Goal: Task Accomplishment & Management: Use online tool/utility

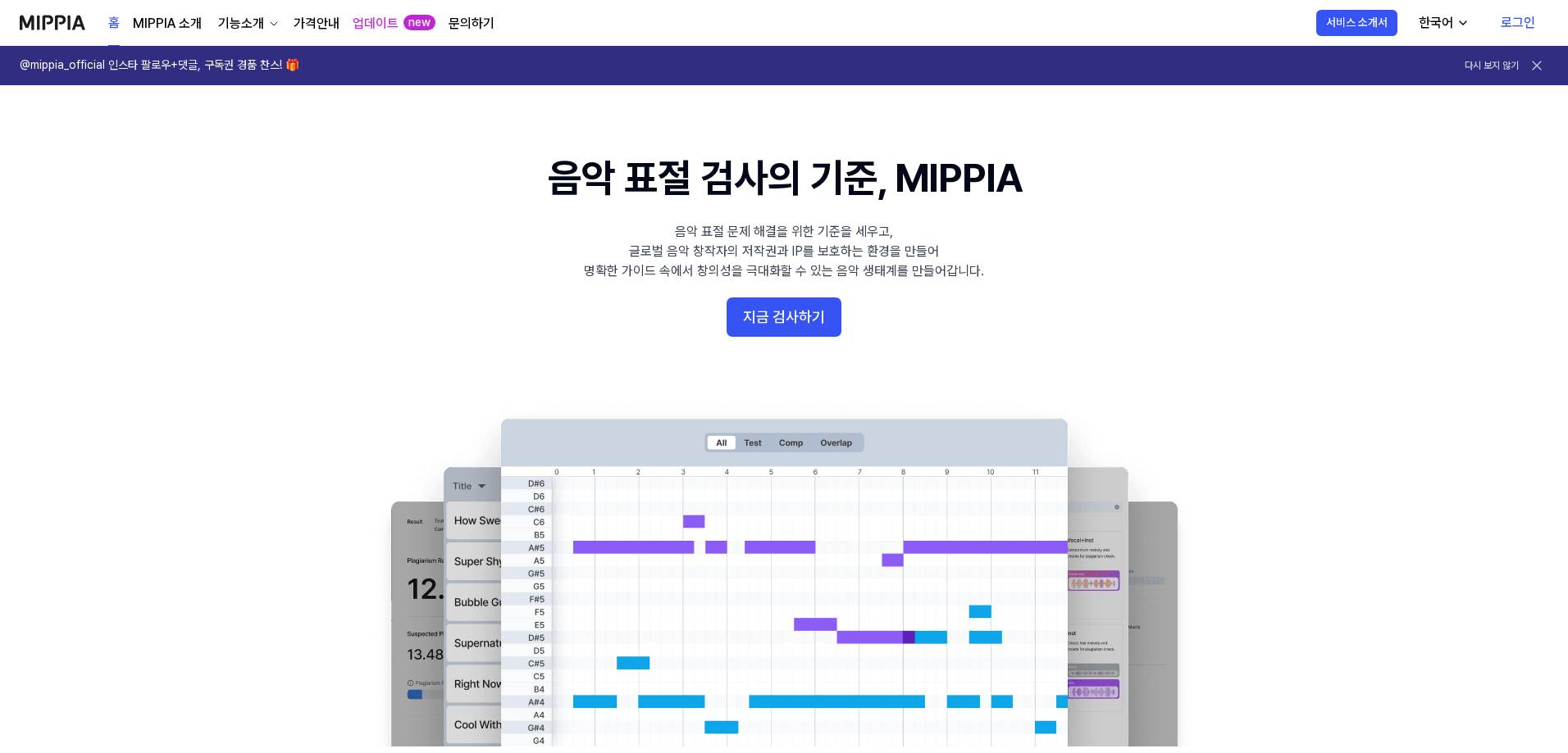
click at [1515, 11] on link "로그인" at bounding box center [1517, 23] width 60 height 46
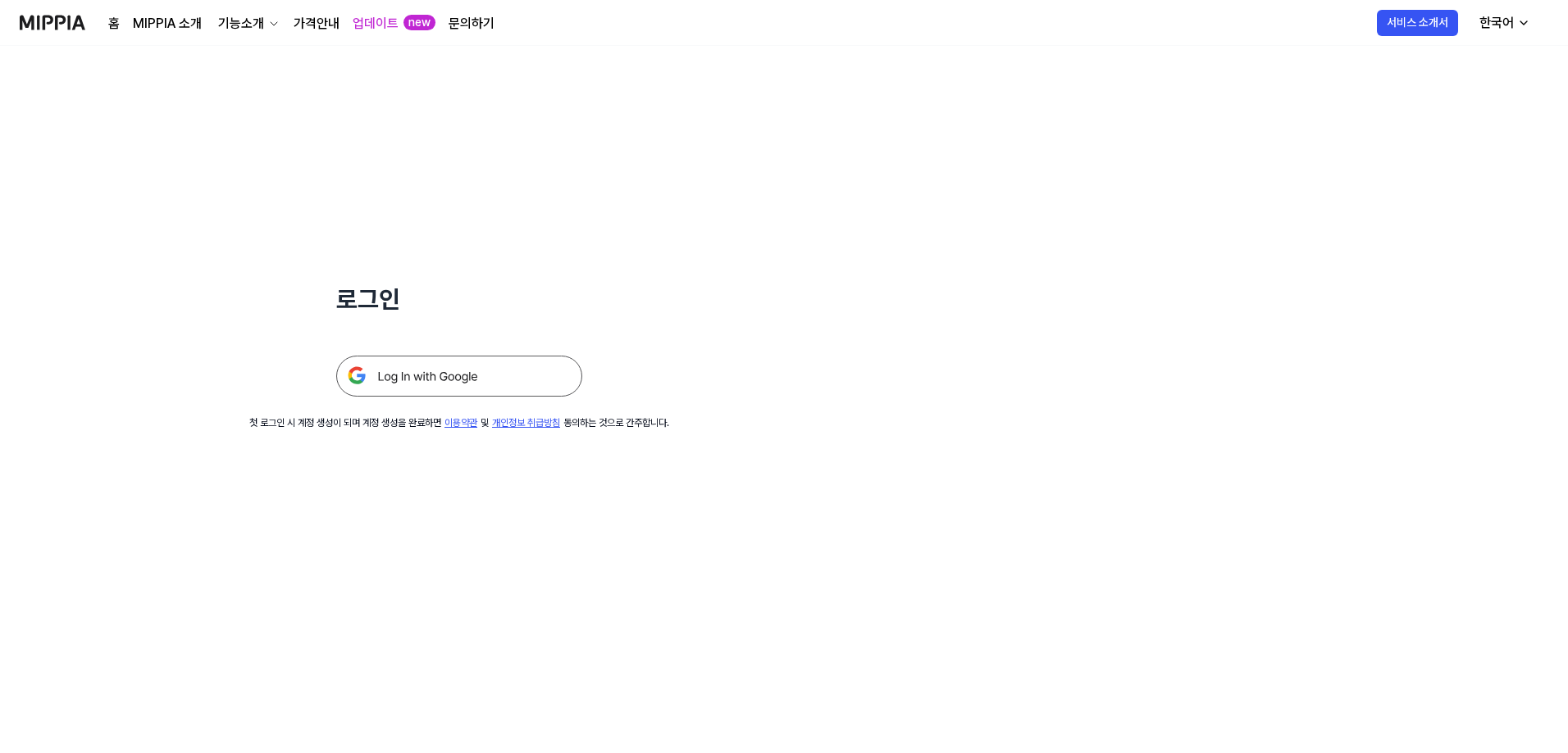
click at [474, 368] on img at bounding box center [459, 376] width 246 height 41
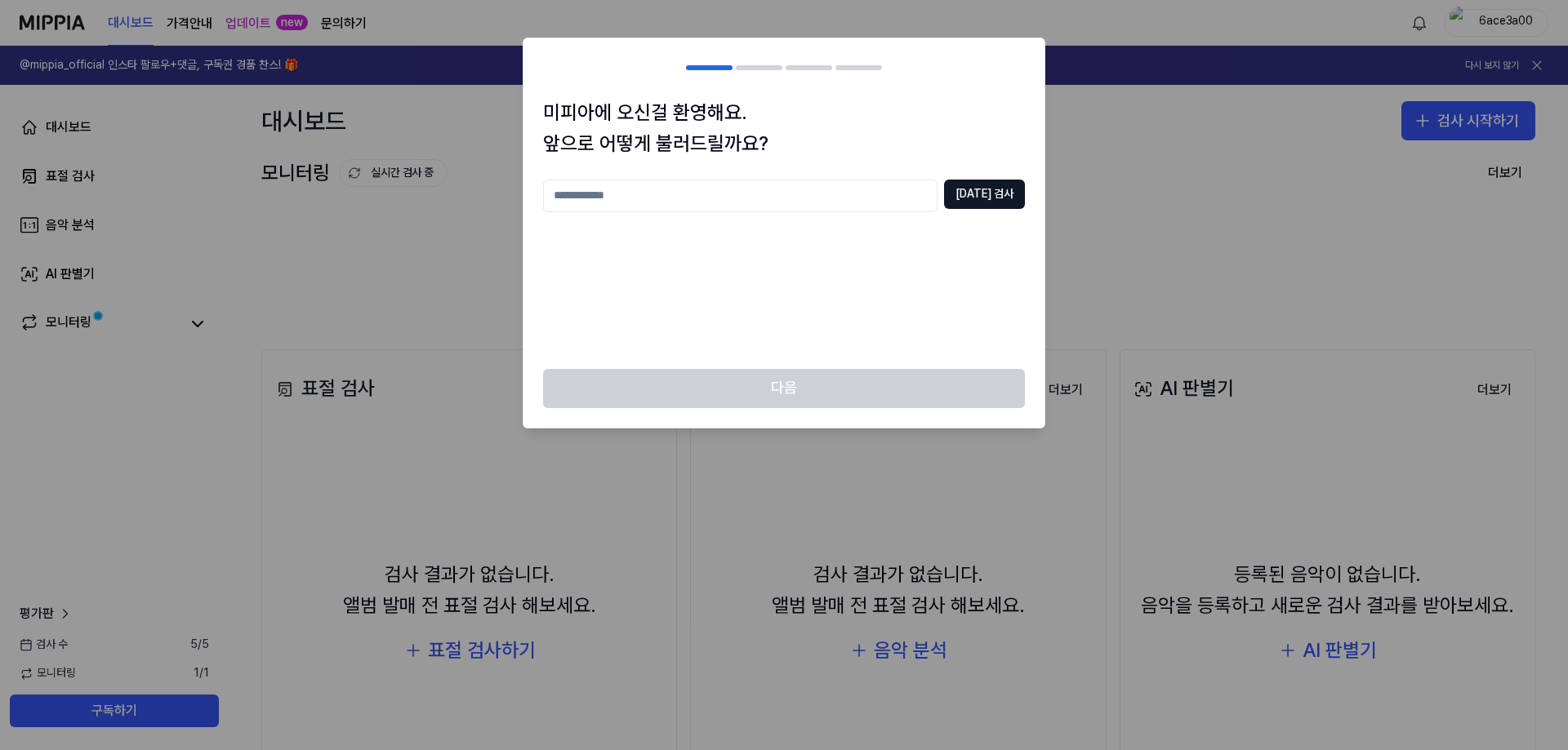
click at [832, 196] on input "text" at bounding box center [739, 196] width 394 height 32
type input "*"
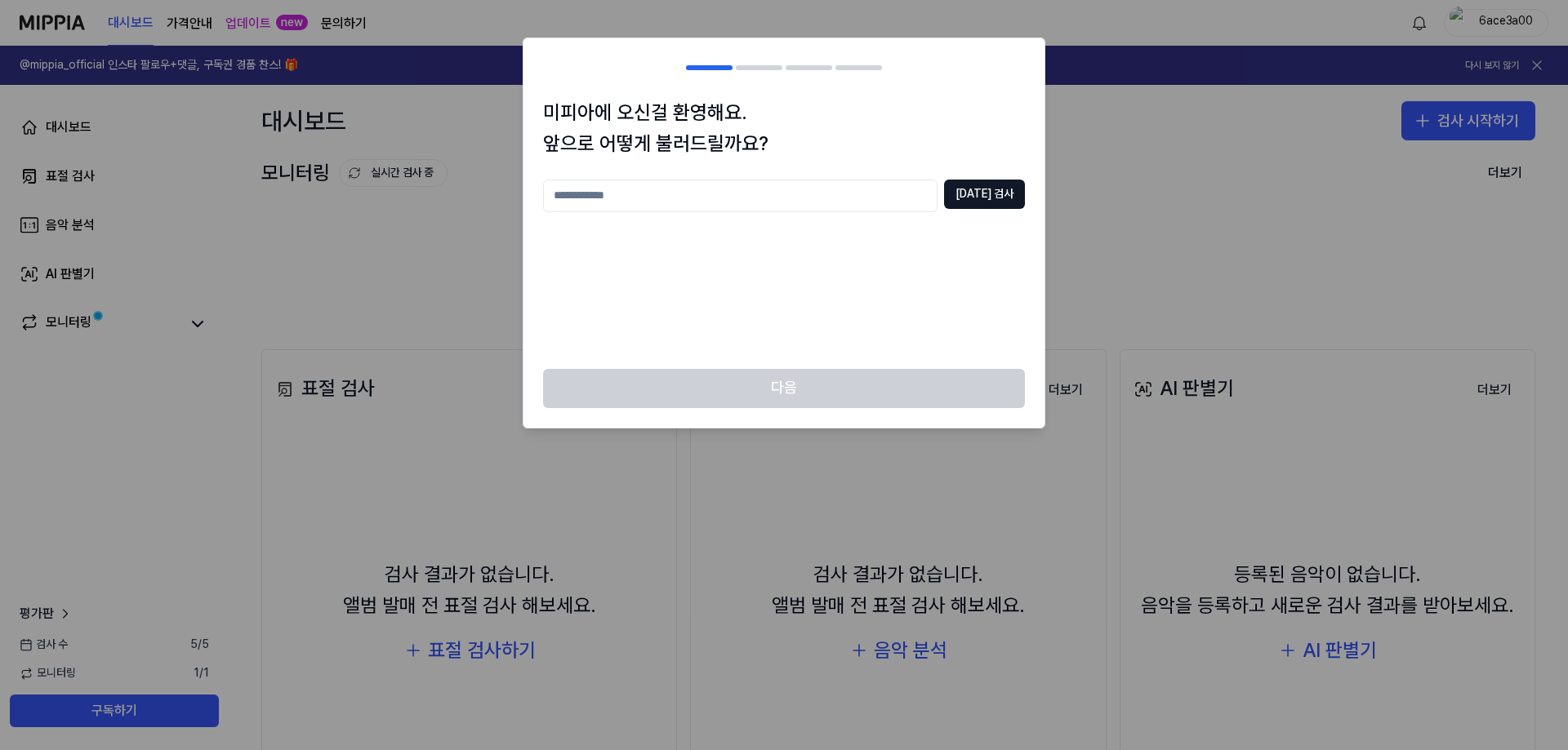
type input "*"
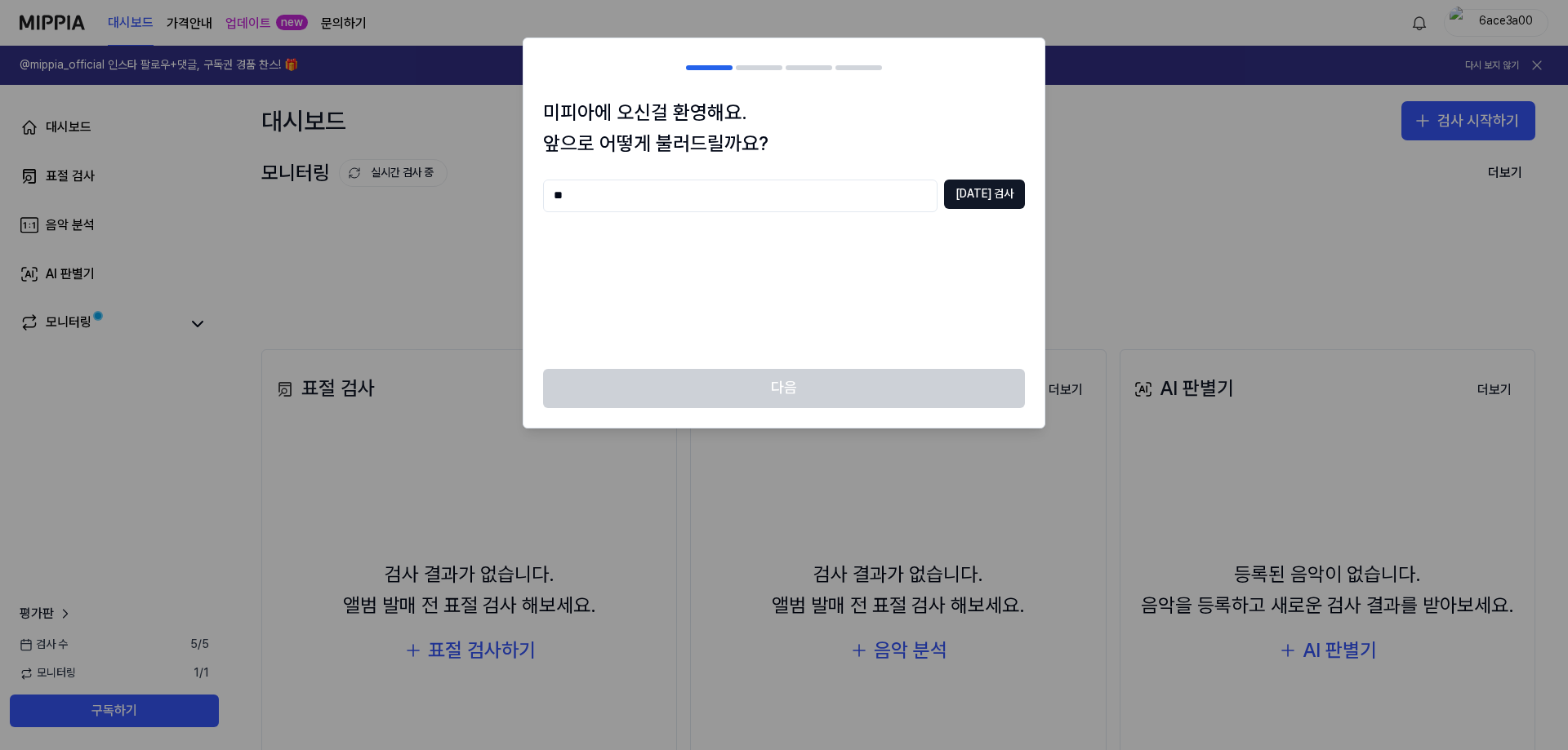
type input "*"
type input "***"
click at [990, 195] on button "중복 검사" at bounding box center [985, 195] width 81 height 30
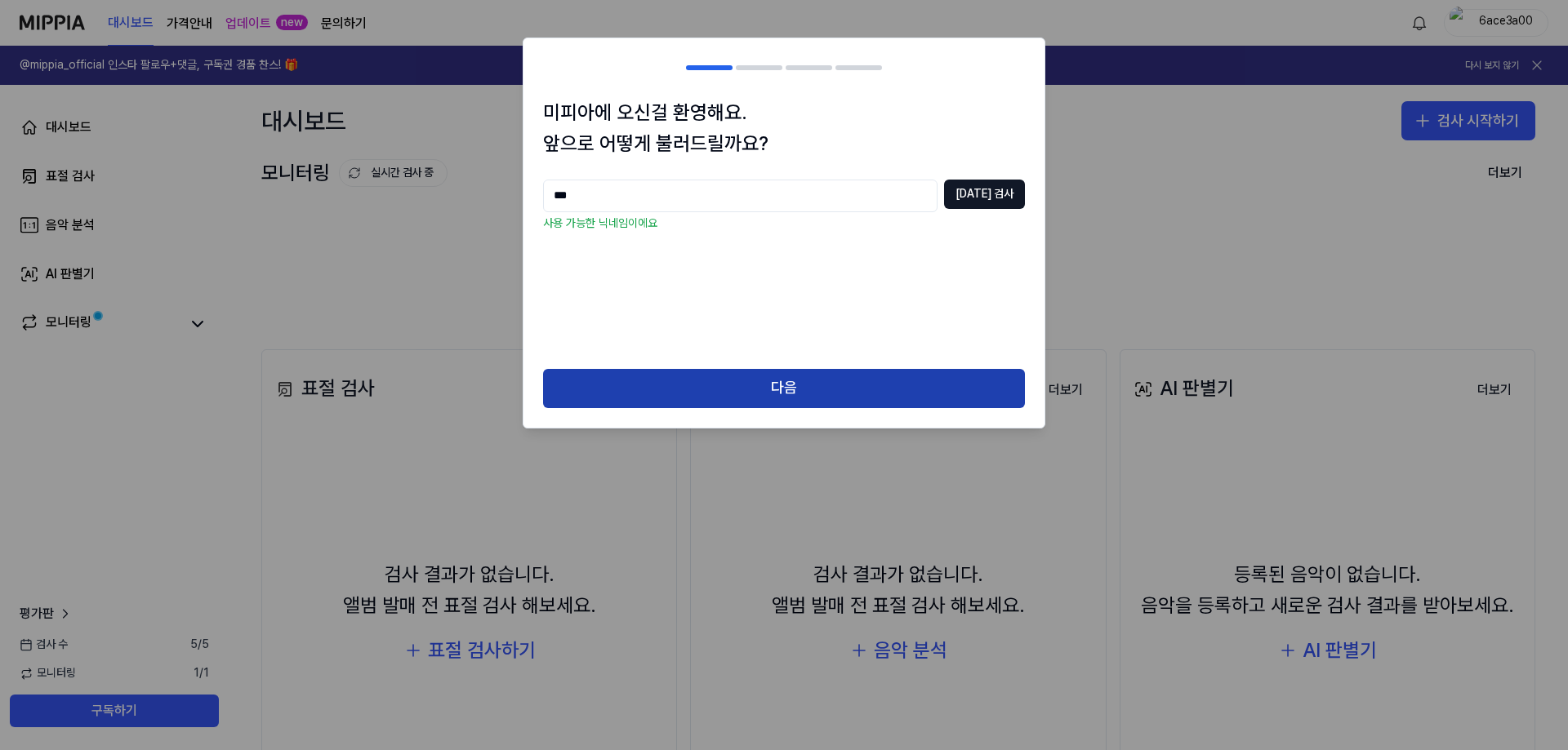
click at [897, 383] on button "다음" at bounding box center [784, 388] width 482 height 39
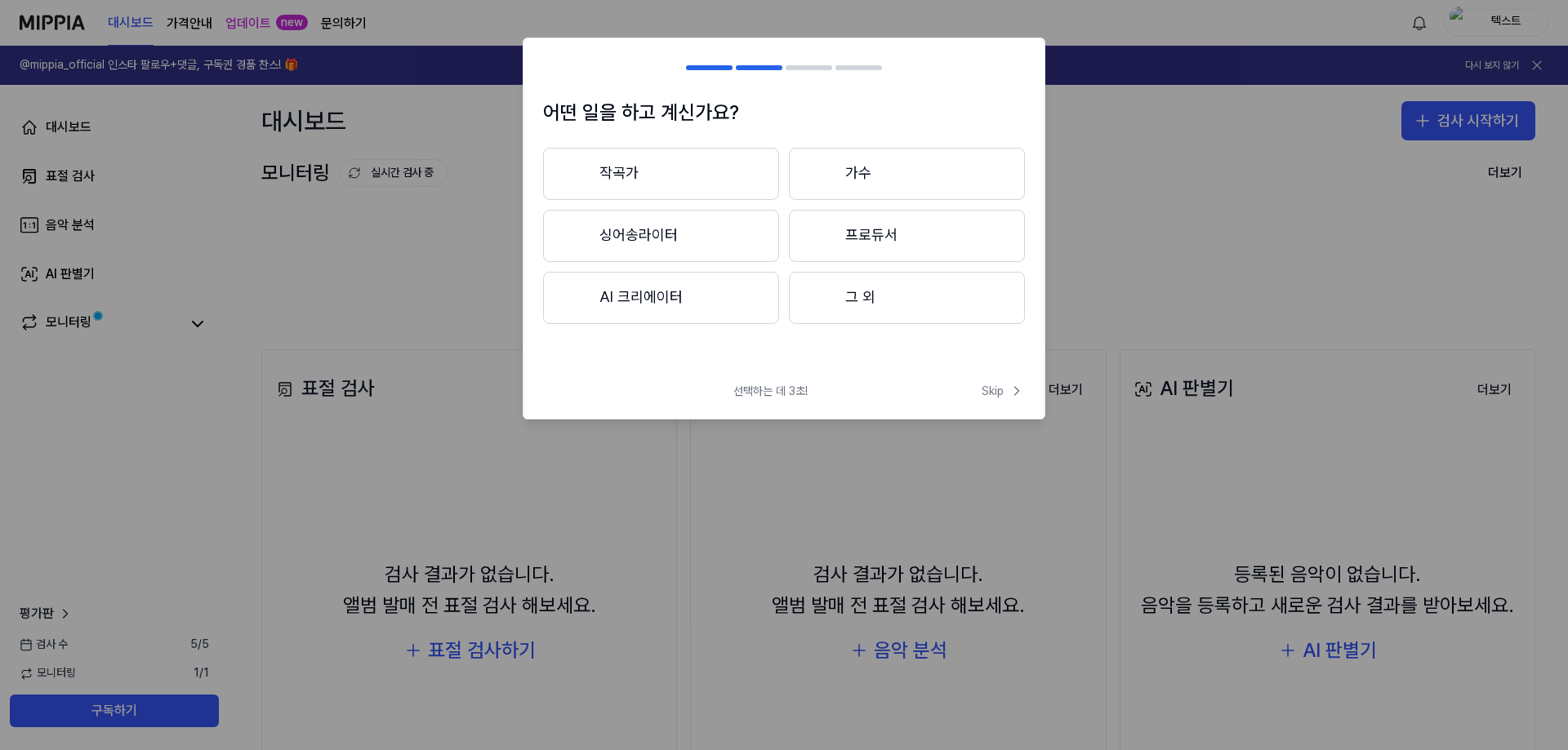
click at [738, 238] on button "싱어송라이터" at bounding box center [661, 235] width 236 height 53
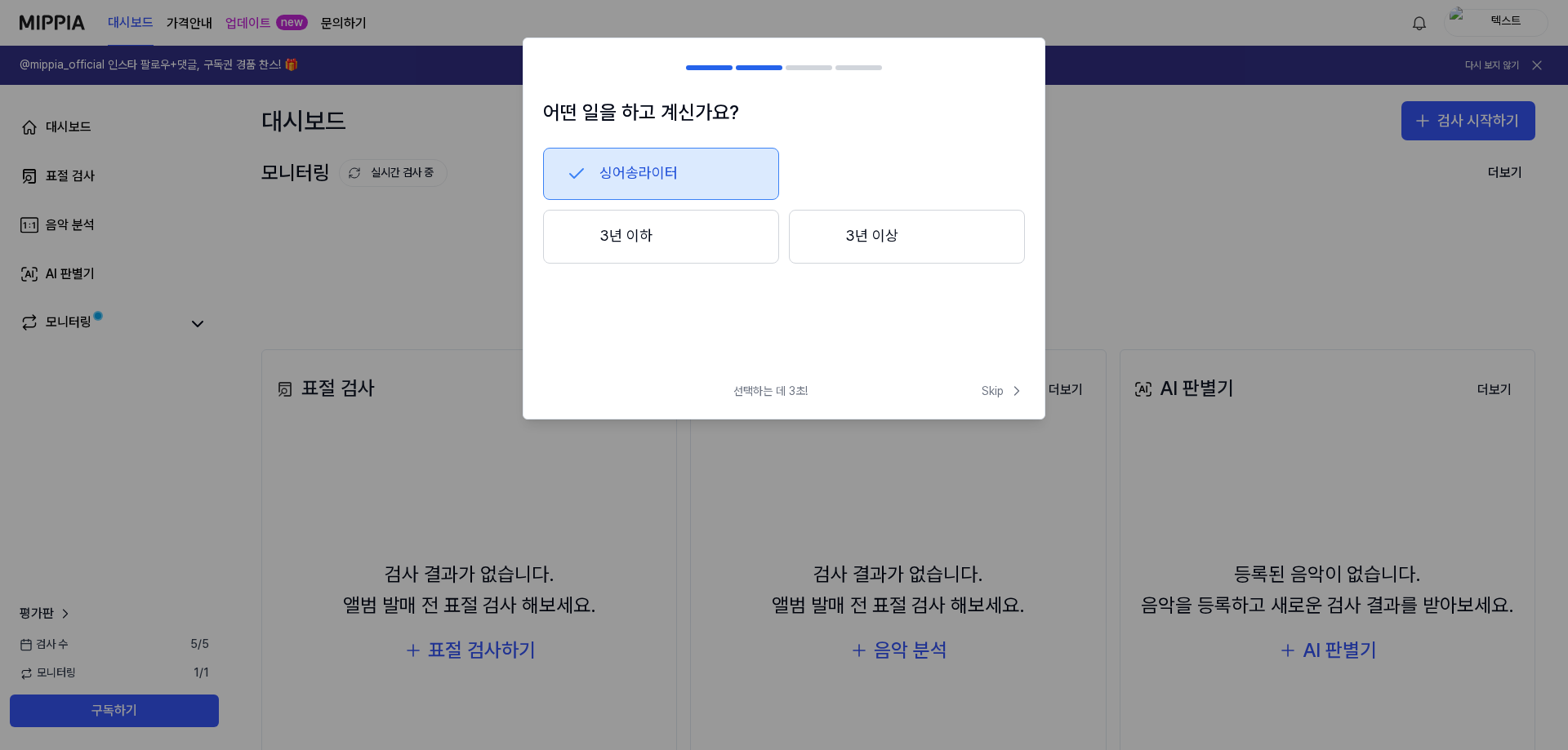
click at [858, 259] on button "3년 이상" at bounding box center [907, 236] width 236 height 54
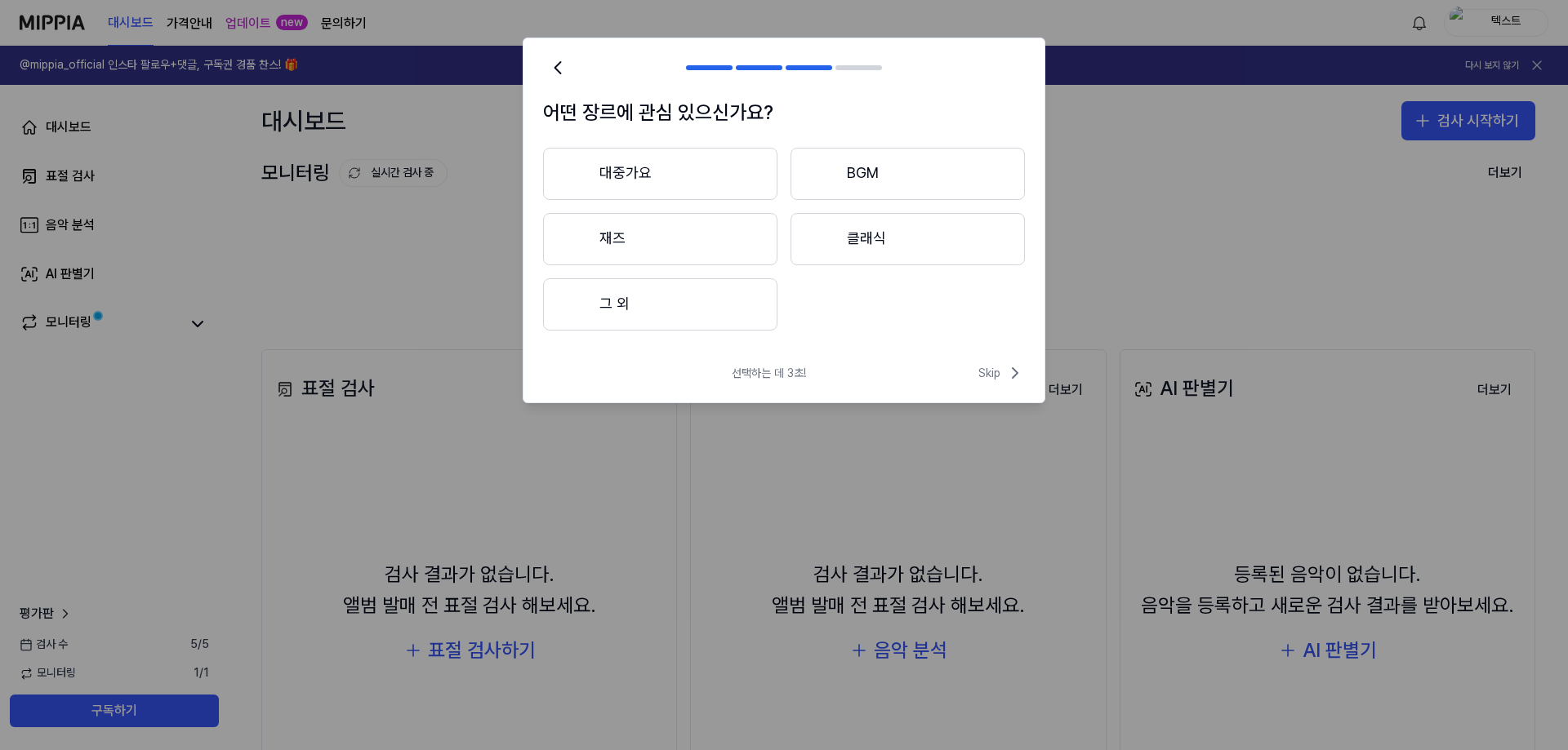
click at [721, 183] on button "대중가요" at bounding box center [660, 173] width 234 height 53
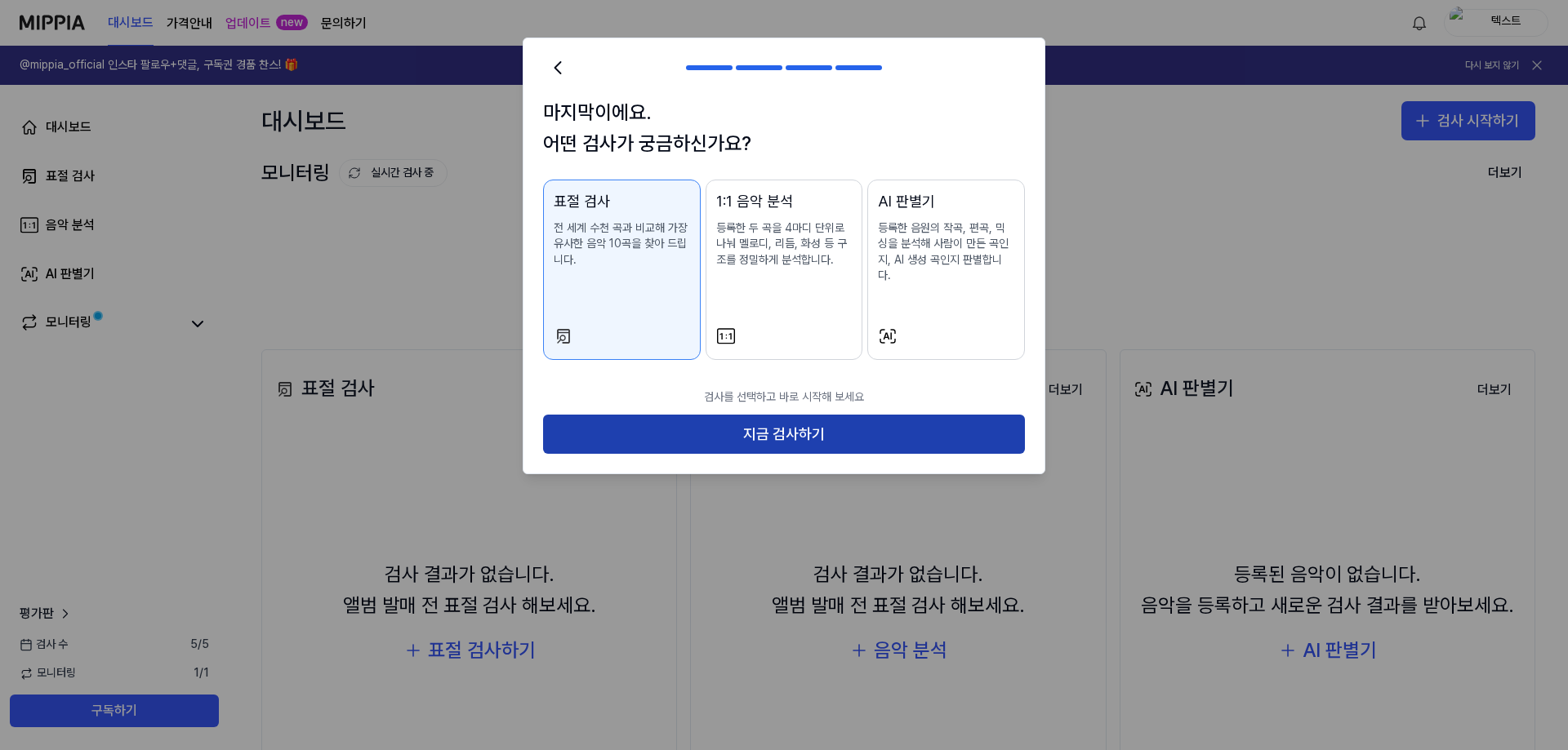
click at [700, 420] on button "지금 검사하기" at bounding box center [784, 435] width 482 height 39
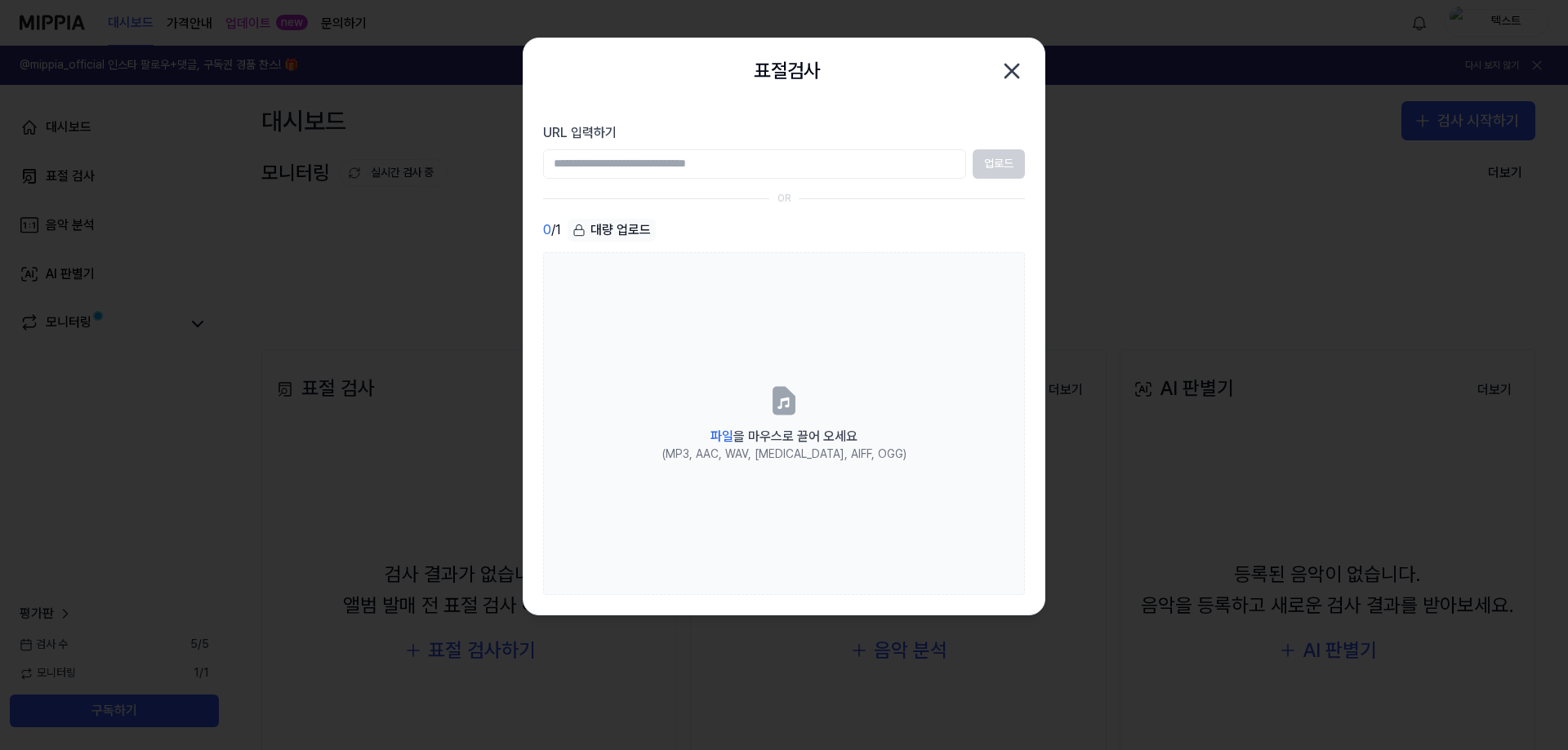
click at [809, 169] on input "URL 입력하기" at bounding box center [754, 164] width 423 height 30
click at [820, 171] on input "URL 입력하기" at bounding box center [754, 164] width 423 height 30
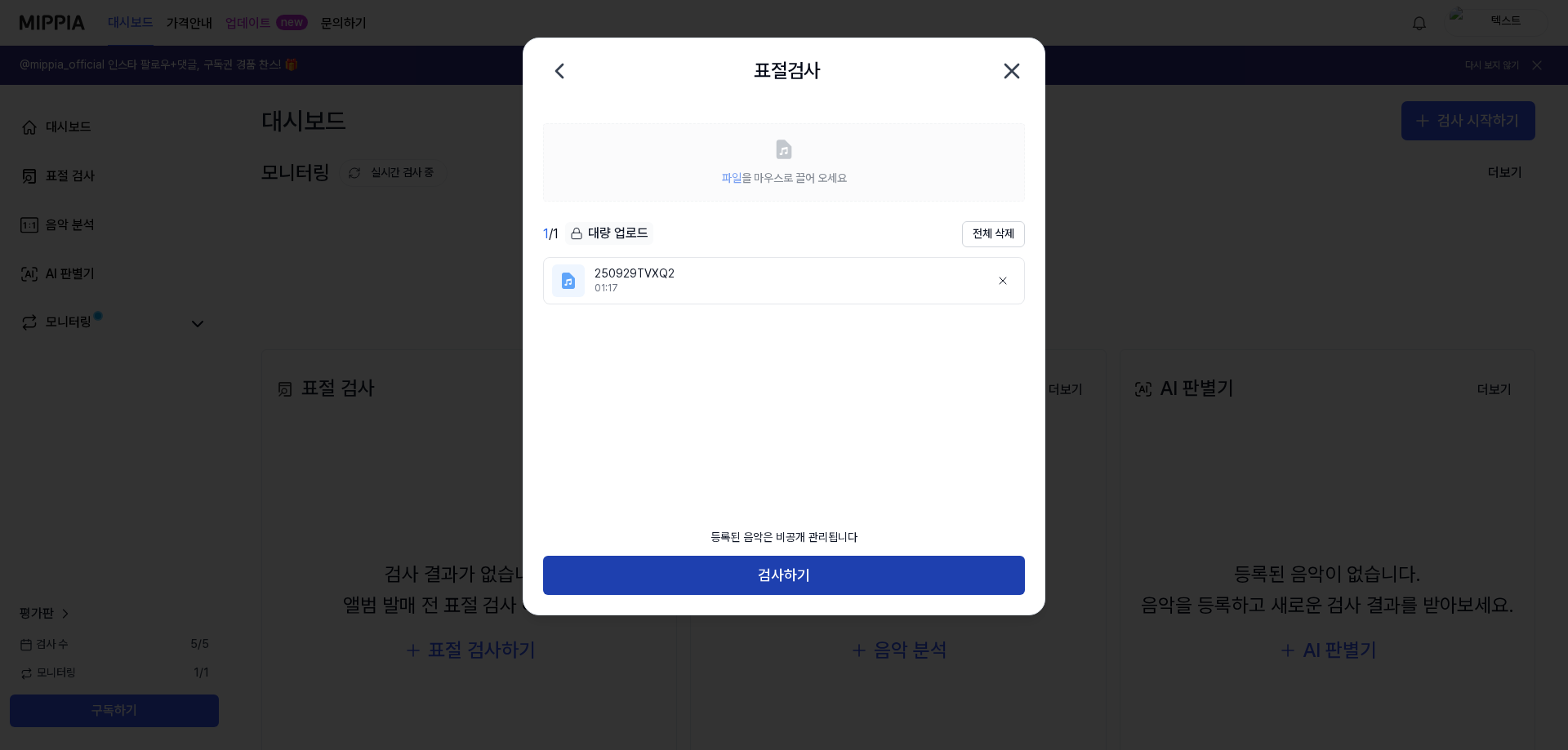
click at [826, 575] on button "검사하기" at bounding box center [784, 576] width 482 height 39
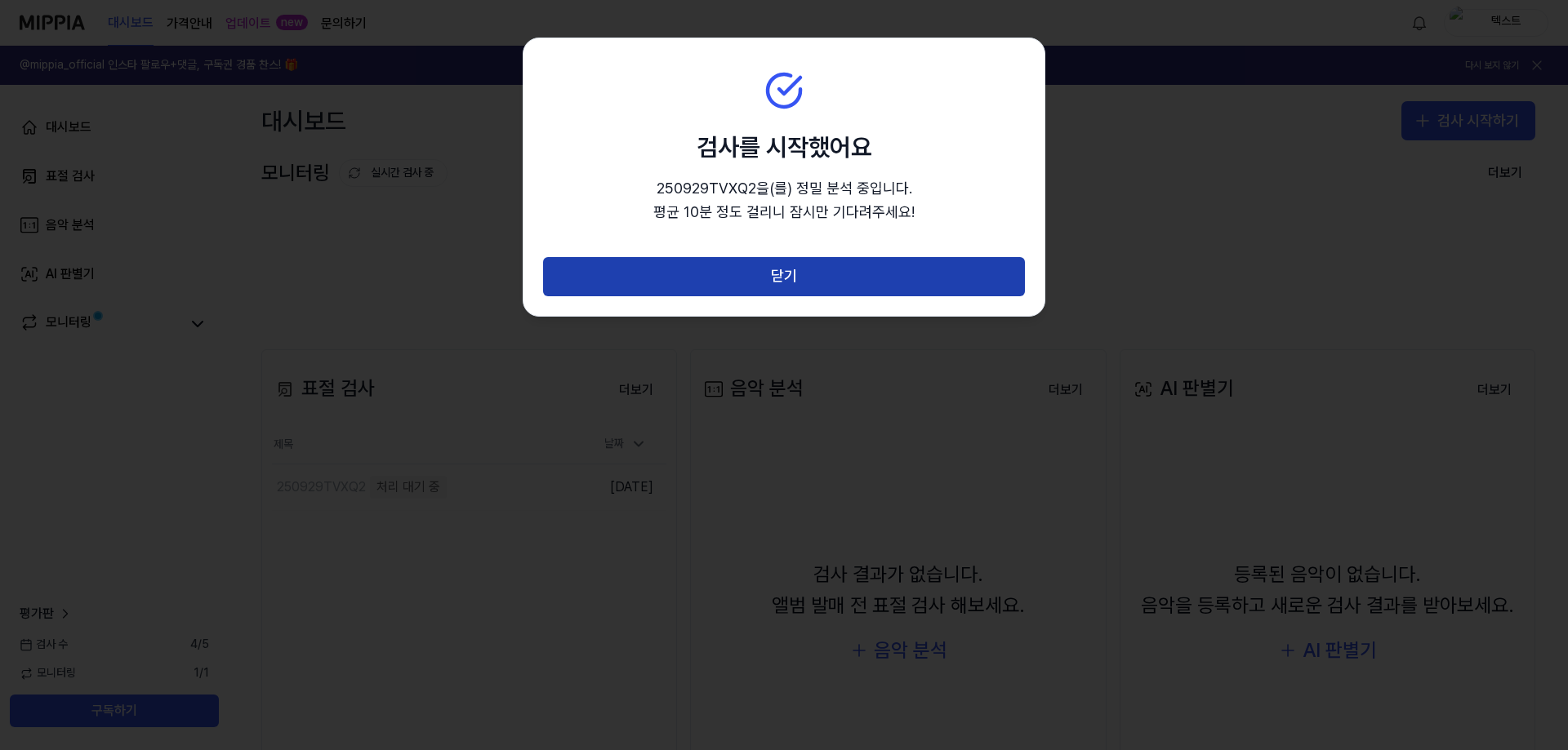
click at [848, 281] on button "닫기" at bounding box center [784, 277] width 482 height 39
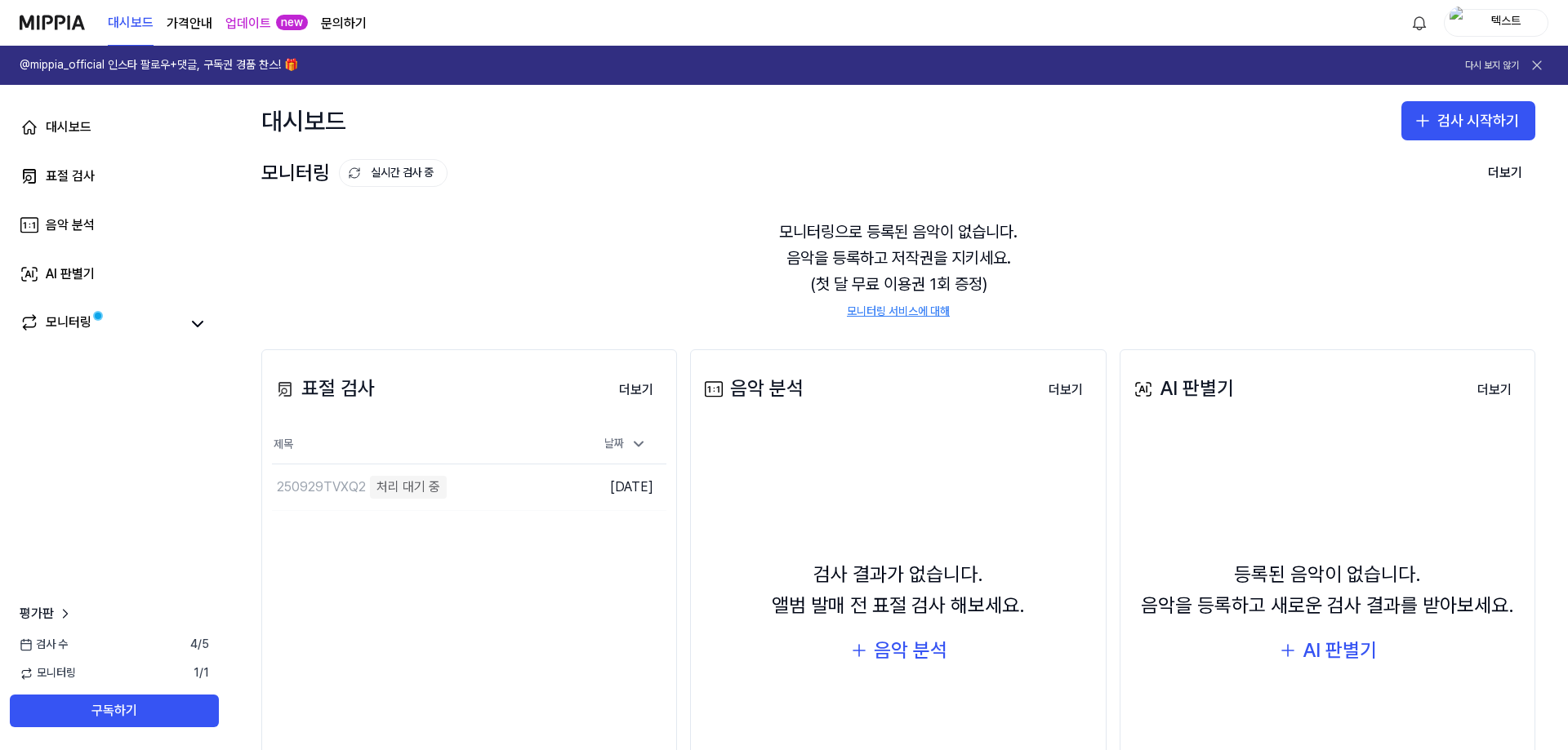
drag, startPoint x: 736, startPoint y: 273, endPoint x: 721, endPoint y: 243, distance: 33.5
click at [724, 247] on div "모니터링으로 등록된 음악이 없습니다. 음악을 등록하고 저작권을 지키세요. (첫 달 무료 이용권 1회 증정) 모니터링 서비스에 대해" at bounding box center [898, 269] width 1275 height 140
click at [706, 232] on div "모니터링으로 등록된 음악이 없습니다. 음악을 등록하고 저작권을 지키세요. (첫 달 무료 이용권 1회 증정) 모니터링 서비스에 대해" at bounding box center [898, 269] width 1275 height 140
drag, startPoint x: 710, startPoint y: 223, endPoint x: 706, endPoint y: 208, distance: 15.5
drag, startPoint x: 706, startPoint y: 208, endPoint x: 658, endPoint y: 219, distance: 49.2
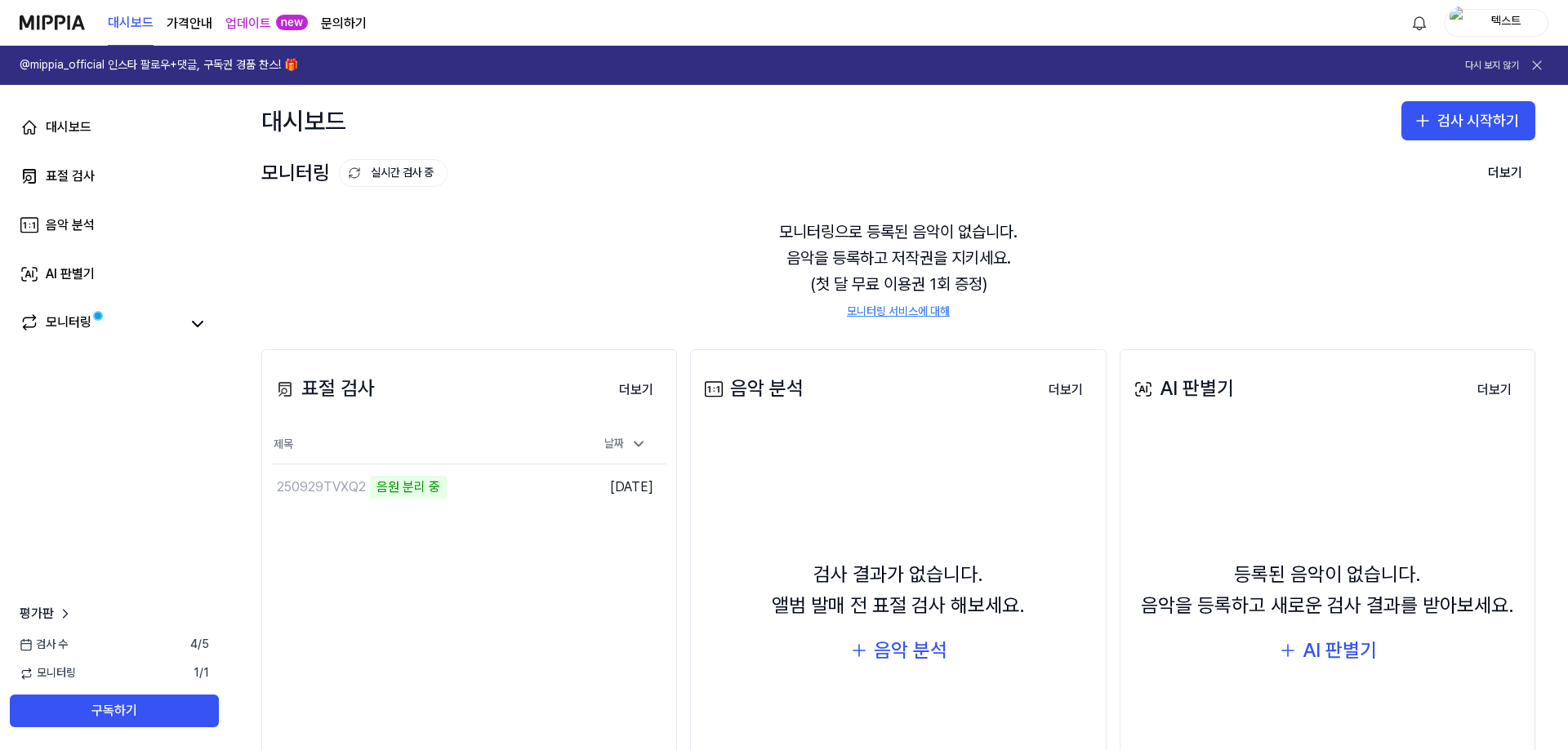
click at [658, 219] on div "모니터링으로 등록된 음악이 없습니다. 음악을 등록하고 저작권을 지키세요. (첫 달 무료 이용권 1회 증정) 모니터링 서비스에 대해" at bounding box center [898, 269] width 1275 height 140
click at [657, 213] on div "모니터링으로 등록된 음악이 없습니다. 음악을 등록하고 저작권을 지키세요. (첫 달 무료 이용권 1회 증정) 모니터링 서비스에 대해" at bounding box center [898, 269] width 1275 height 140
drag, startPoint x: 700, startPoint y: 188, endPoint x: 607, endPoint y: 208, distance: 95.1
click at [607, 205] on div "모니터링으로 등록된 음악이 없습니다. 음악을 등록하고 저작권을 지키세요. (첫 달 무료 이용권 1회 증정) 모니터링 서비스에 대해" at bounding box center [898, 269] width 1275 height 140
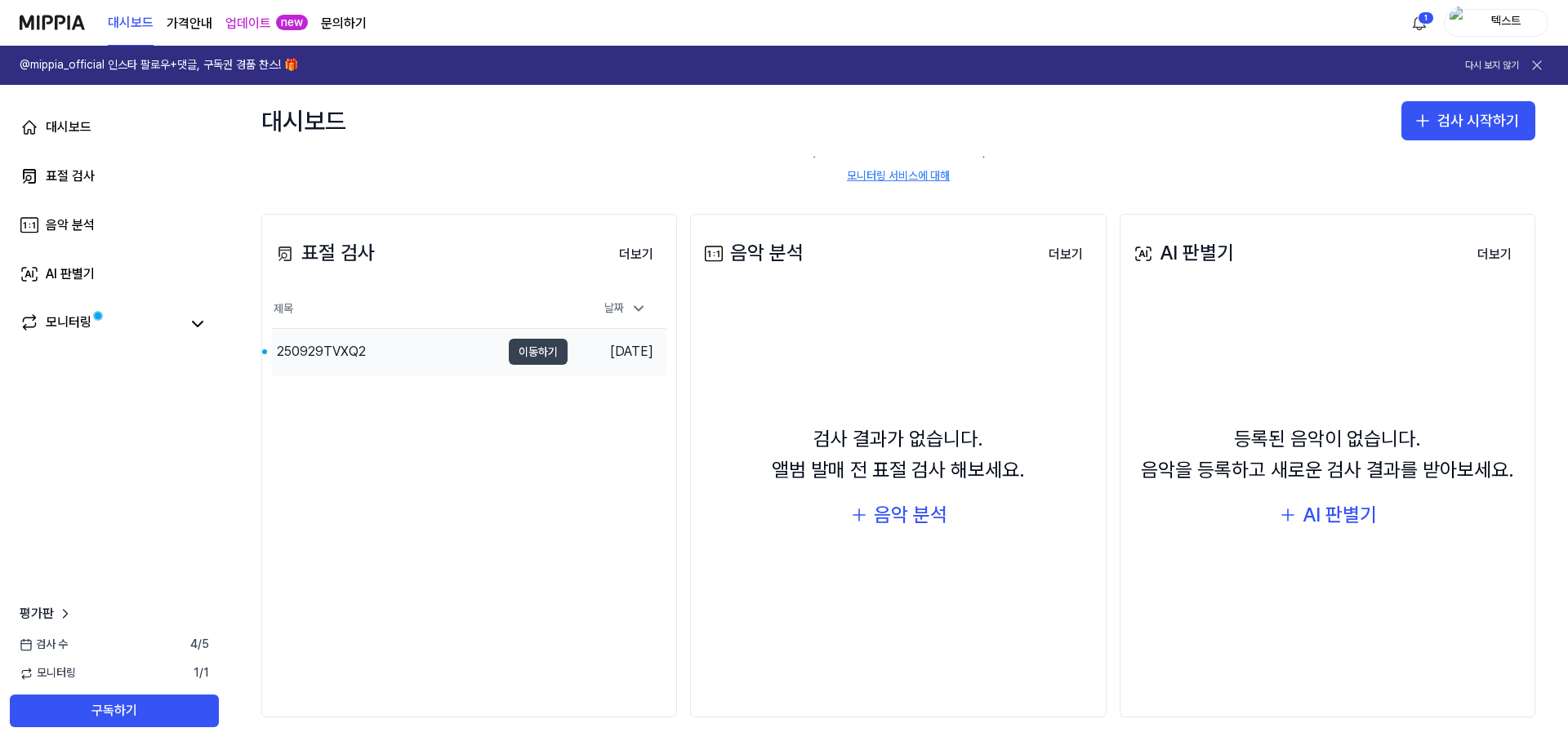
click at [521, 352] on button "이동하기" at bounding box center [538, 351] width 59 height 26
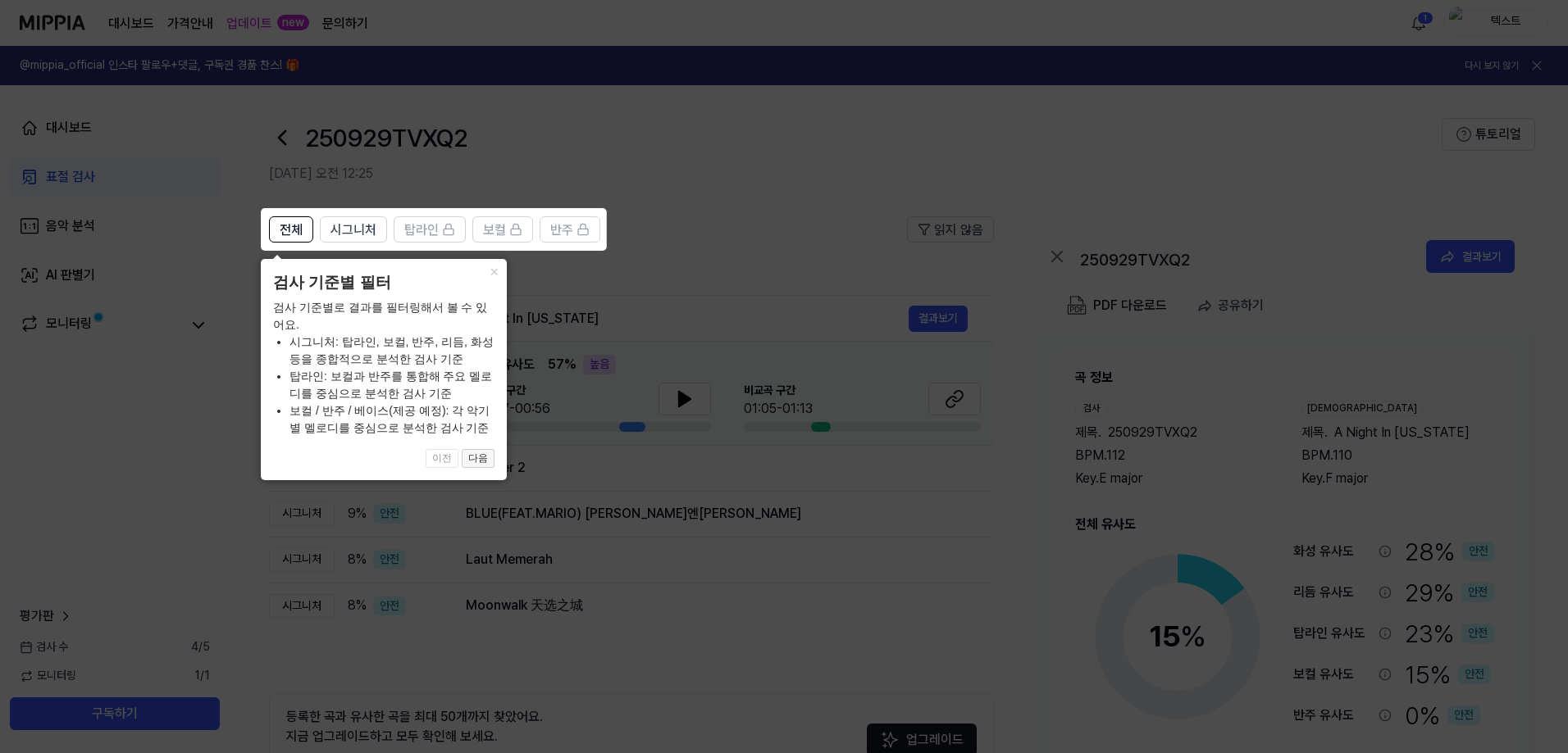
click at [466, 458] on button "다음" at bounding box center [477, 458] width 32 height 19
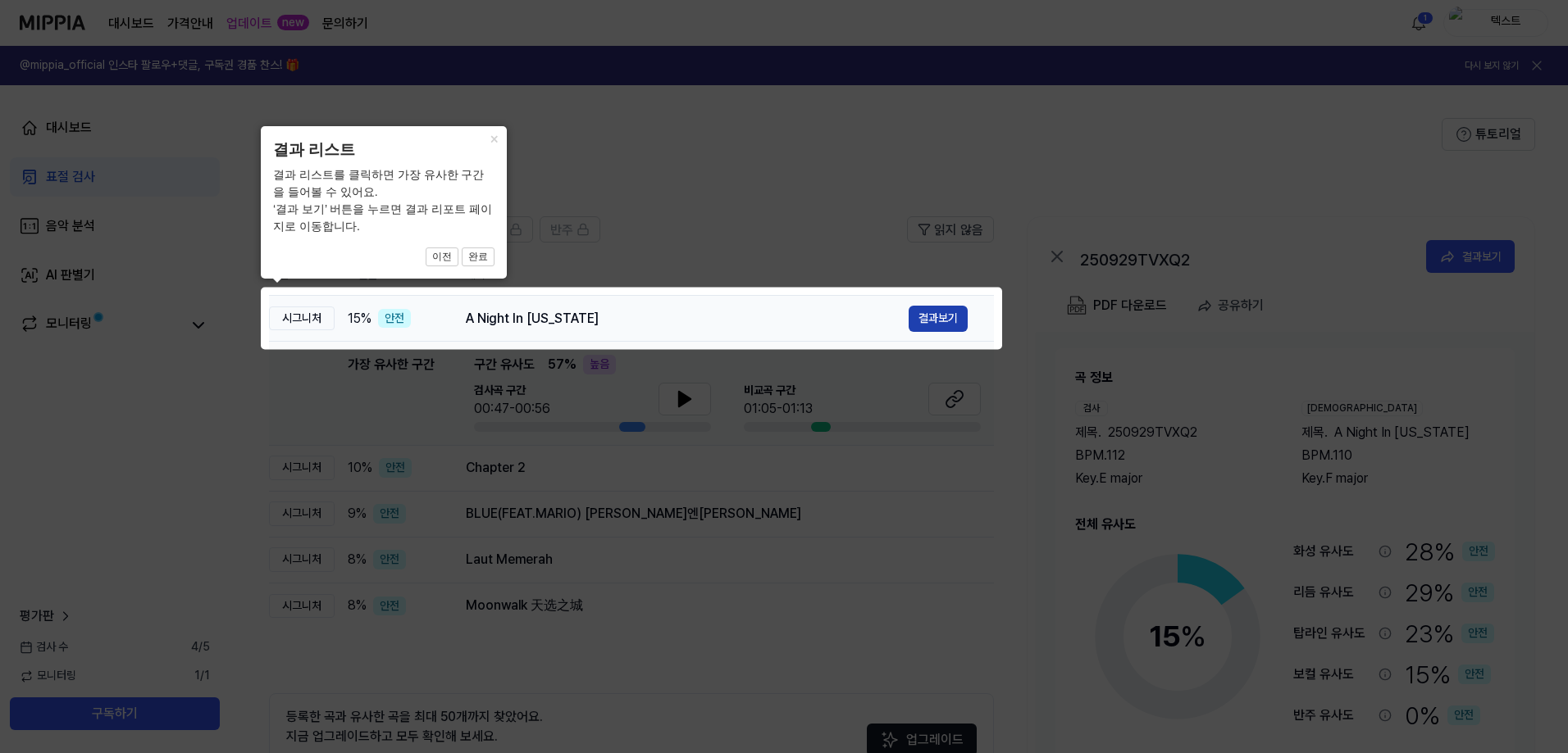
click at [918, 310] on button "결과보기" at bounding box center [939, 319] width 59 height 26
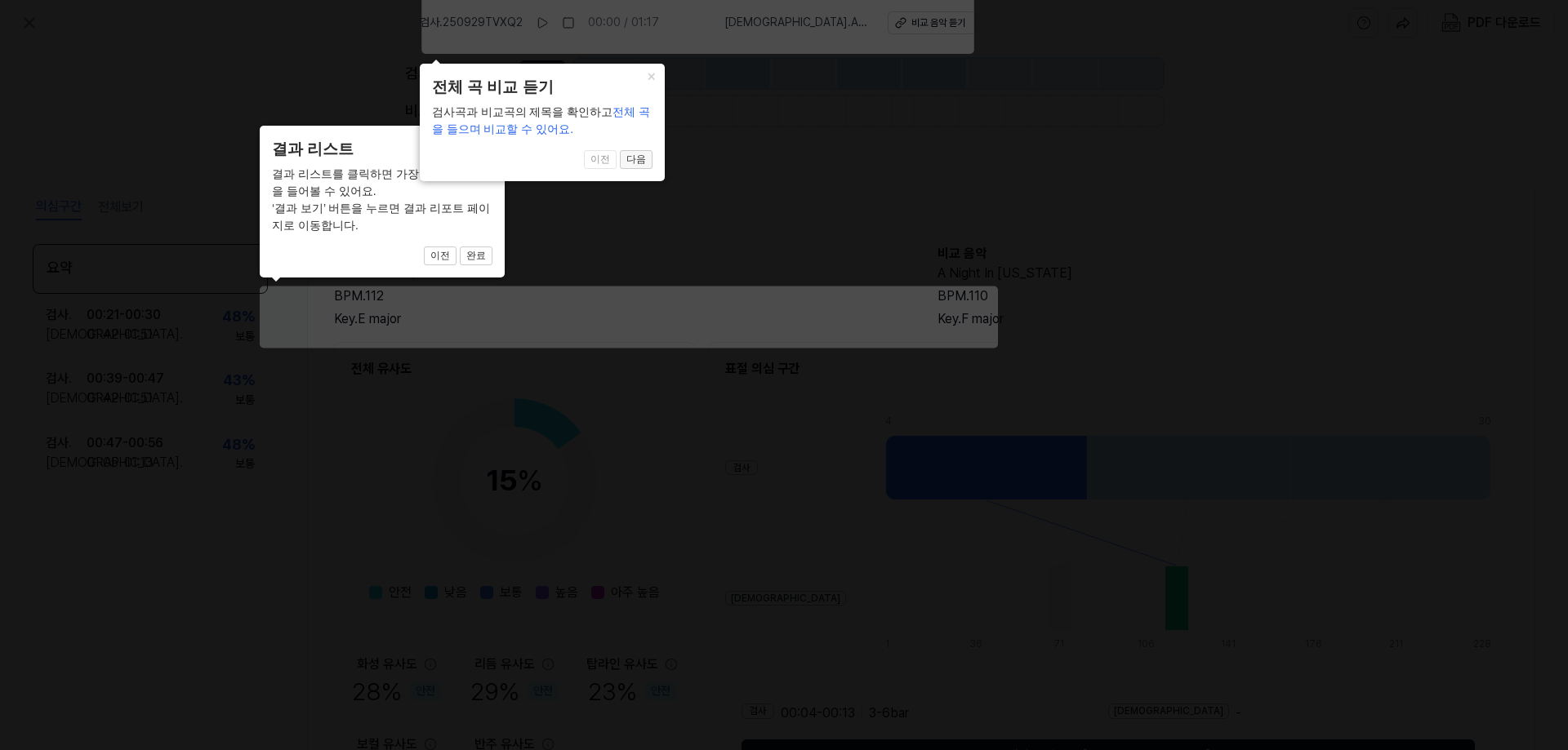
click at [636, 154] on button "다음" at bounding box center [636, 160] width 32 height 19
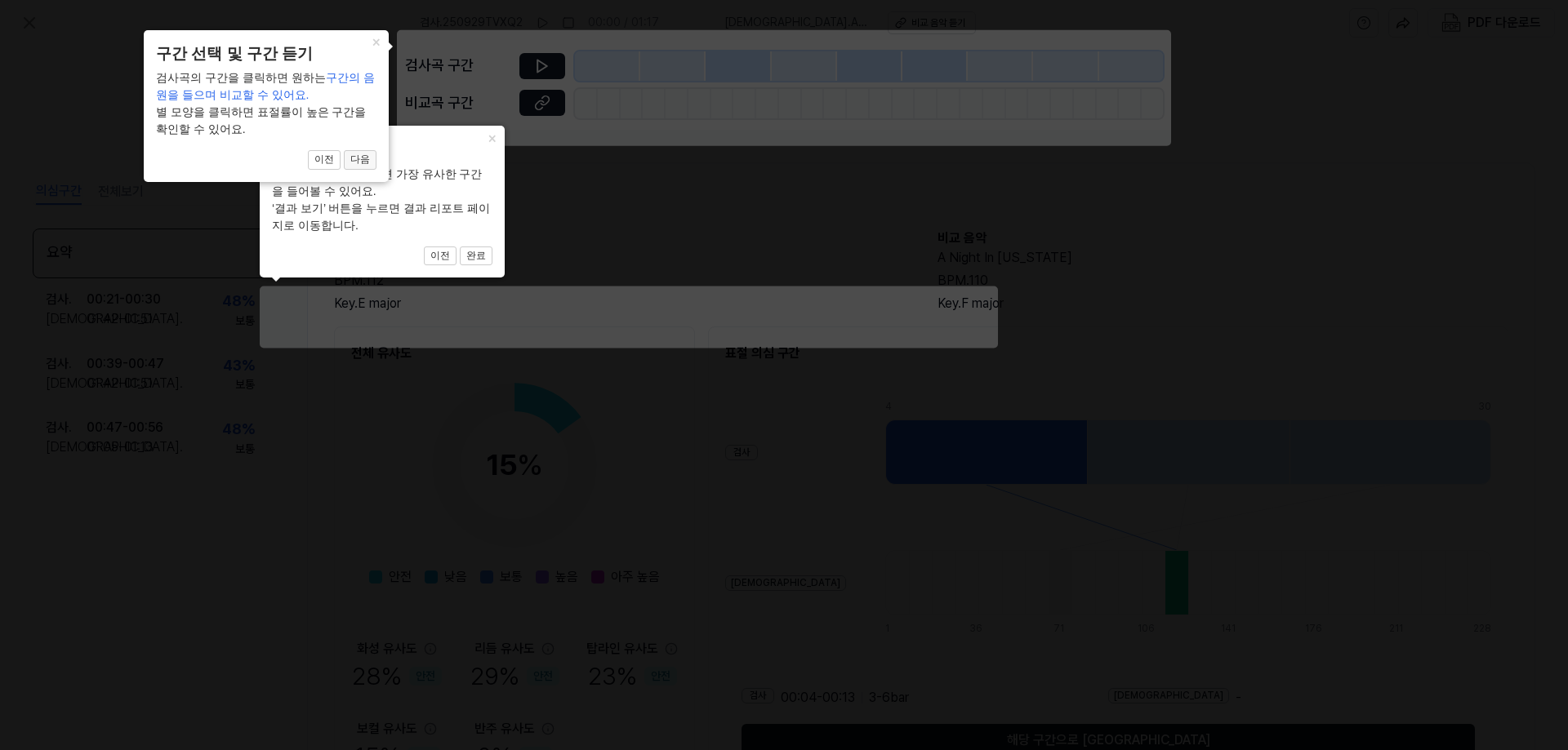
click at [353, 161] on button "다음" at bounding box center [360, 160] width 32 height 19
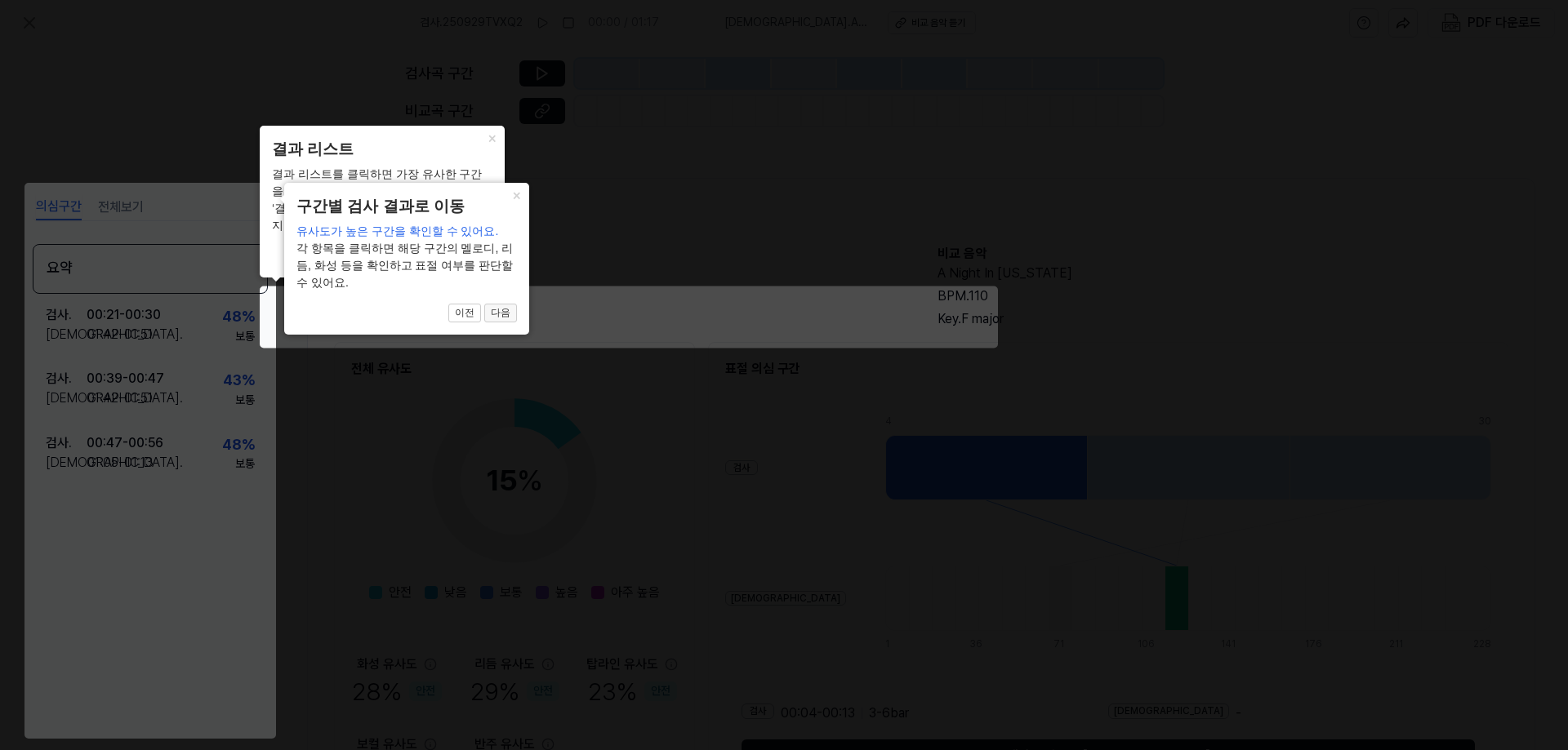
click at [492, 312] on button "다음" at bounding box center [500, 313] width 32 height 19
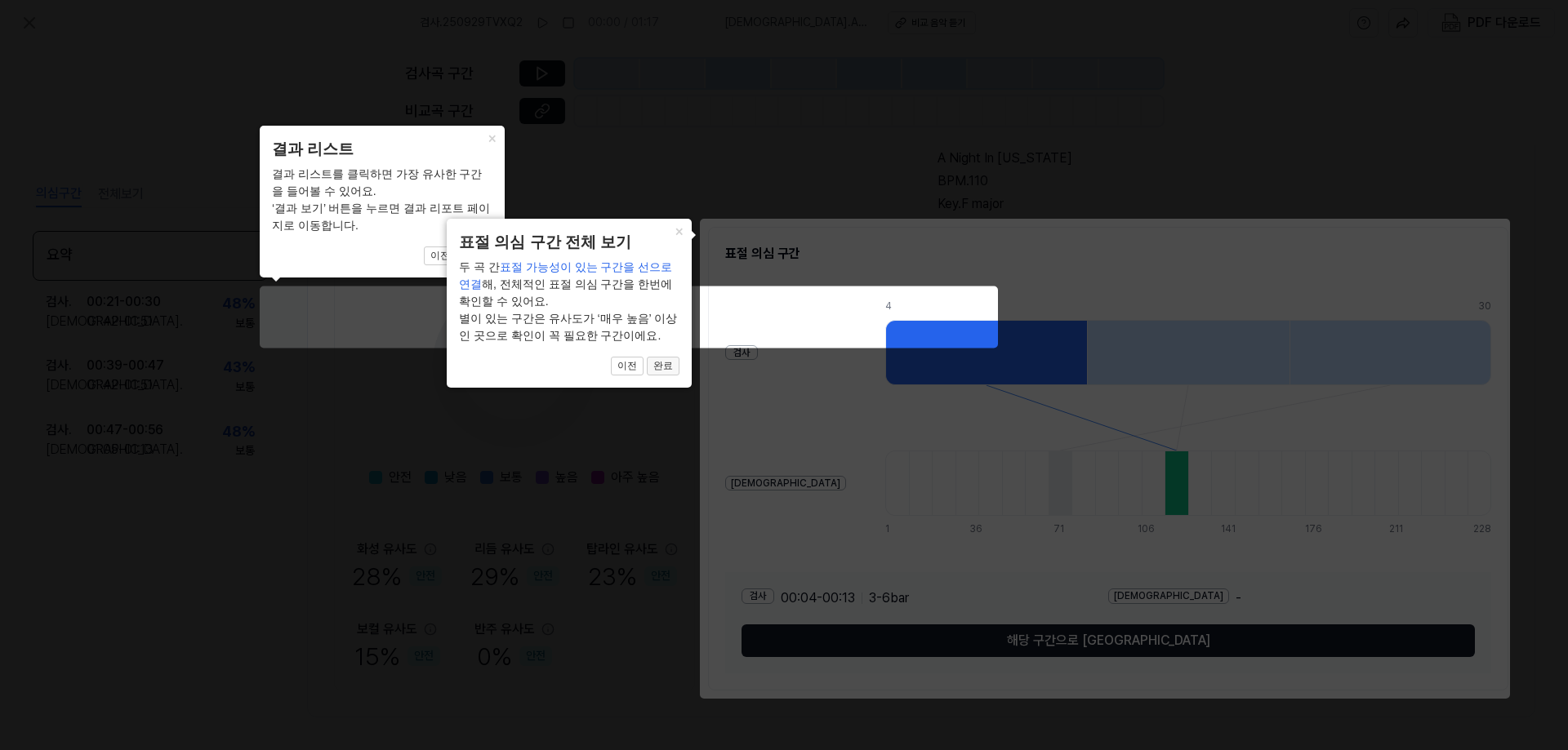
click at [677, 366] on button "완료" at bounding box center [663, 366] width 32 height 19
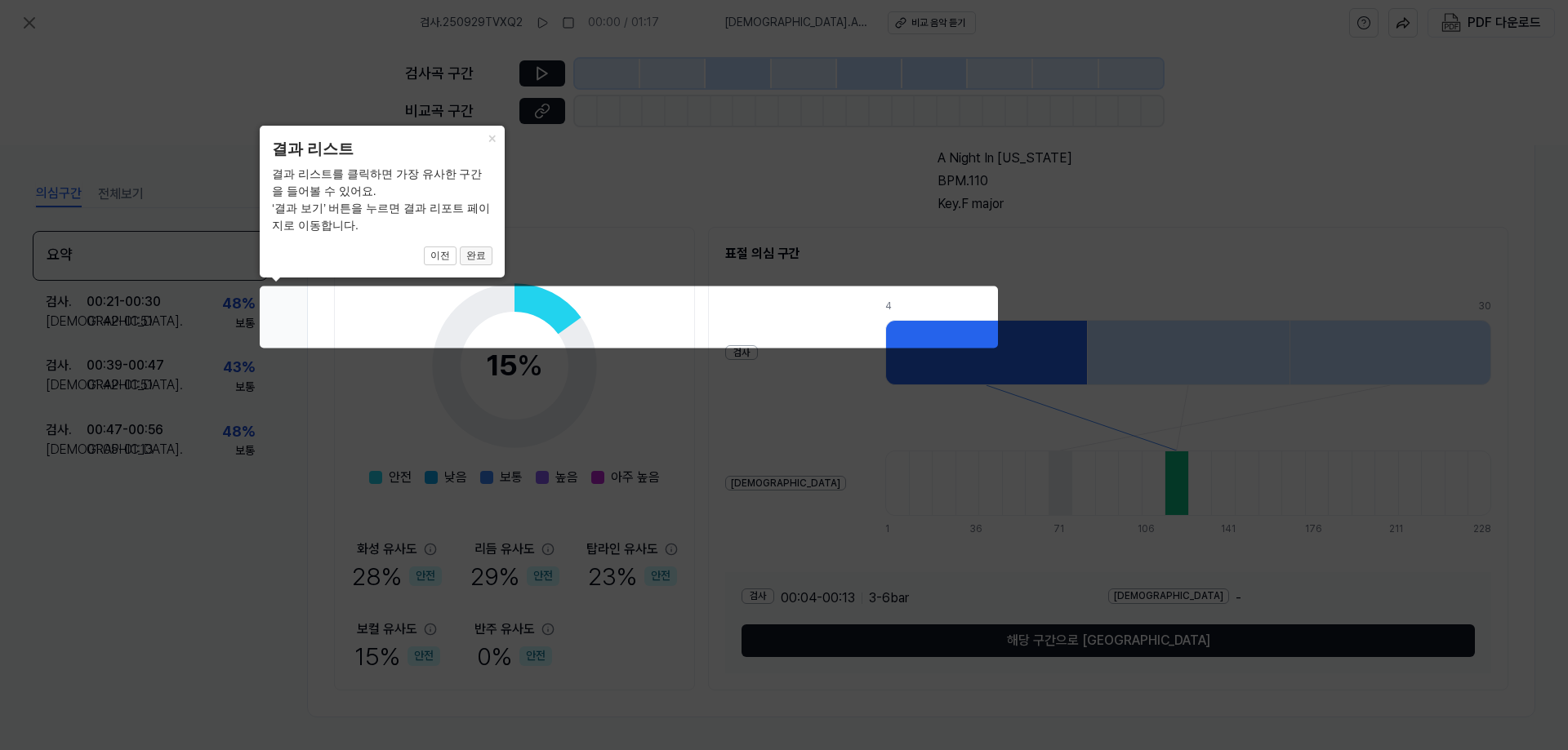
click at [478, 255] on button "완료" at bounding box center [475, 256] width 32 height 19
click at [477, 256] on button "완료" at bounding box center [475, 256] width 32 height 19
click at [749, 311] on icon at bounding box center [784, 375] width 1568 height 750
click at [1000, 628] on icon at bounding box center [784, 375] width 1568 height 750
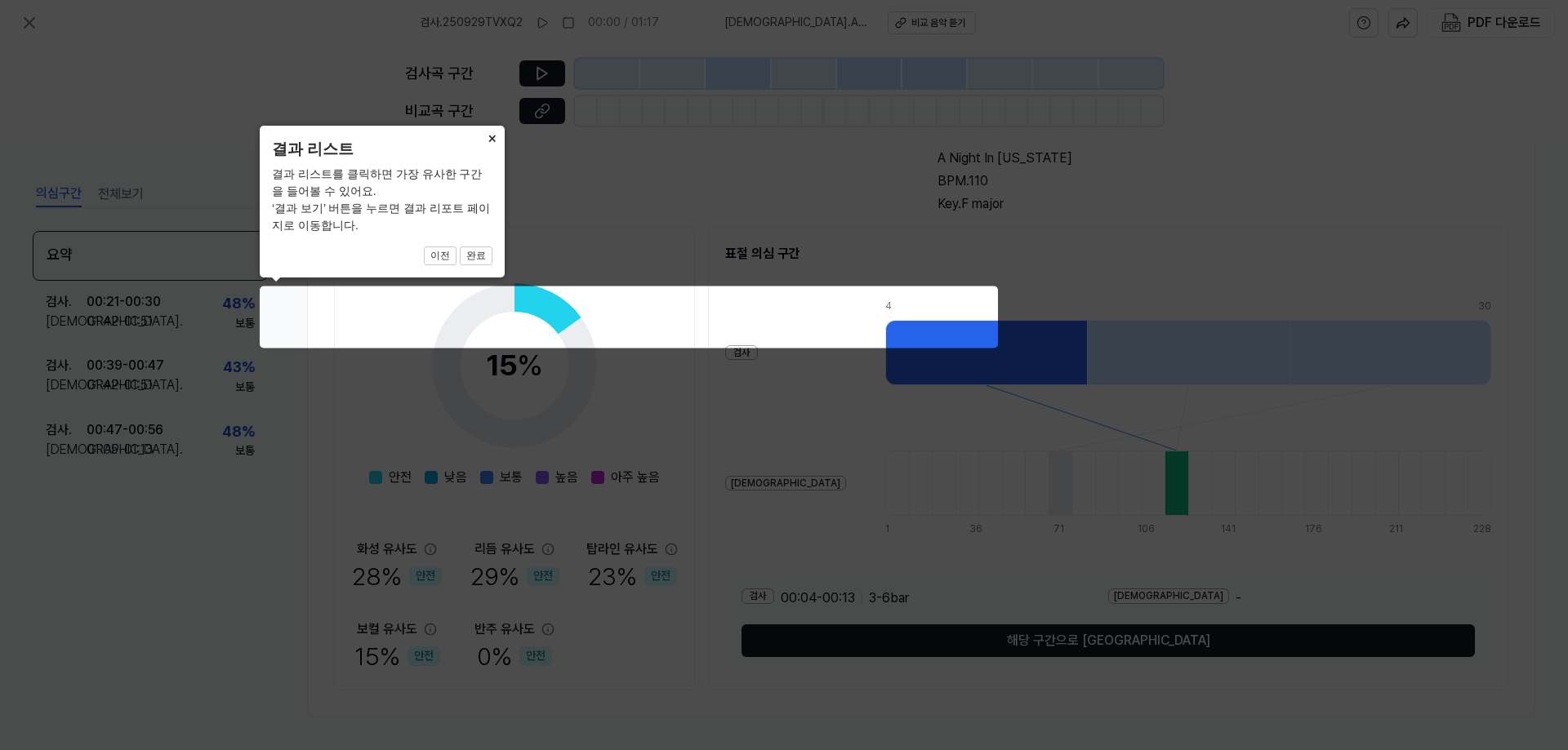
click at [493, 137] on button "×" at bounding box center [492, 137] width 26 height 23
click at [661, 315] on icon at bounding box center [784, 375] width 1568 height 750
click at [636, 384] on icon at bounding box center [784, 375] width 1568 height 750
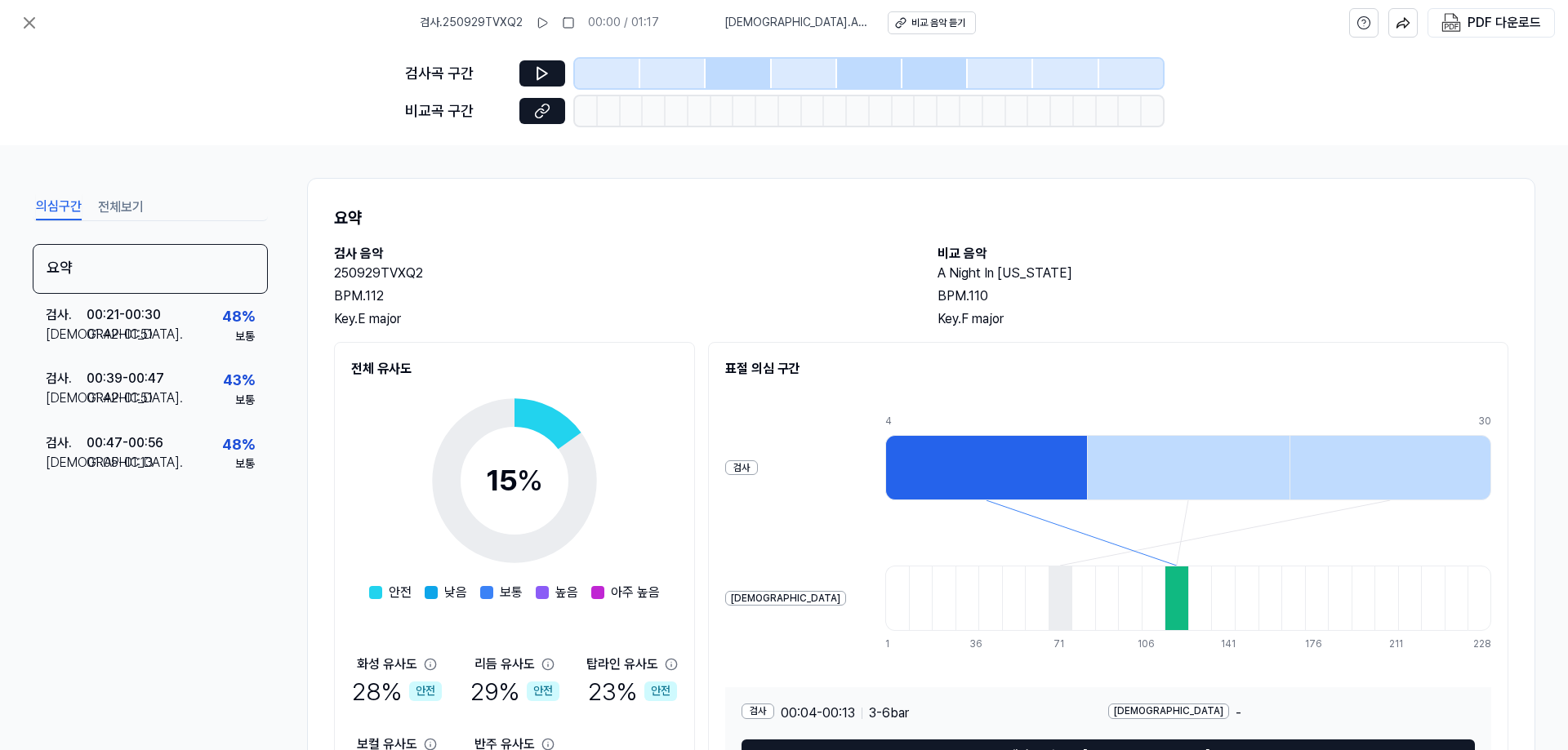
click at [917, 463] on div at bounding box center [986, 468] width 202 height 65
click at [540, 74] on icon at bounding box center [543, 74] width 17 height 17
click at [607, 74] on div at bounding box center [607, 74] width 66 height 30
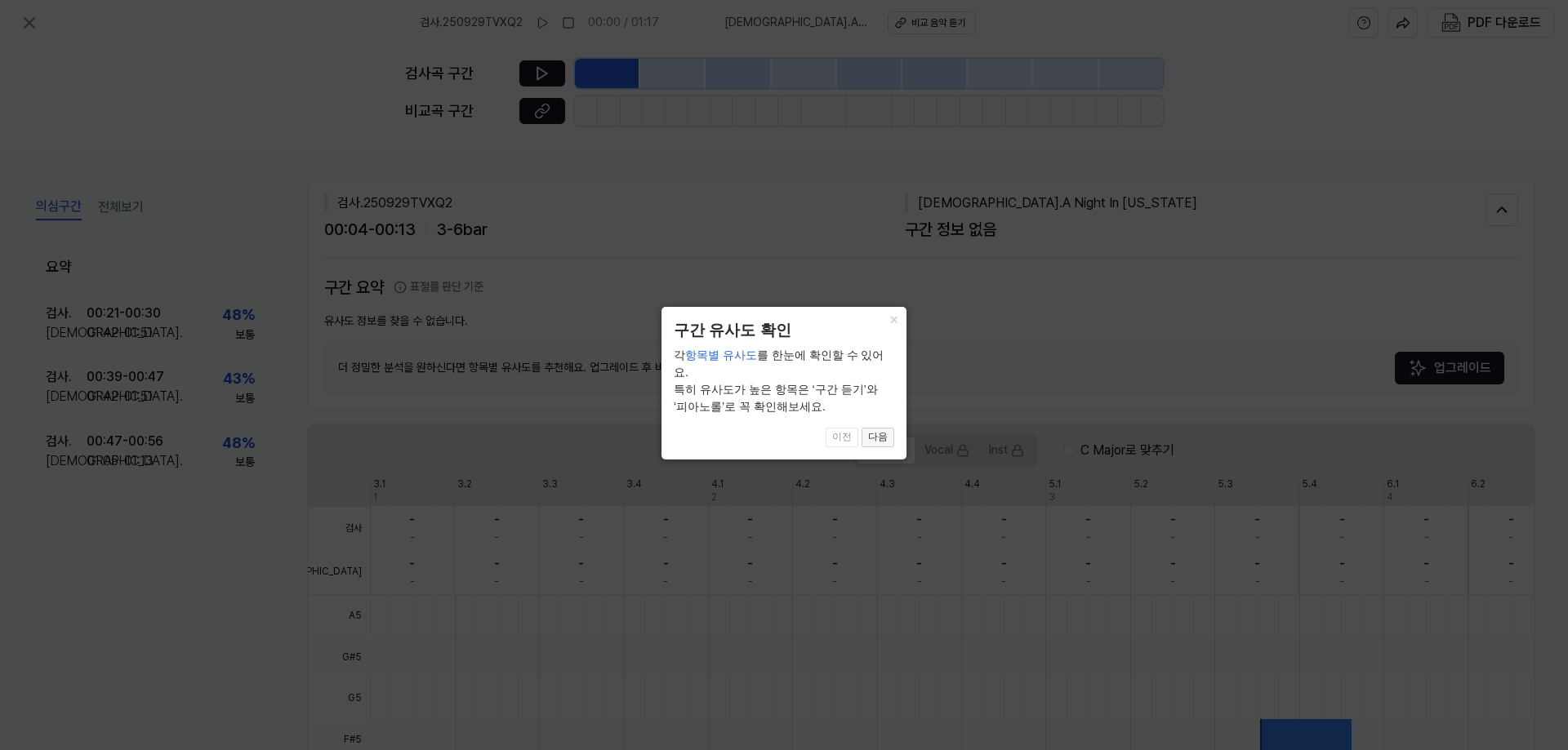
click at [882, 428] on button "다음" at bounding box center [878, 437] width 32 height 19
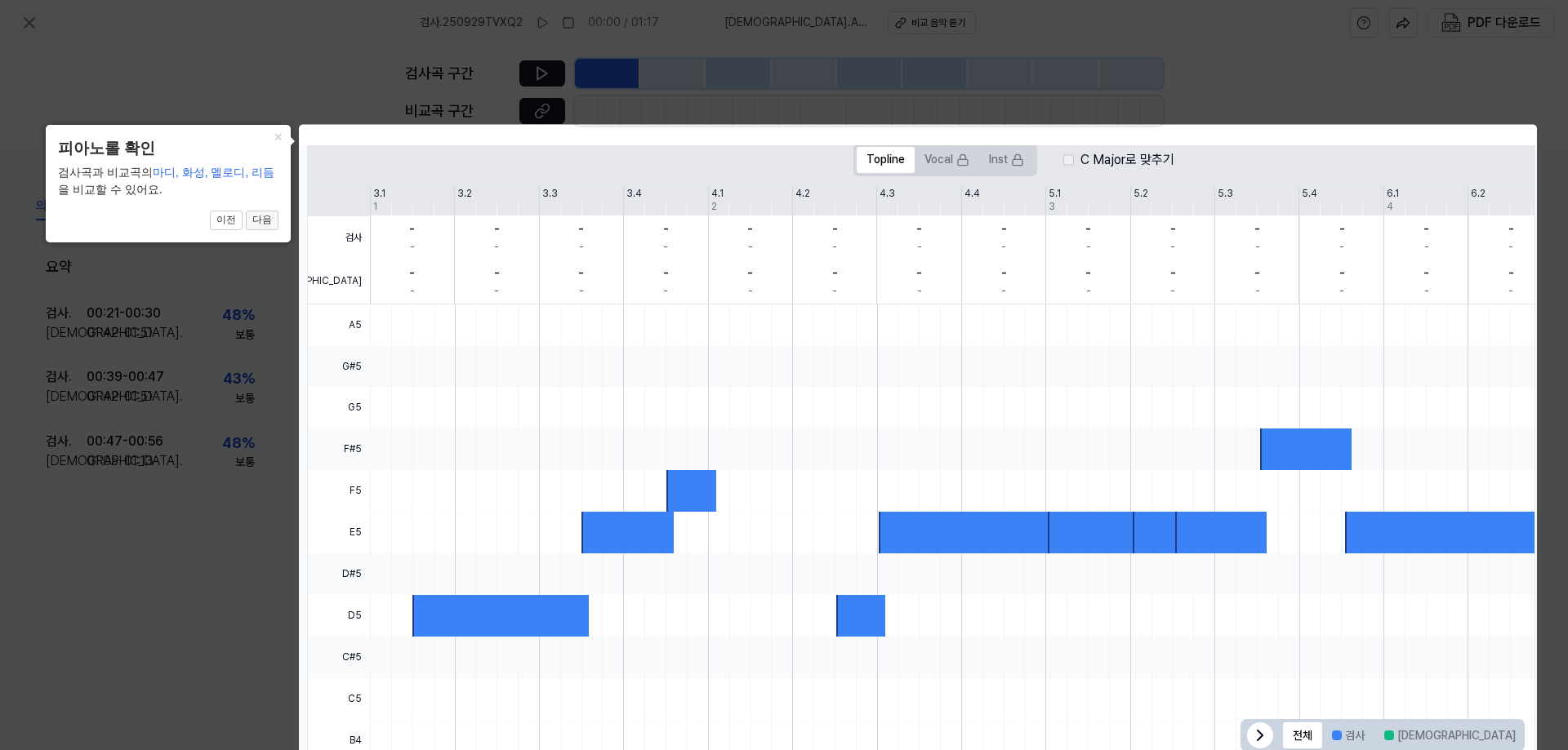
click at [255, 223] on button "다음" at bounding box center [261, 220] width 32 height 19
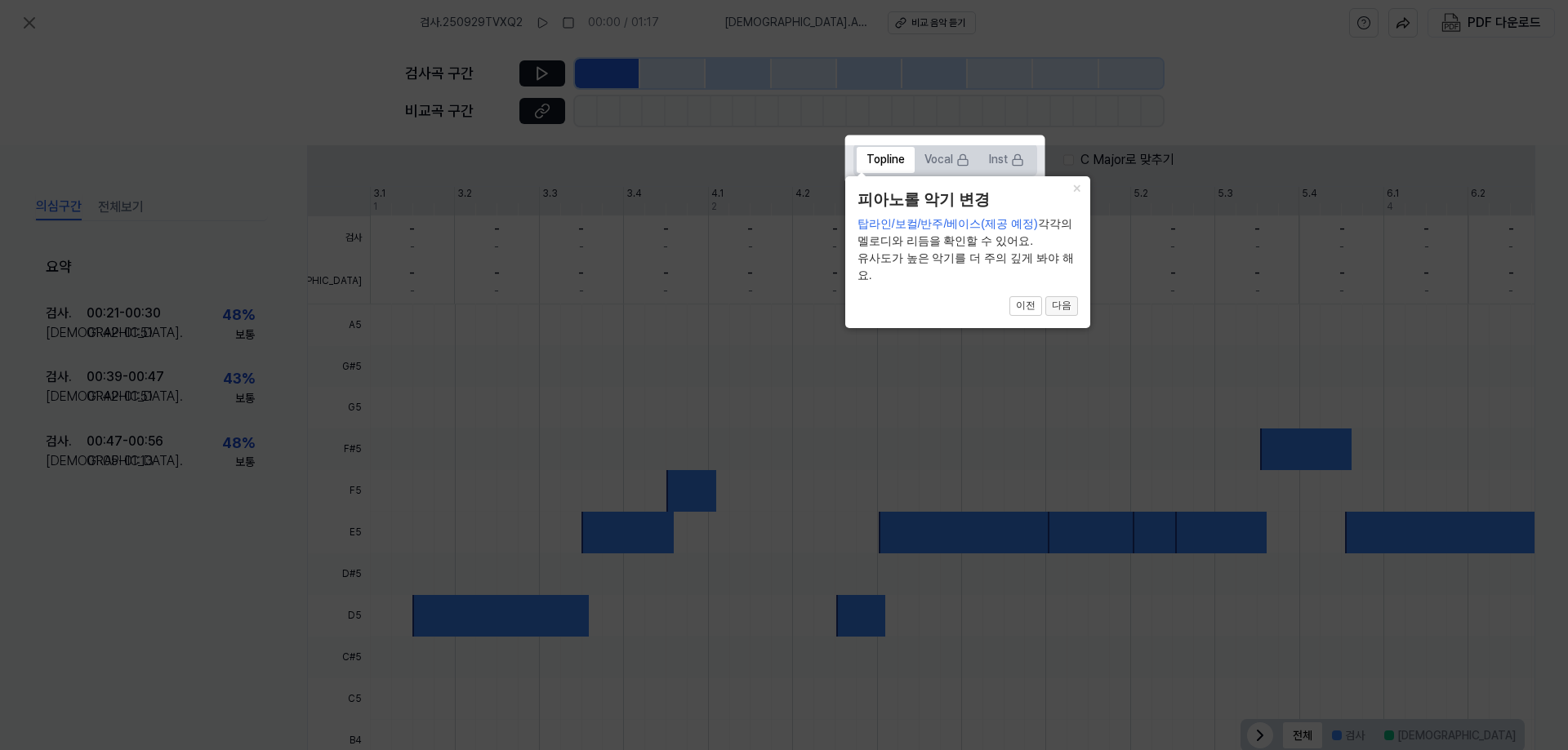
click at [1059, 308] on button "다음" at bounding box center [1061, 305] width 32 height 19
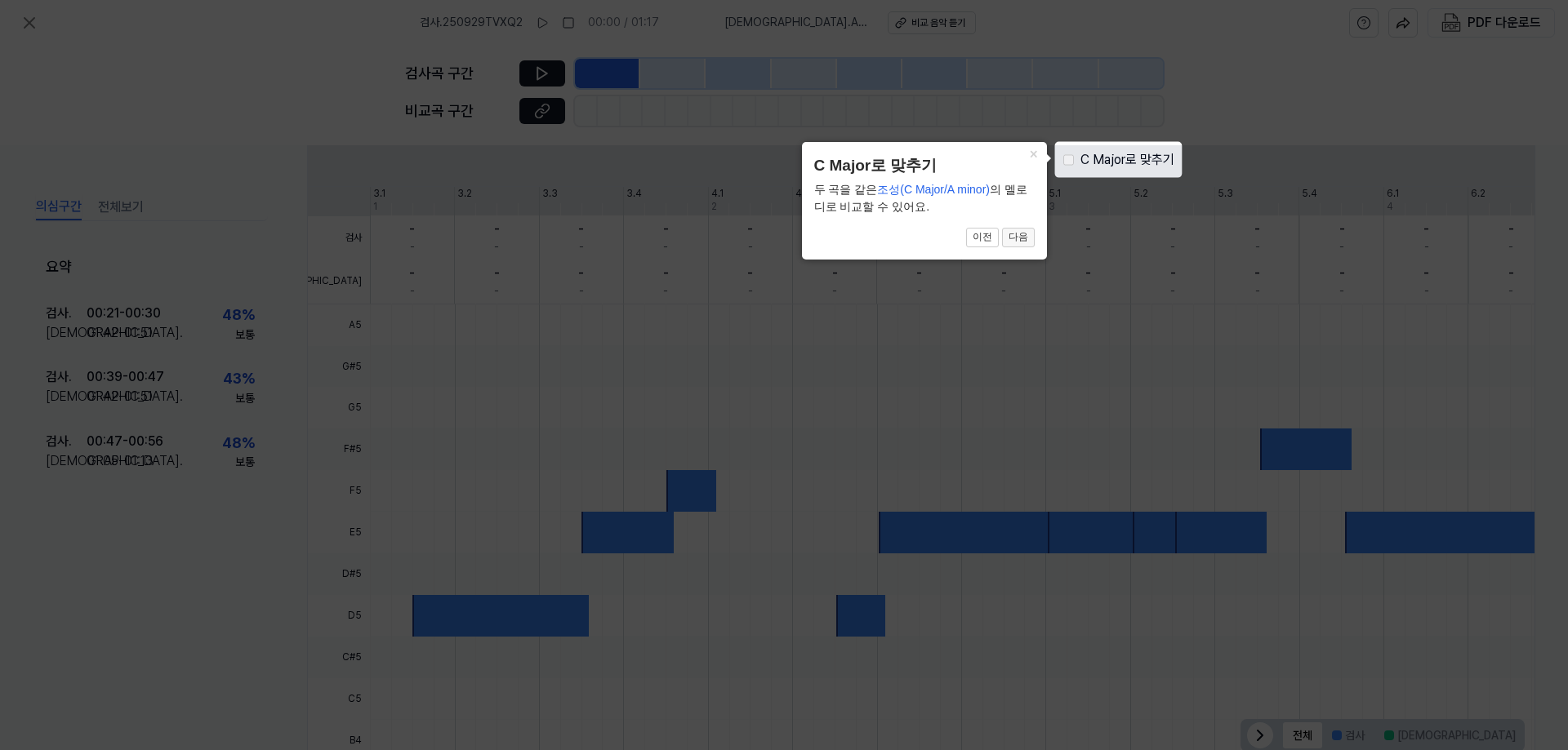
click at [1021, 238] on button "다음" at bounding box center [1018, 237] width 32 height 19
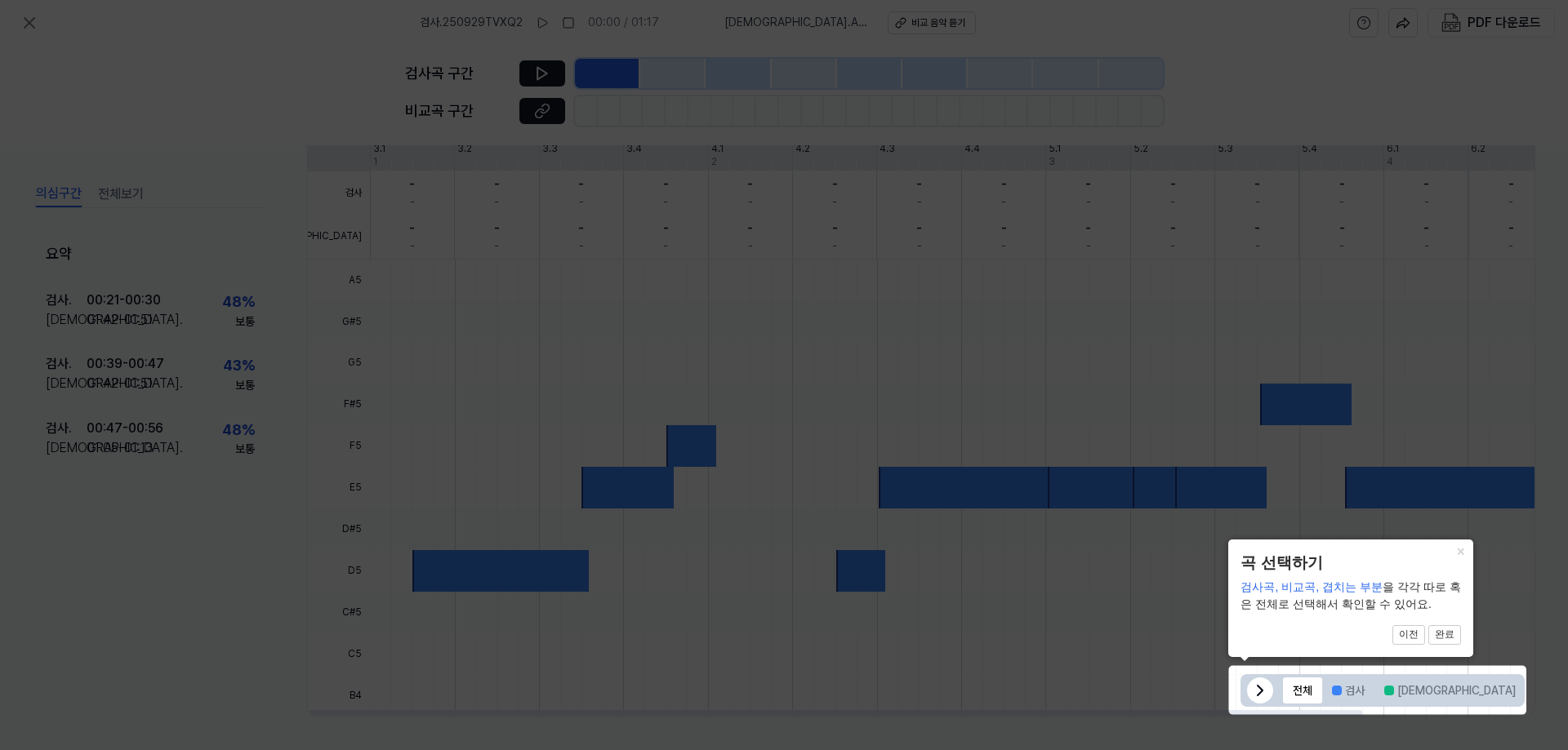
click at [1257, 681] on icon at bounding box center [1260, 690] width 19 height 19
click at [1495, 689] on icon at bounding box center [1504, 690] width 19 height 19
click at [1352, 686] on button "검사" at bounding box center [1348, 691] width 53 height 26
click at [1457, 551] on button "×" at bounding box center [1460, 551] width 26 height 23
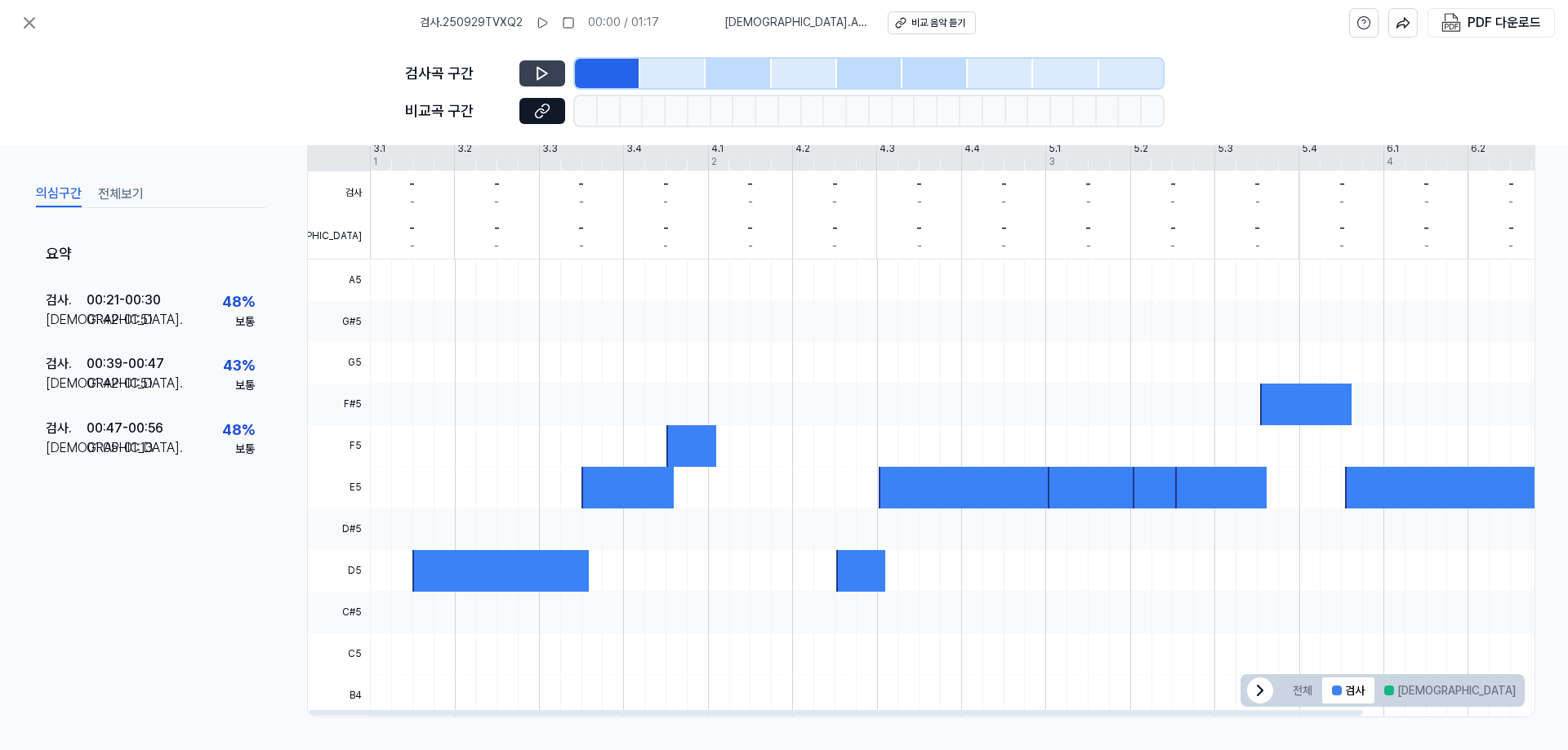
click at [544, 81] on icon at bounding box center [543, 74] width 17 height 17
click at [531, 76] on button at bounding box center [543, 73] width 46 height 26
click at [539, 110] on icon at bounding box center [543, 112] width 17 height 17
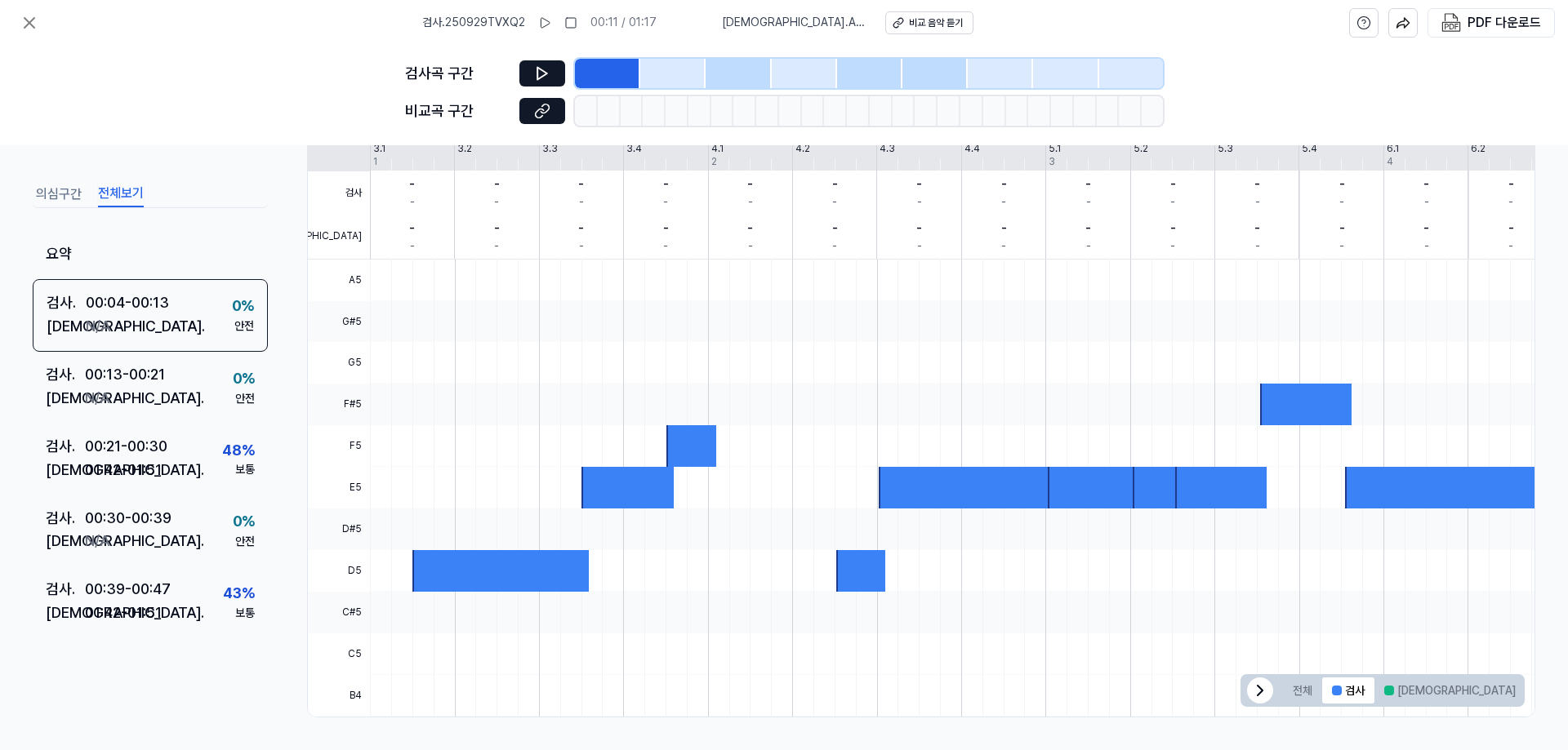
click at [126, 184] on button "전체보기" at bounding box center [121, 194] width 46 height 26
click at [47, 188] on button "의심구간" at bounding box center [59, 194] width 46 height 26
click at [108, 190] on button "전체보기" at bounding box center [121, 194] width 46 height 26
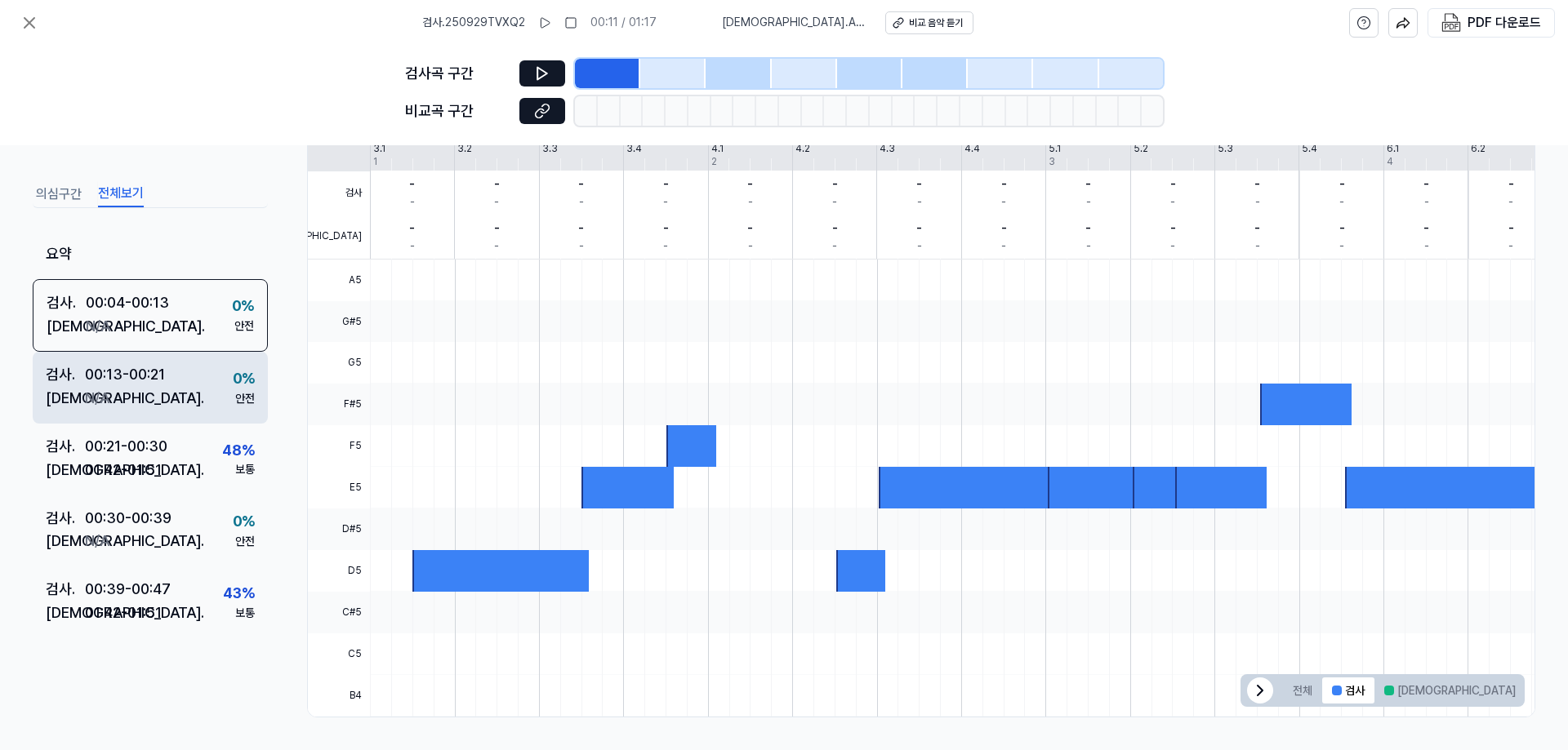
click at [128, 420] on div "검사 . 00:13 - 00:21 비교 . N/A 0 % 안전" at bounding box center [150, 387] width 235 height 72
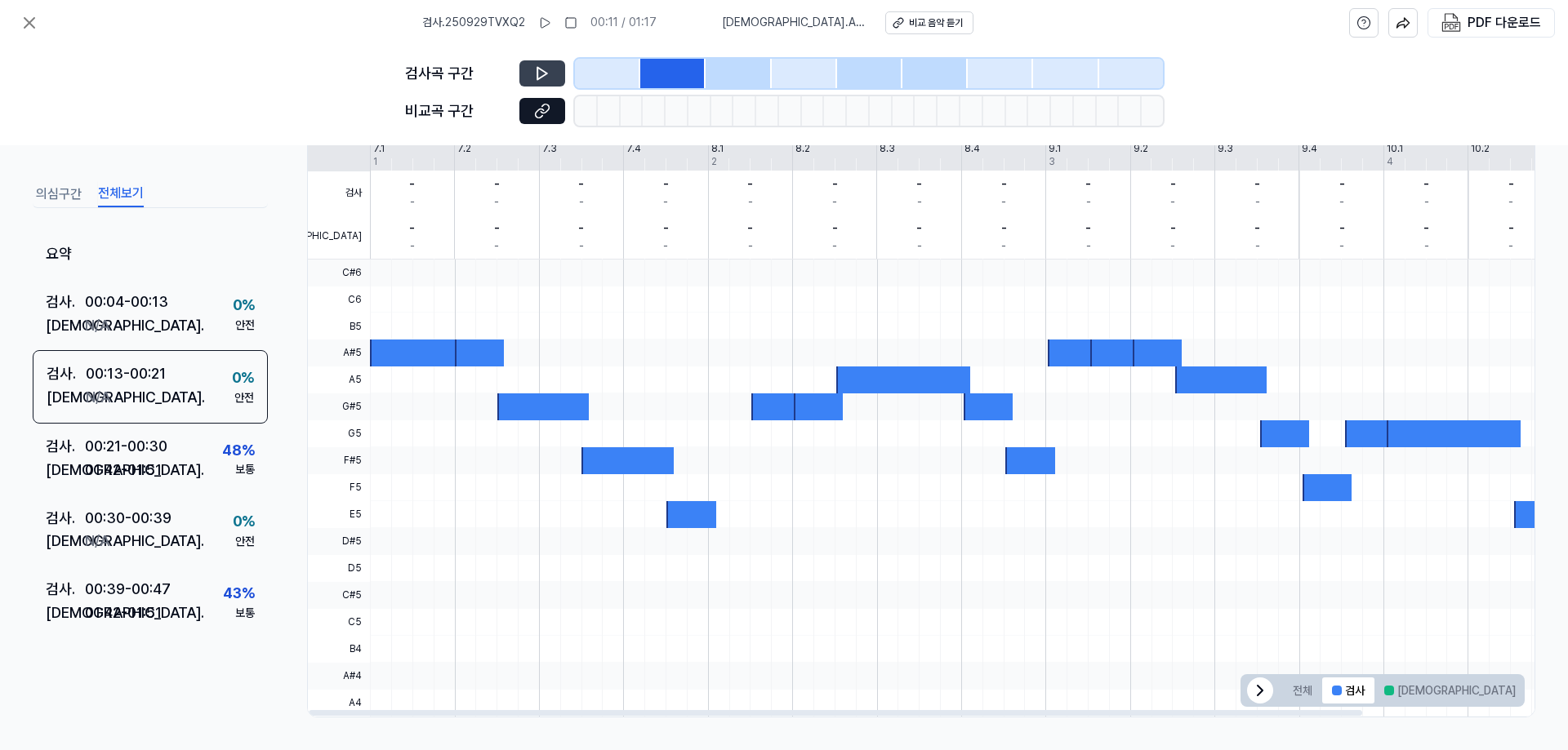
click at [532, 73] on button at bounding box center [543, 73] width 46 height 26
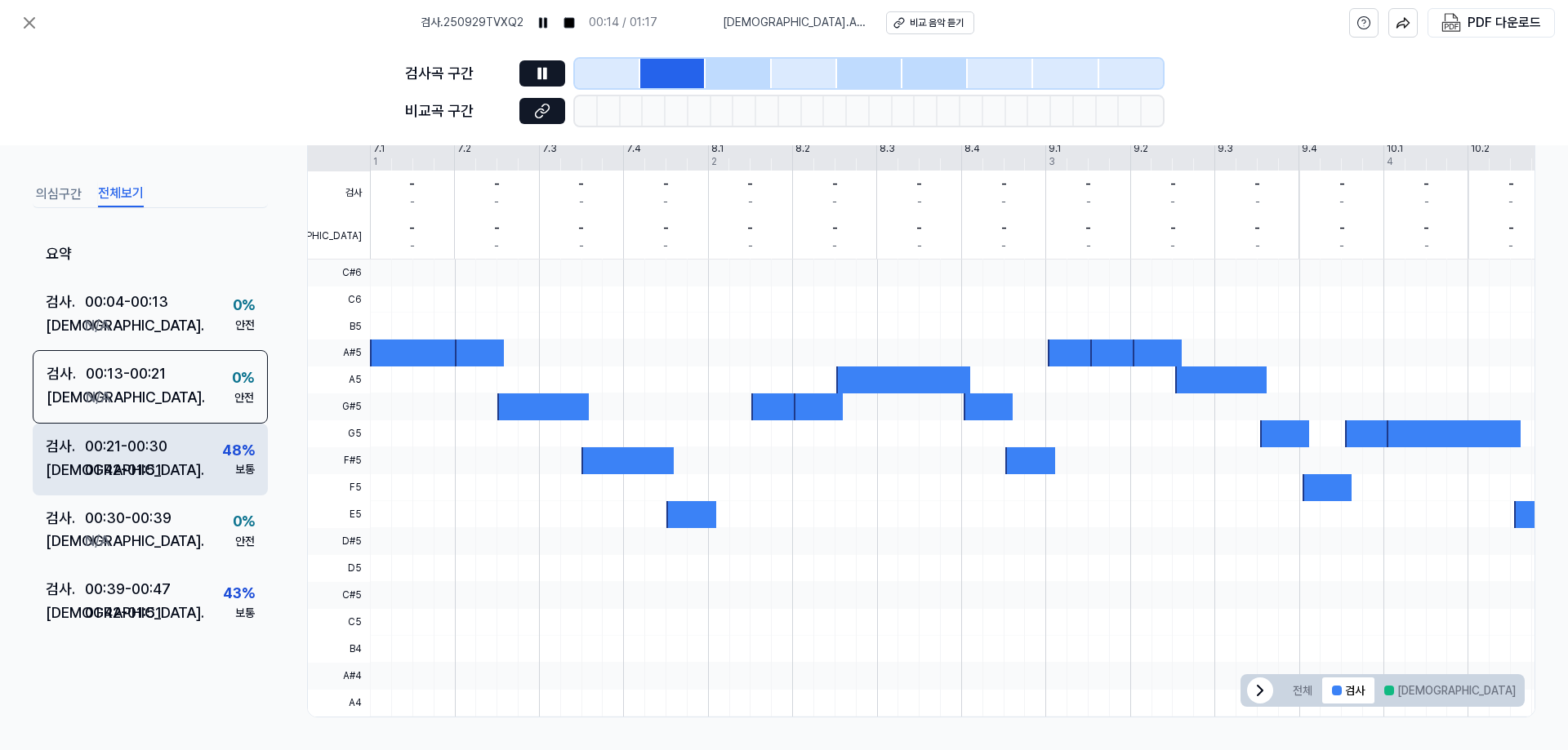
click at [176, 468] on div "검사 . 00:21 - 00:30 비교 . 01:42 - 01:51 48 % 보통" at bounding box center [150, 459] width 235 height 72
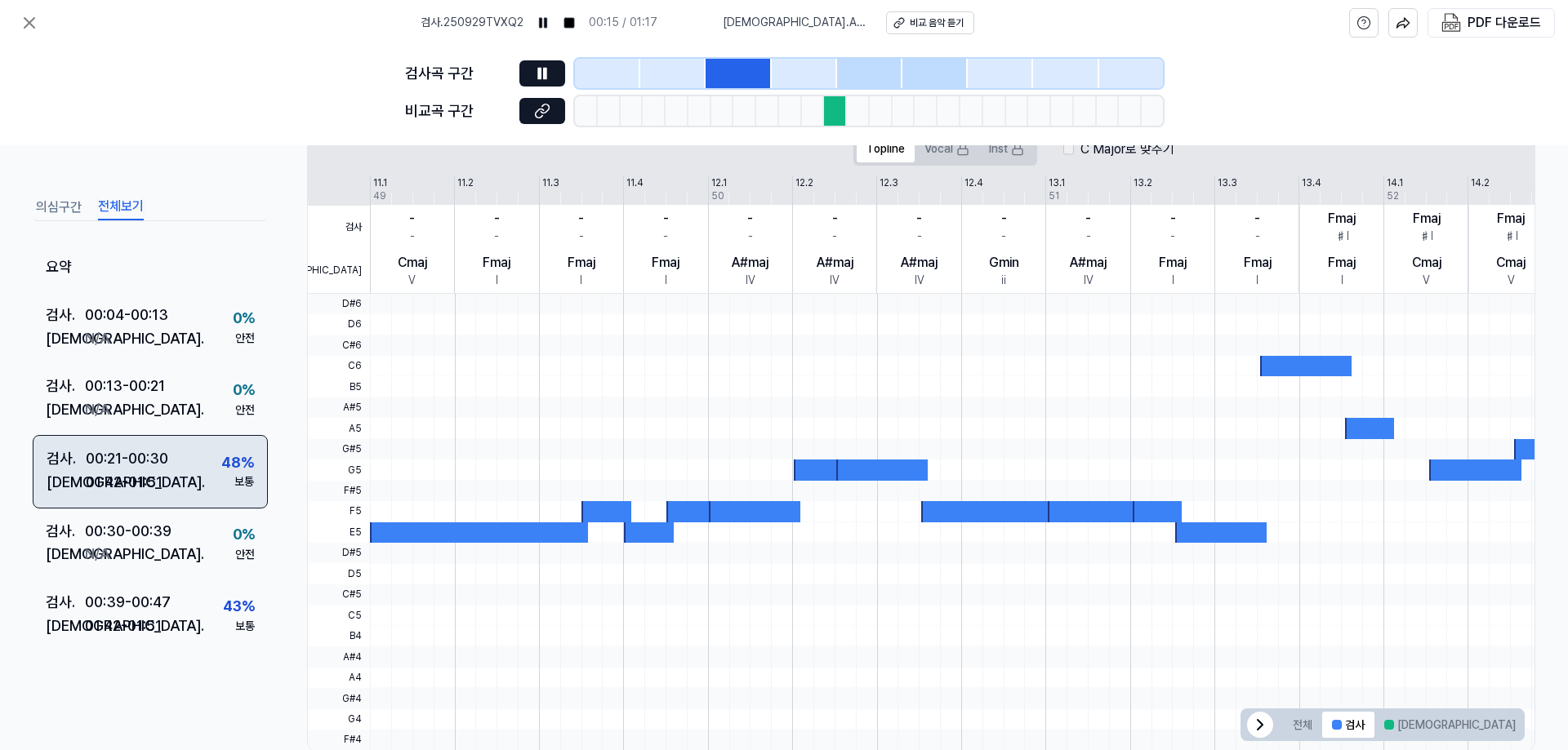
scroll to position [370, 0]
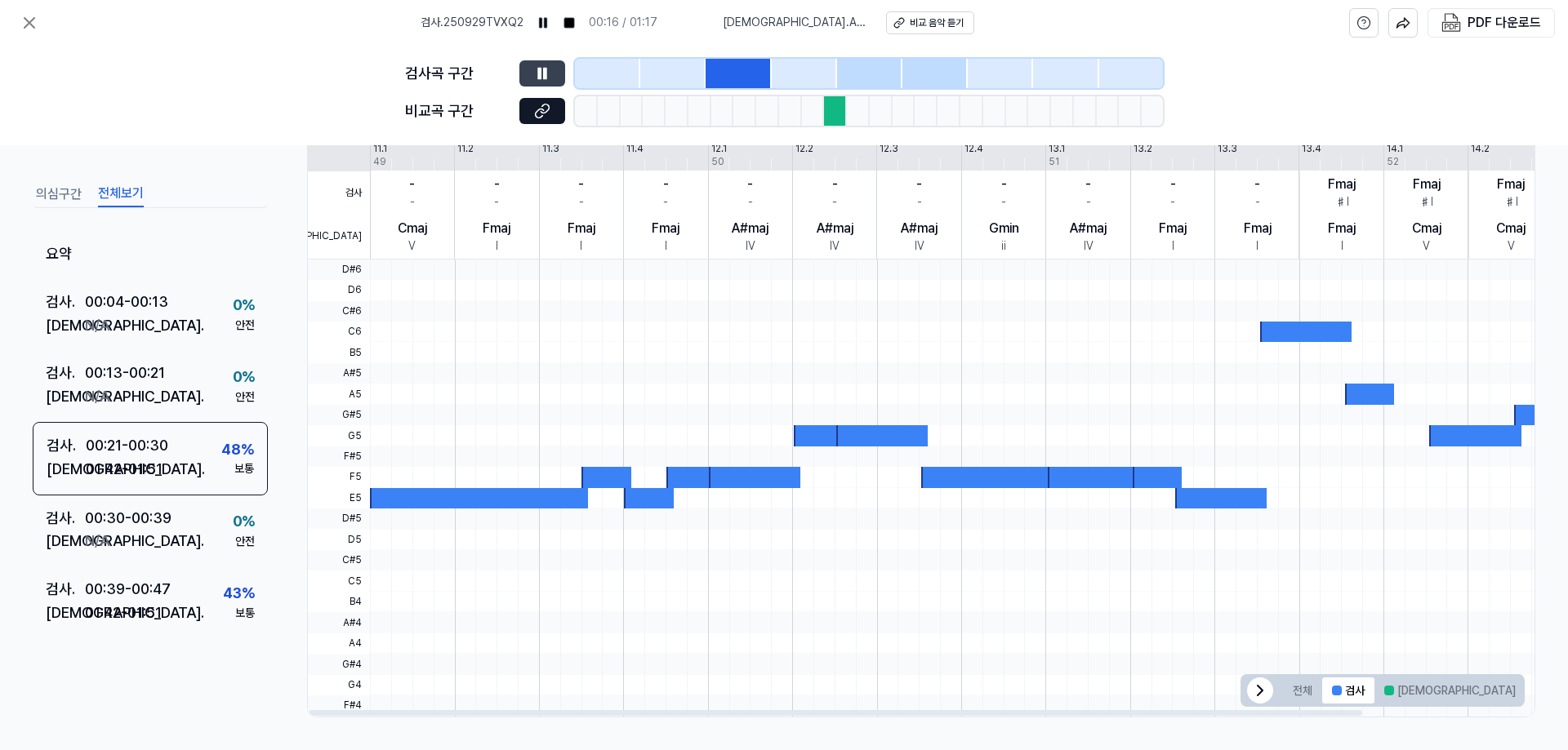
click at [529, 76] on button at bounding box center [543, 73] width 46 height 26
click at [556, 72] on button at bounding box center [543, 73] width 46 height 26
click at [535, 79] on icon at bounding box center [543, 74] width 17 height 17
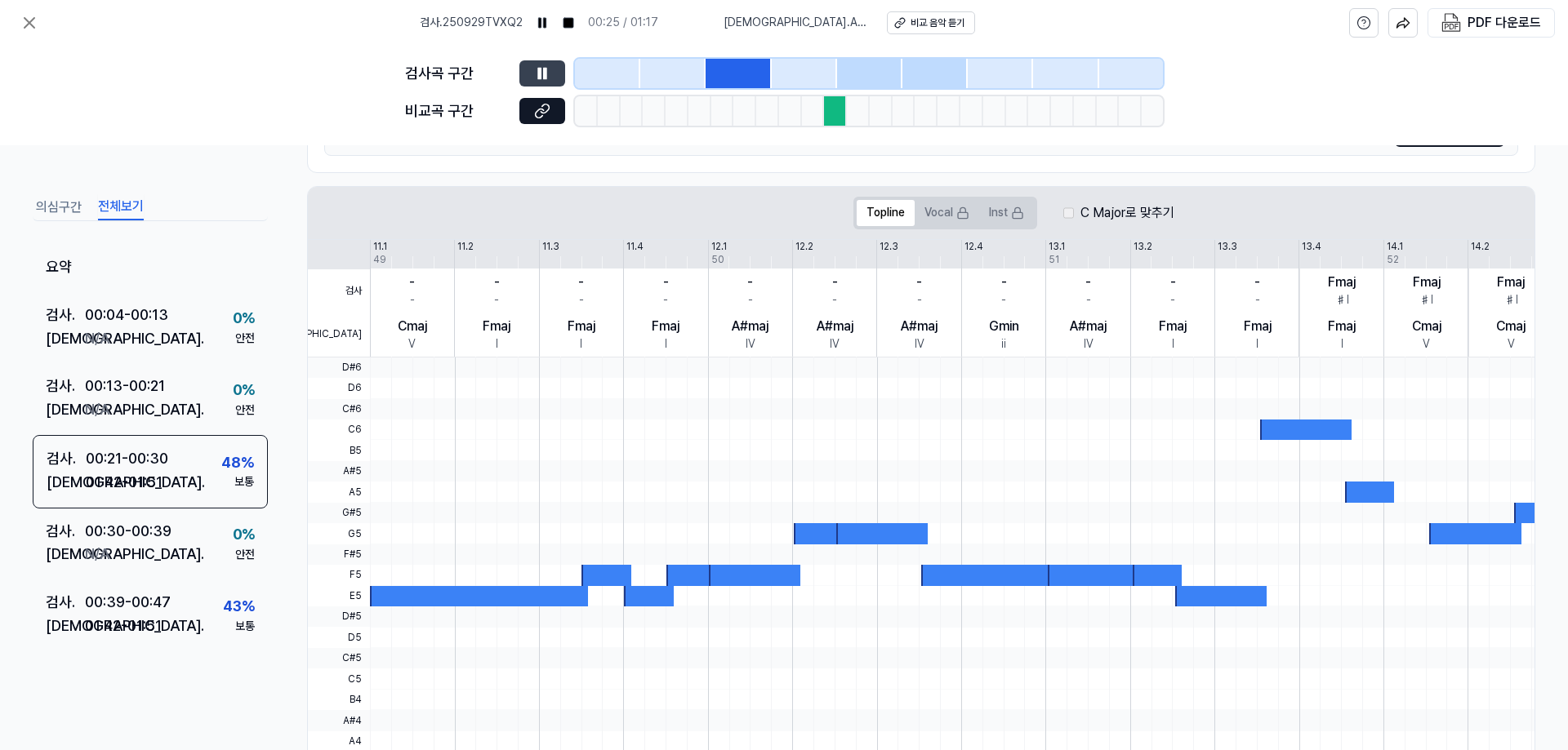
scroll to position [0, 0]
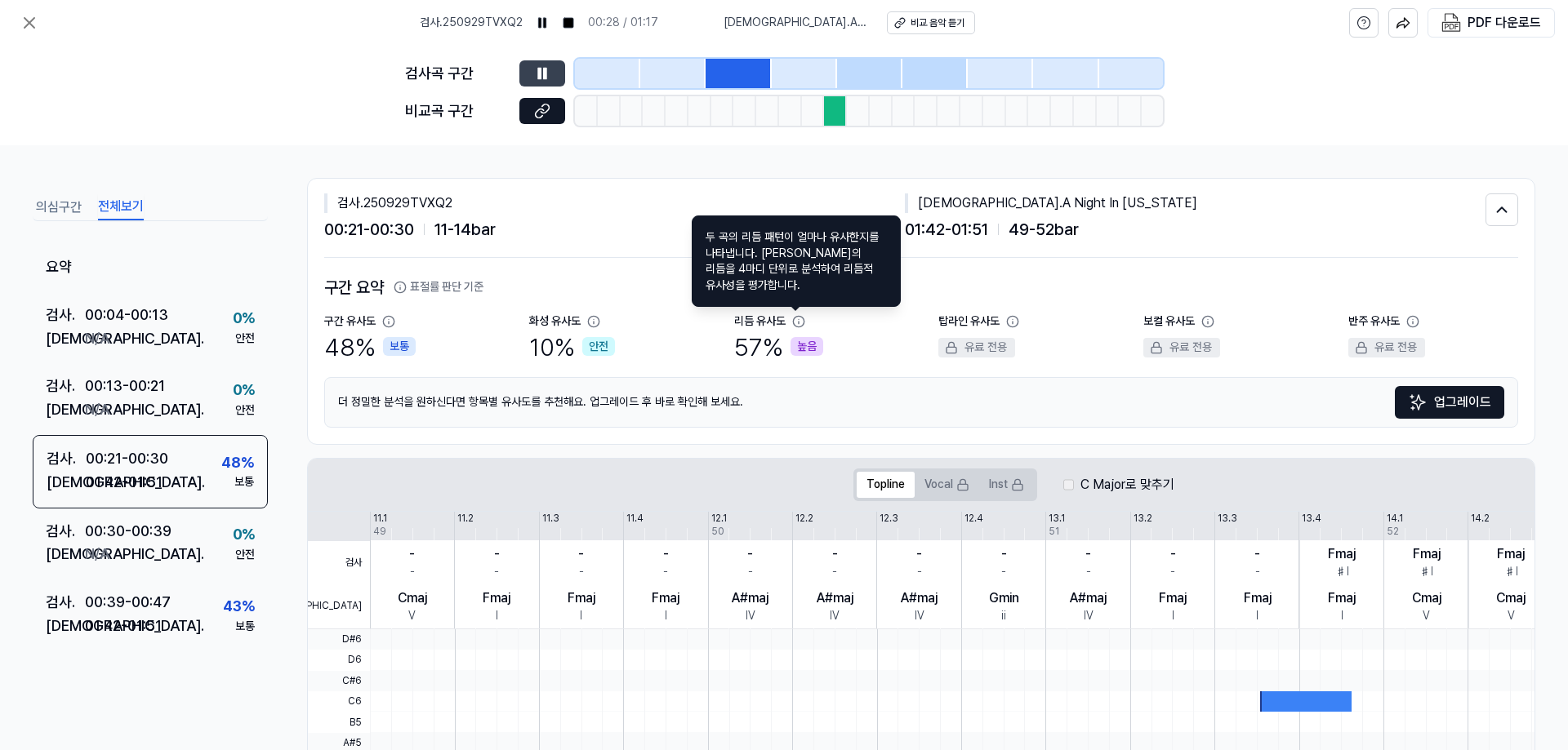
click at [793, 315] on icon at bounding box center [798, 322] width 13 height 13
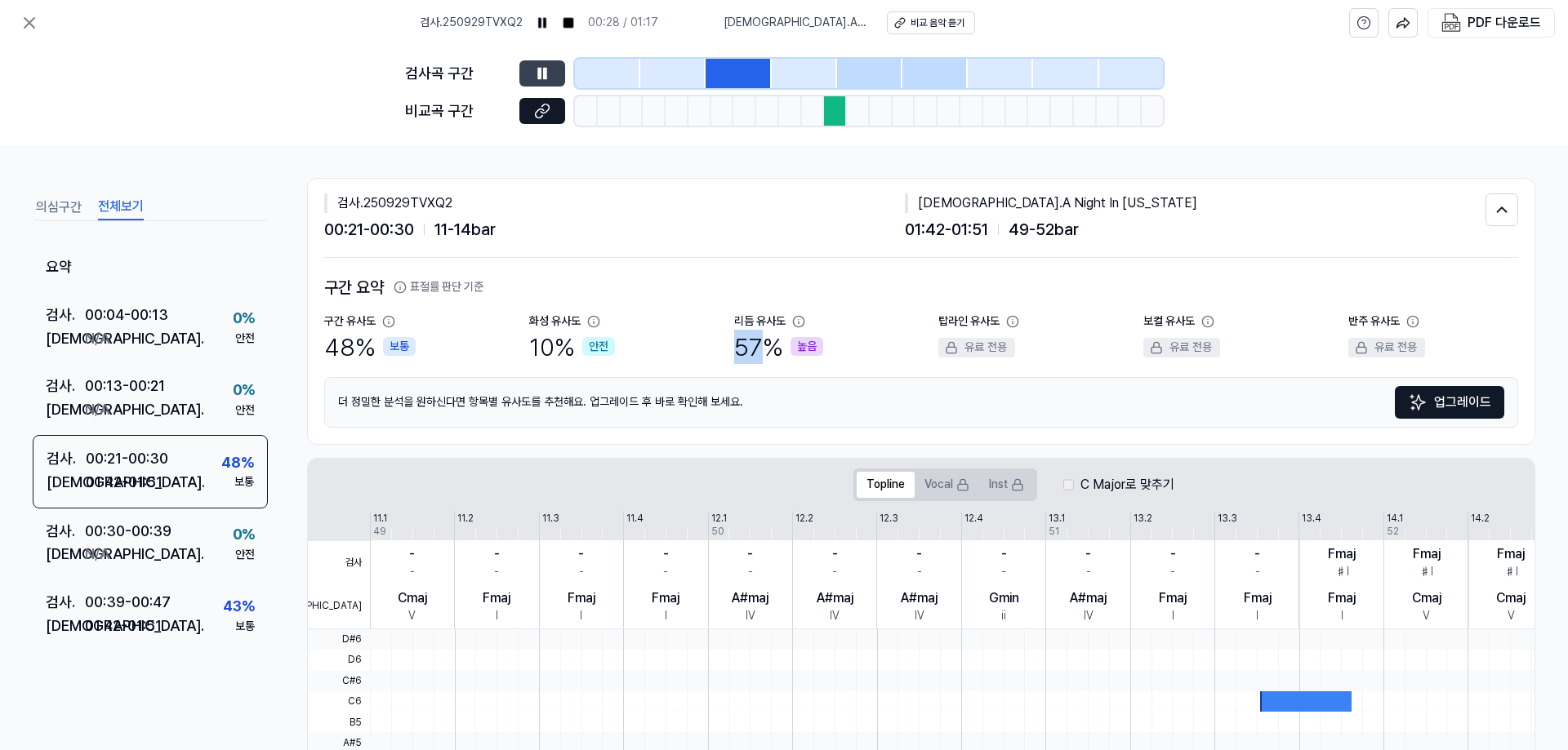
click at [793, 315] on icon at bounding box center [798, 322] width 13 height 13
drag, startPoint x: 823, startPoint y: 351, endPoint x: 813, endPoint y: 344, distance: 12.2
click at [821, 351] on div "리듬 유사도 57 % 높음" at bounding box center [820, 339] width 170 height 51
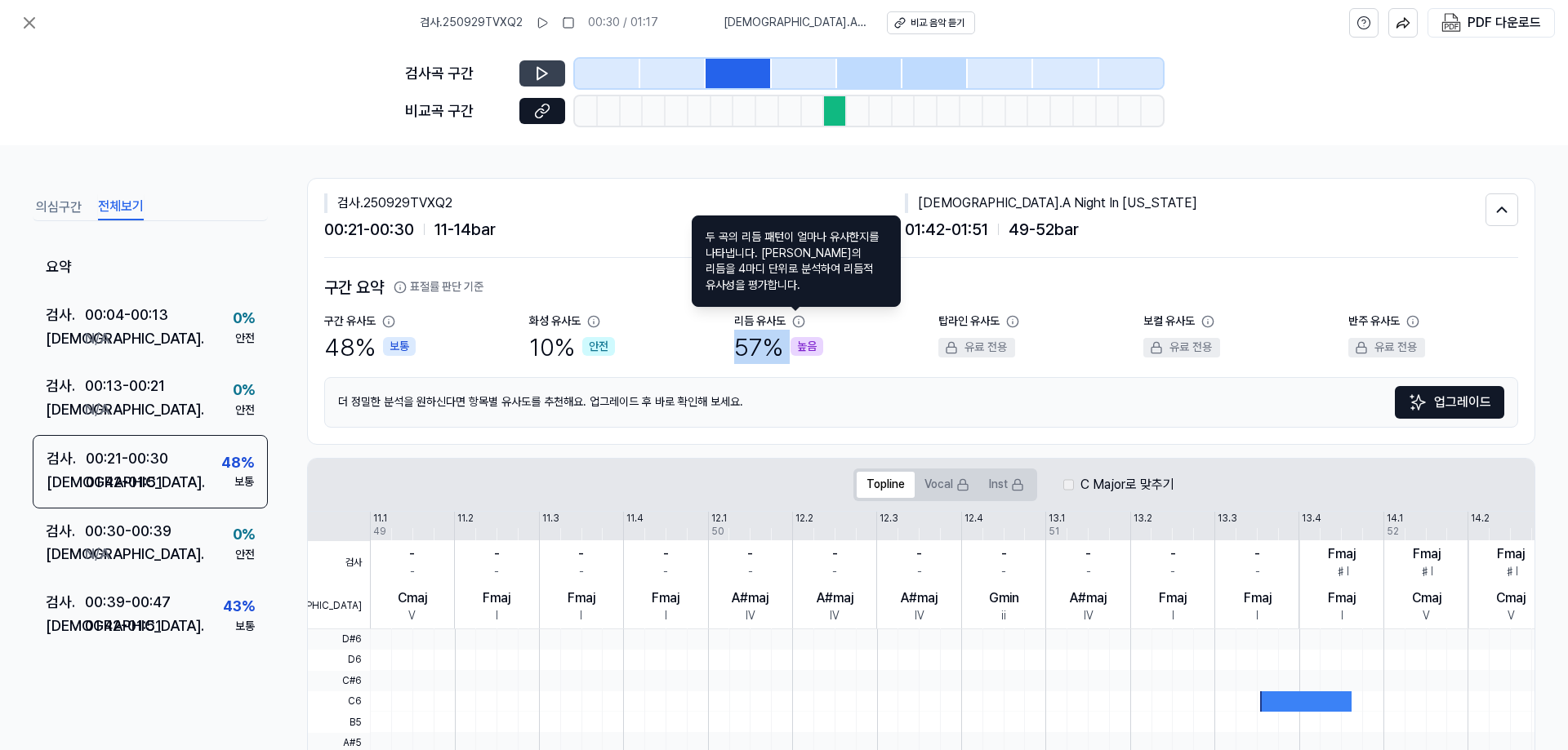
click at [767, 353] on div "57 % 높음" at bounding box center [779, 347] width 89 height 34
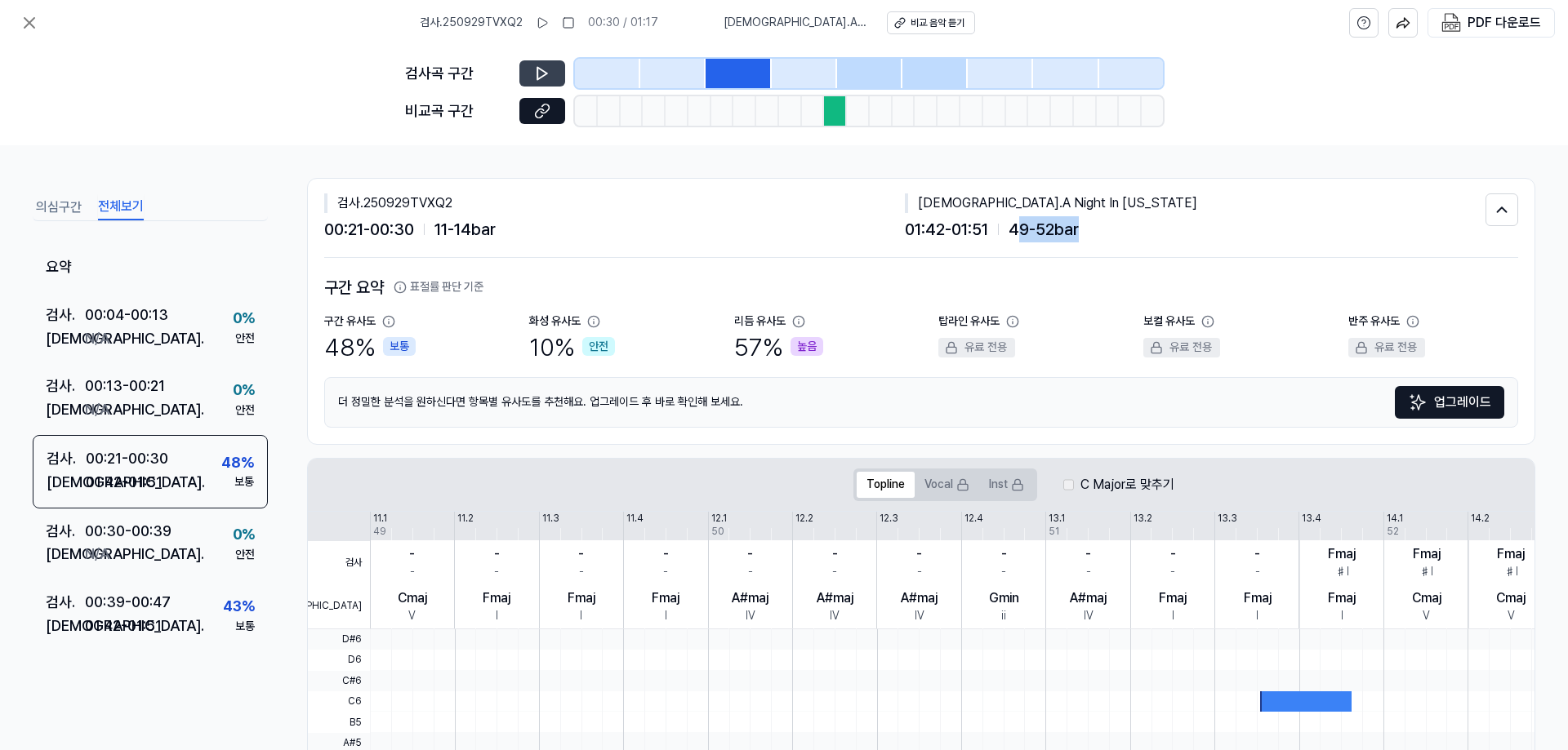
drag, startPoint x: 1025, startPoint y: 232, endPoint x: 1115, endPoint y: 234, distance: 90.0
click at [1115, 234] on div "01:42 - 01:51 49 - 52 bar" at bounding box center [1195, 230] width 581 height 26
click at [950, 23] on div "비교 음악 듣기" at bounding box center [938, 23] width 54 height 14
click at [34, 18] on icon at bounding box center [30, 22] width 10 height 10
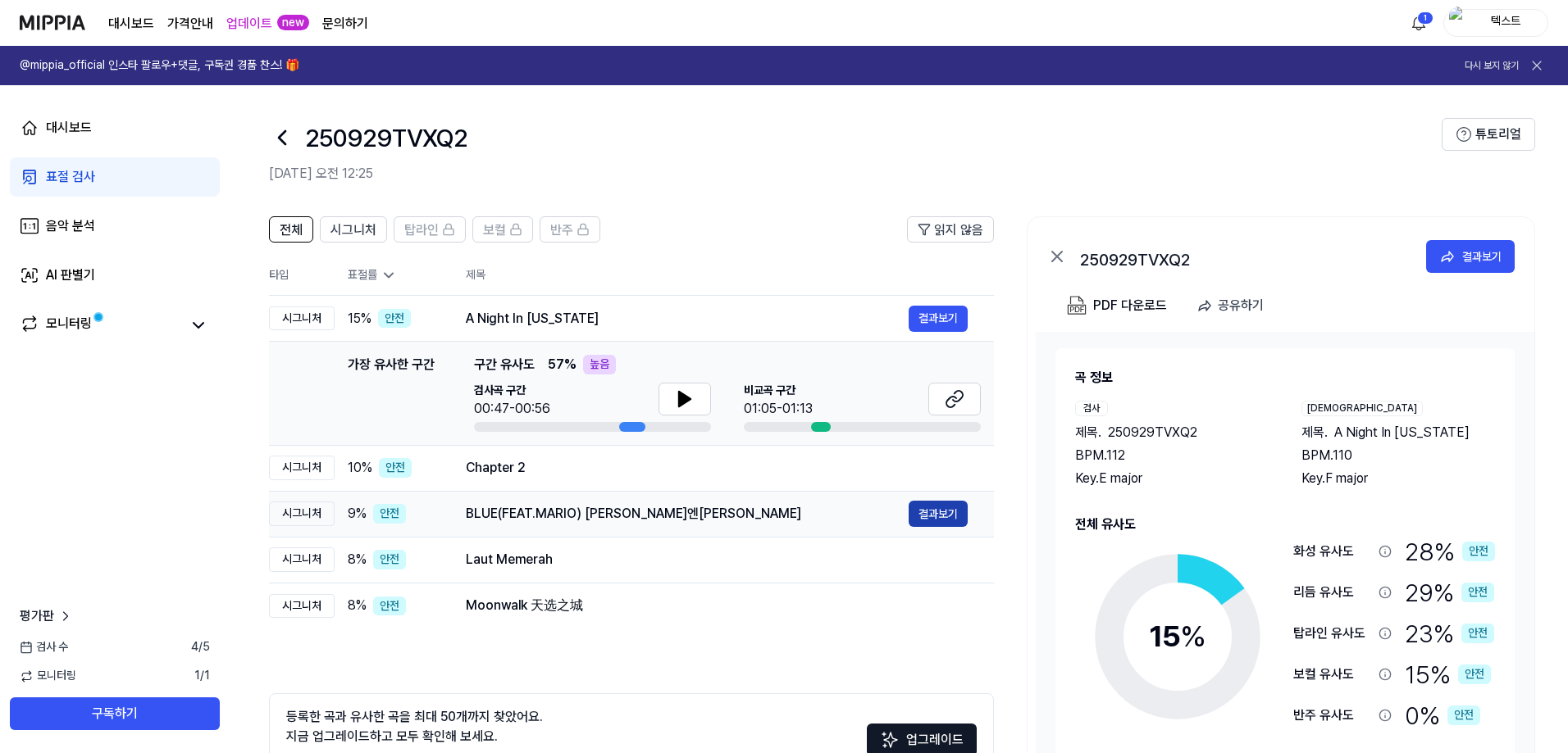
click at [916, 518] on button "결과보기" at bounding box center [939, 514] width 59 height 26
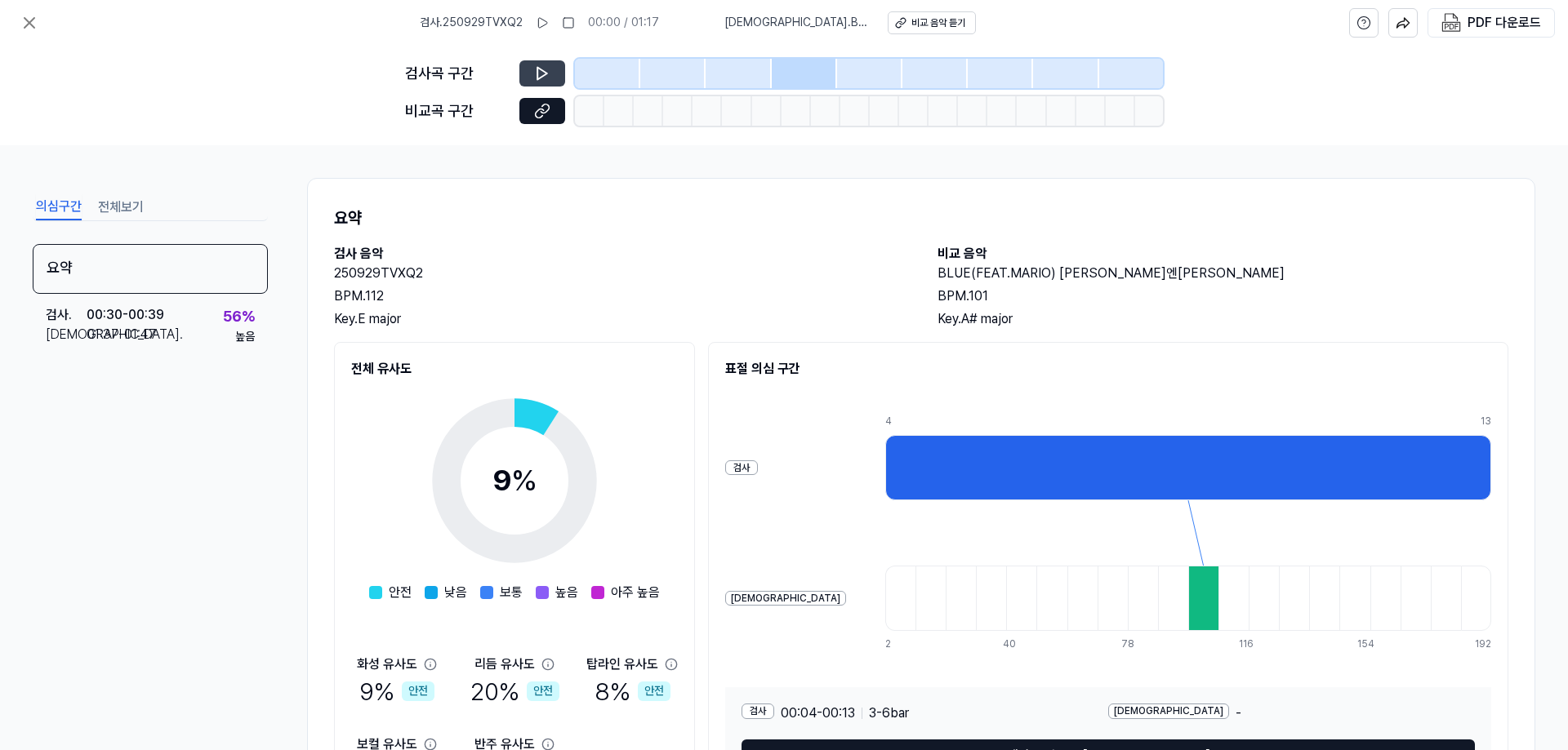
click at [547, 71] on icon at bounding box center [543, 74] width 17 height 17
click at [551, 75] on button at bounding box center [543, 73] width 46 height 26
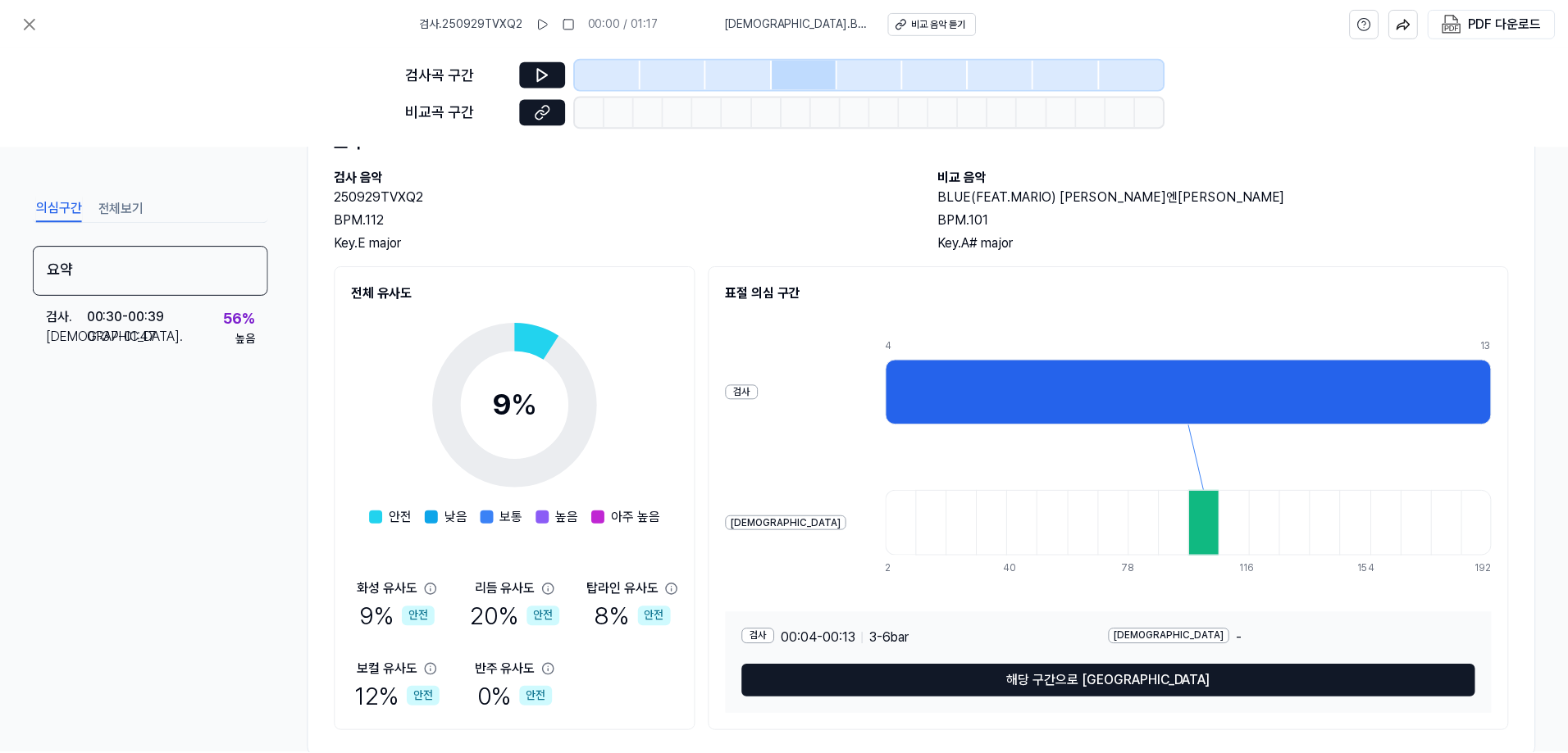
scroll to position [116, 0]
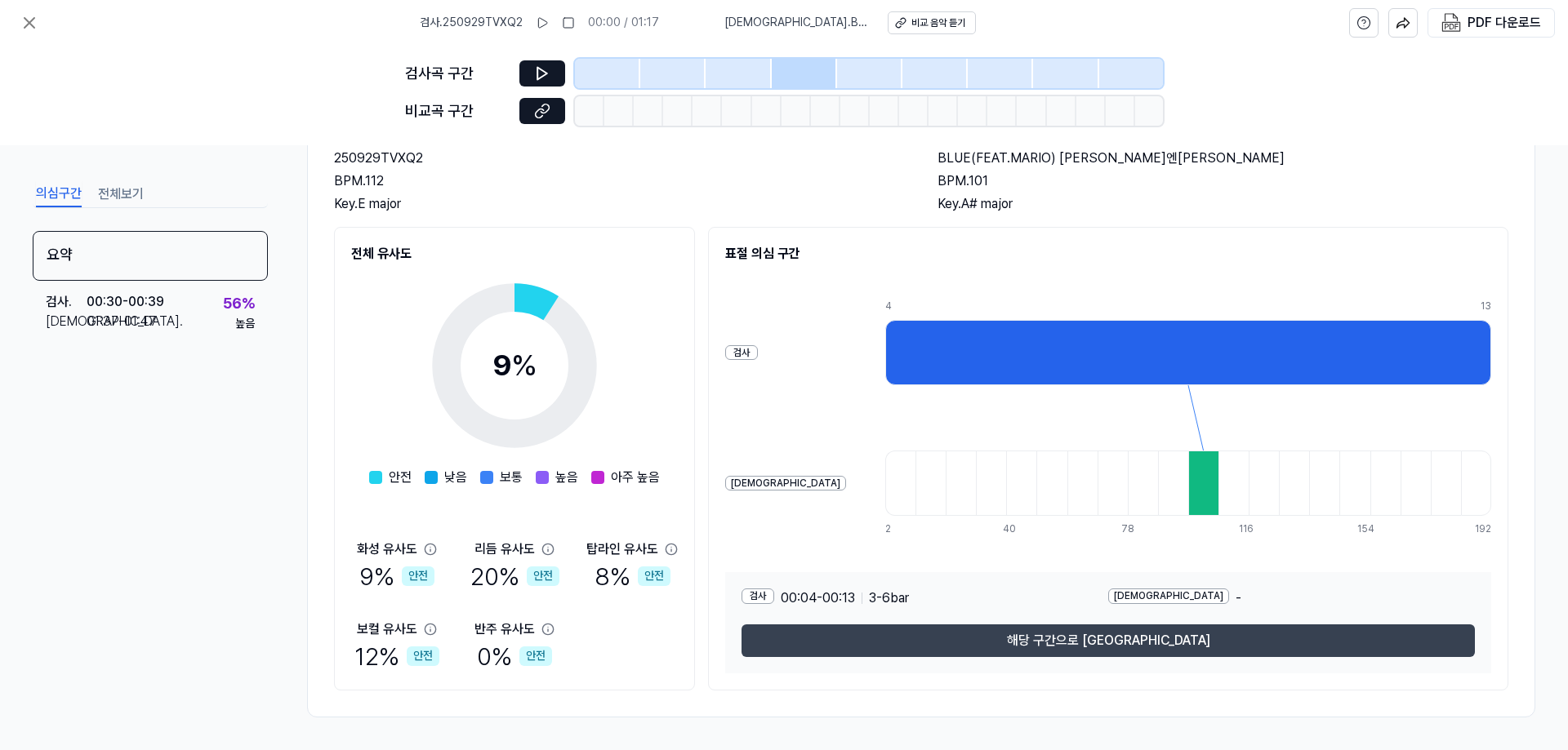
click at [826, 645] on button "해당 구간으로 [GEOGRAPHIC_DATA]" at bounding box center [1108, 640] width 734 height 32
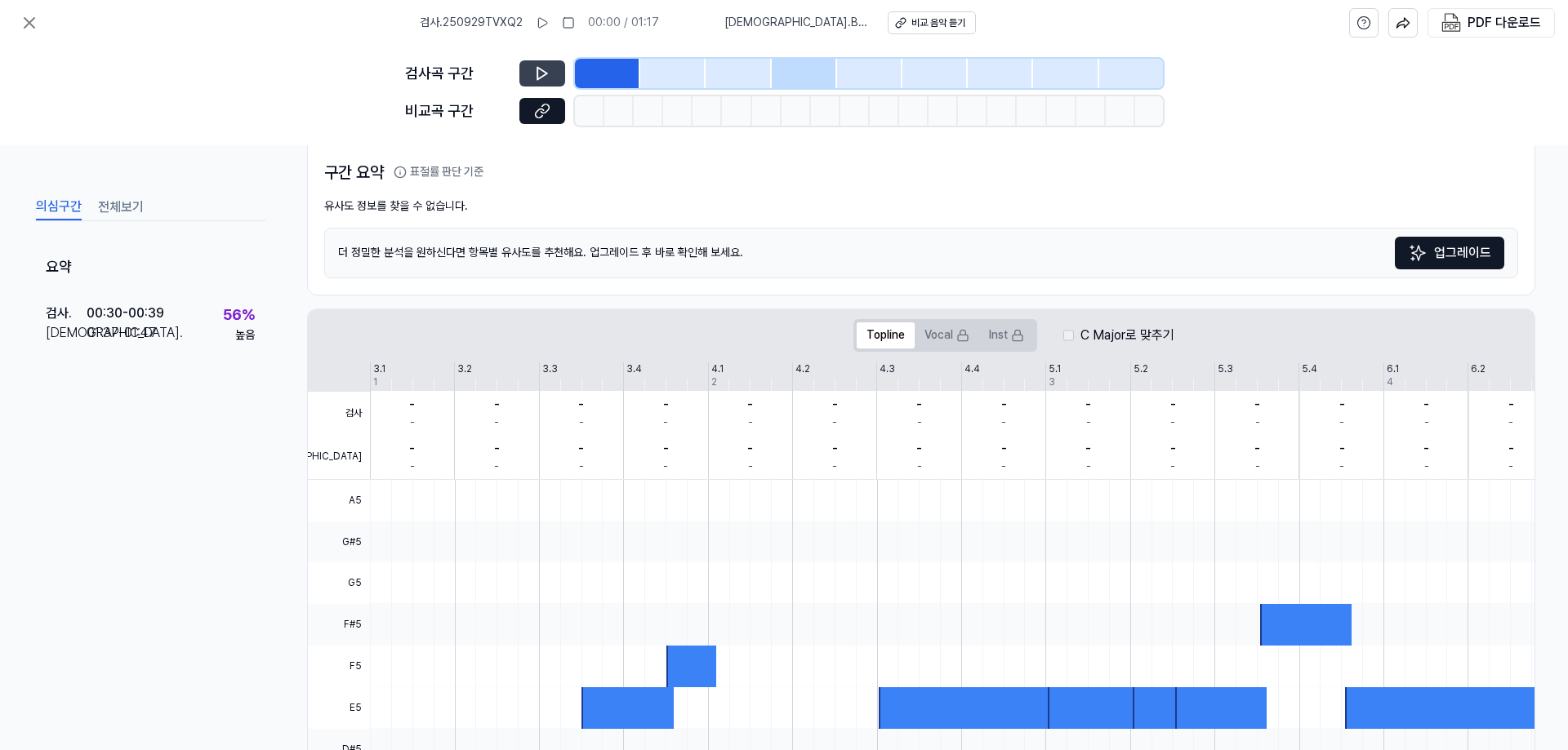
click at [545, 75] on icon at bounding box center [542, 73] width 10 height 12
click at [550, 67] on icon at bounding box center [543, 74] width 17 height 17
click at [927, 15] on button "비교 음악 듣기" at bounding box center [932, 22] width 89 height 23
click at [21, 18] on icon at bounding box center [29, 22] width 19 height 19
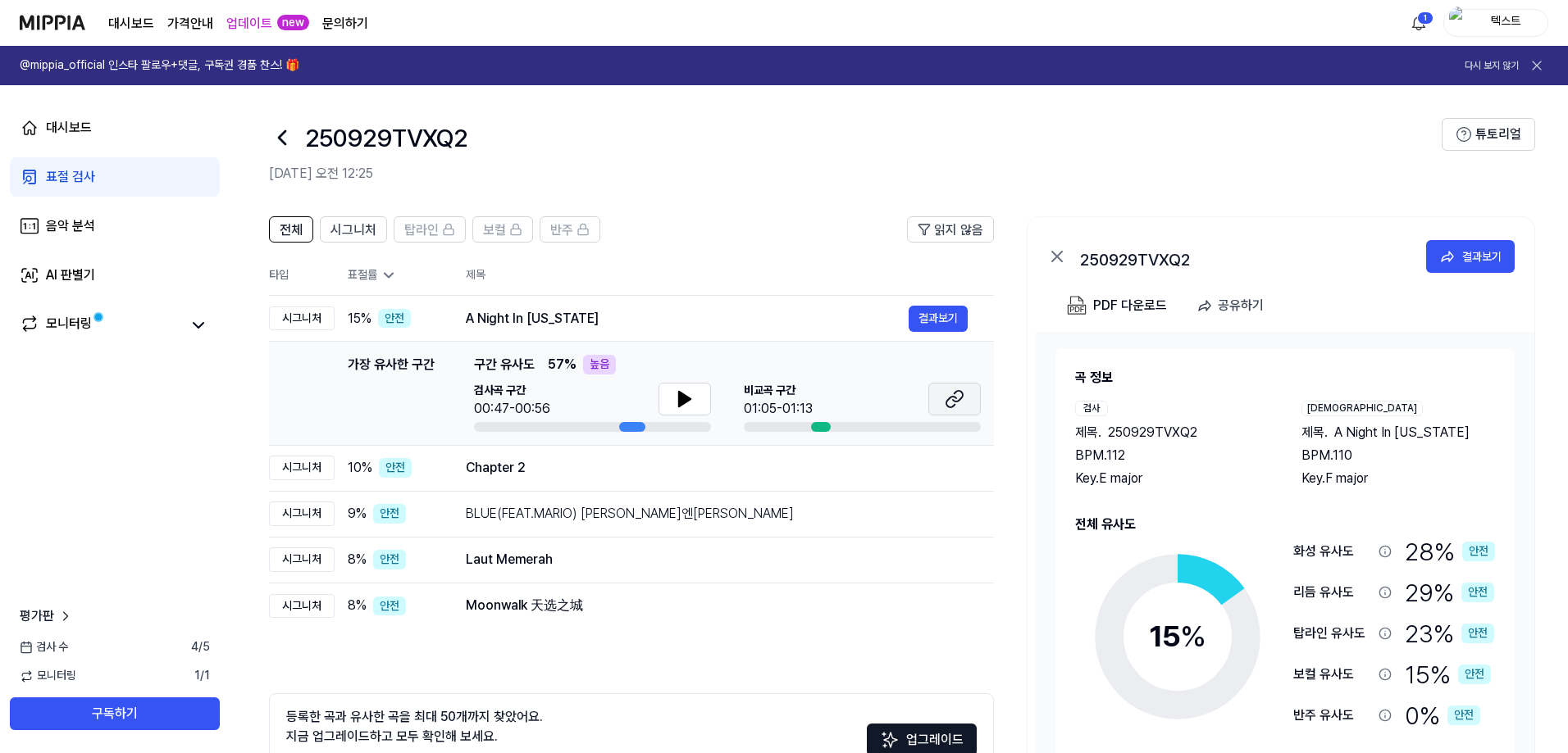
click at [949, 406] on icon at bounding box center [954, 398] width 19 height 19
click at [808, 469] on div "Chapter 2" at bounding box center [688, 468] width 443 height 19
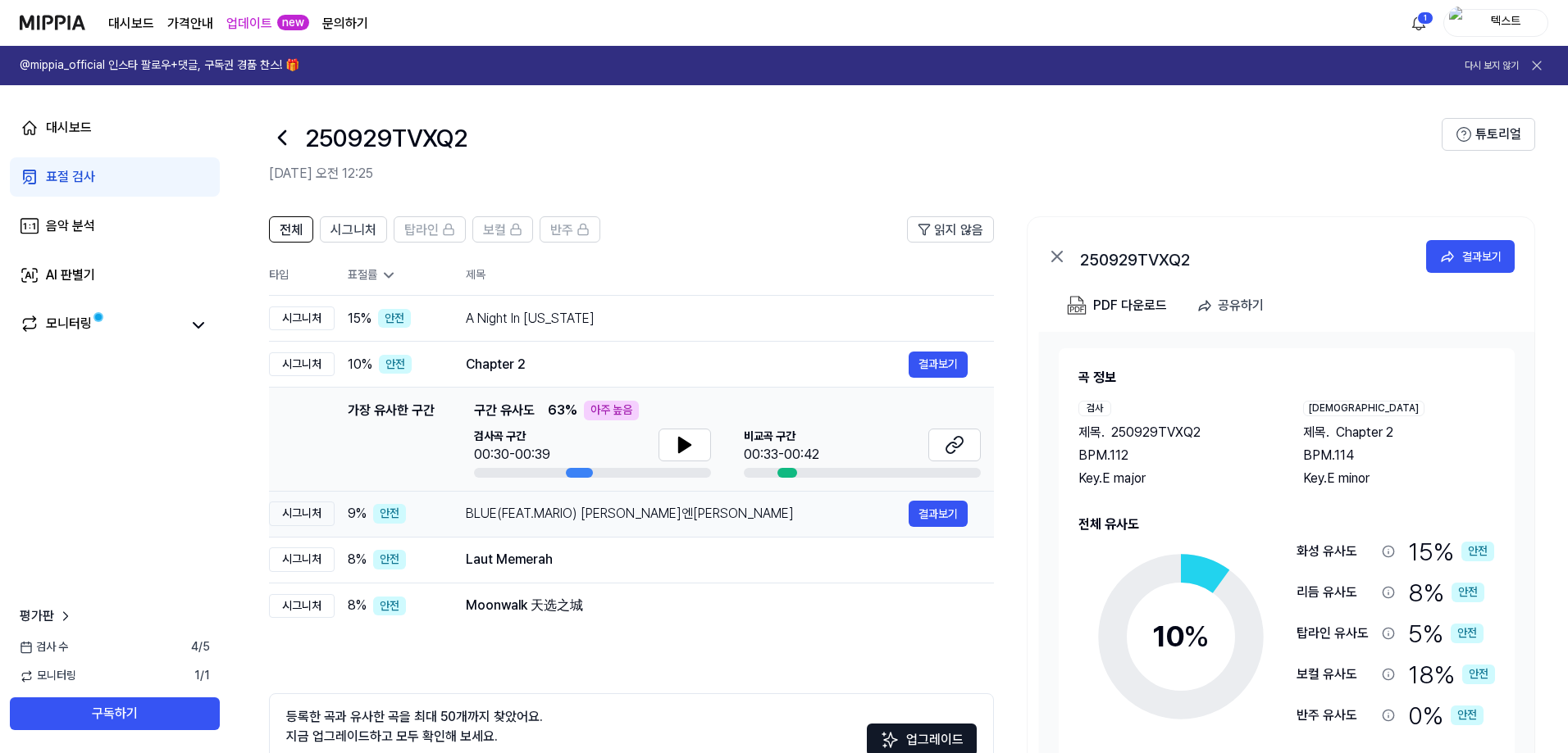
click at [780, 508] on div "BLUE(FEAT.MARIO) 가비엔제이" at bounding box center [688, 513] width 443 height 19
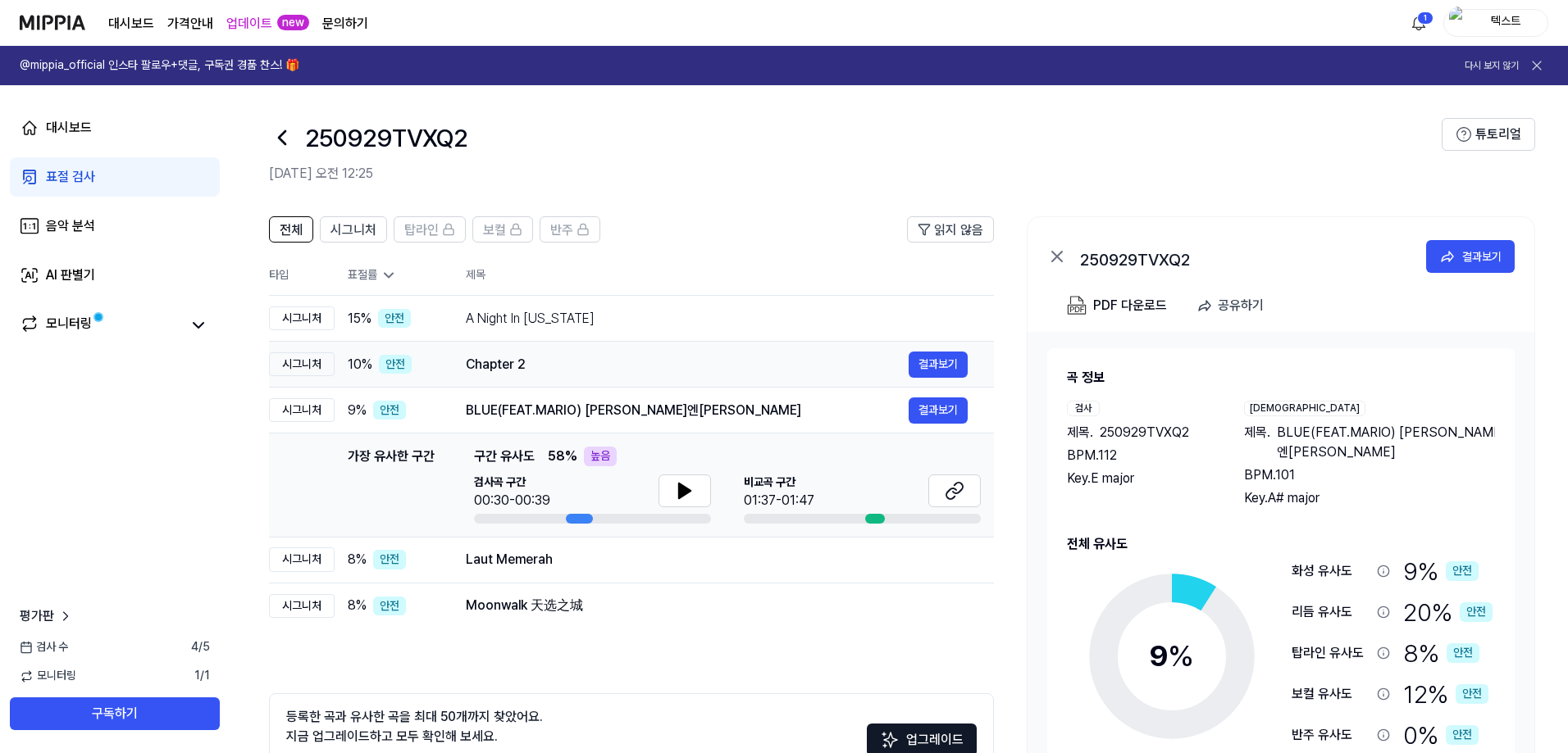
click at [724, 359] on div "Chapter 2" at bounding box center [688, 364] width 443 height 19
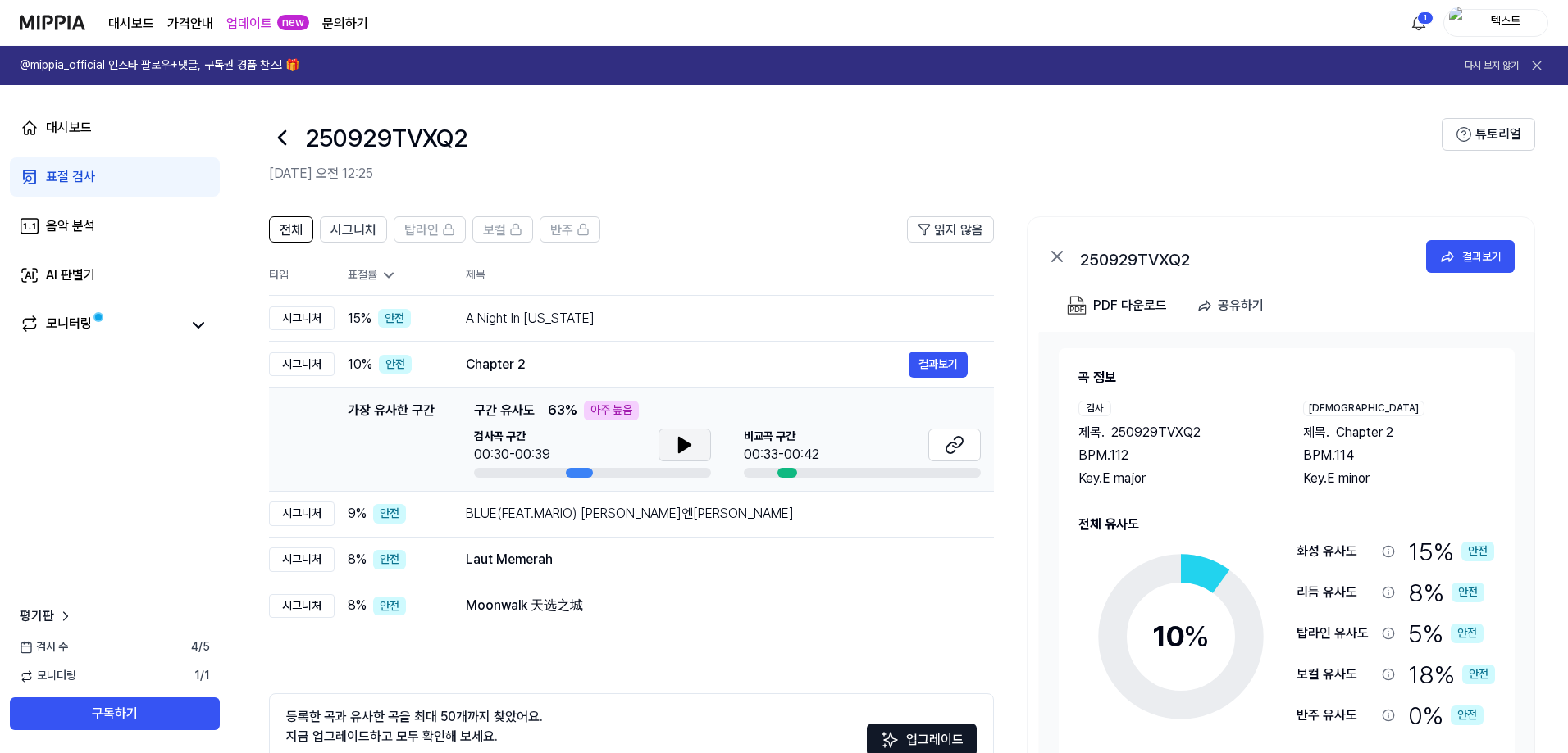
click at [689, 438] on icon at bounding box center [684, 445] width 19 height 19
drag, startPoint x: 687, startPoint y: 442, endPoint x: 710, endPoint y: 445, distance: 23.2
click at [685, 442] on icon at bounding box center [684, 445] width 19 height 19
click at [944, 446] on button at bounding box center [955, 445] width 53 height 32
click at [645, 559] on div "Laut Memerah" at bounding box center [688, 559] width 443 height 19
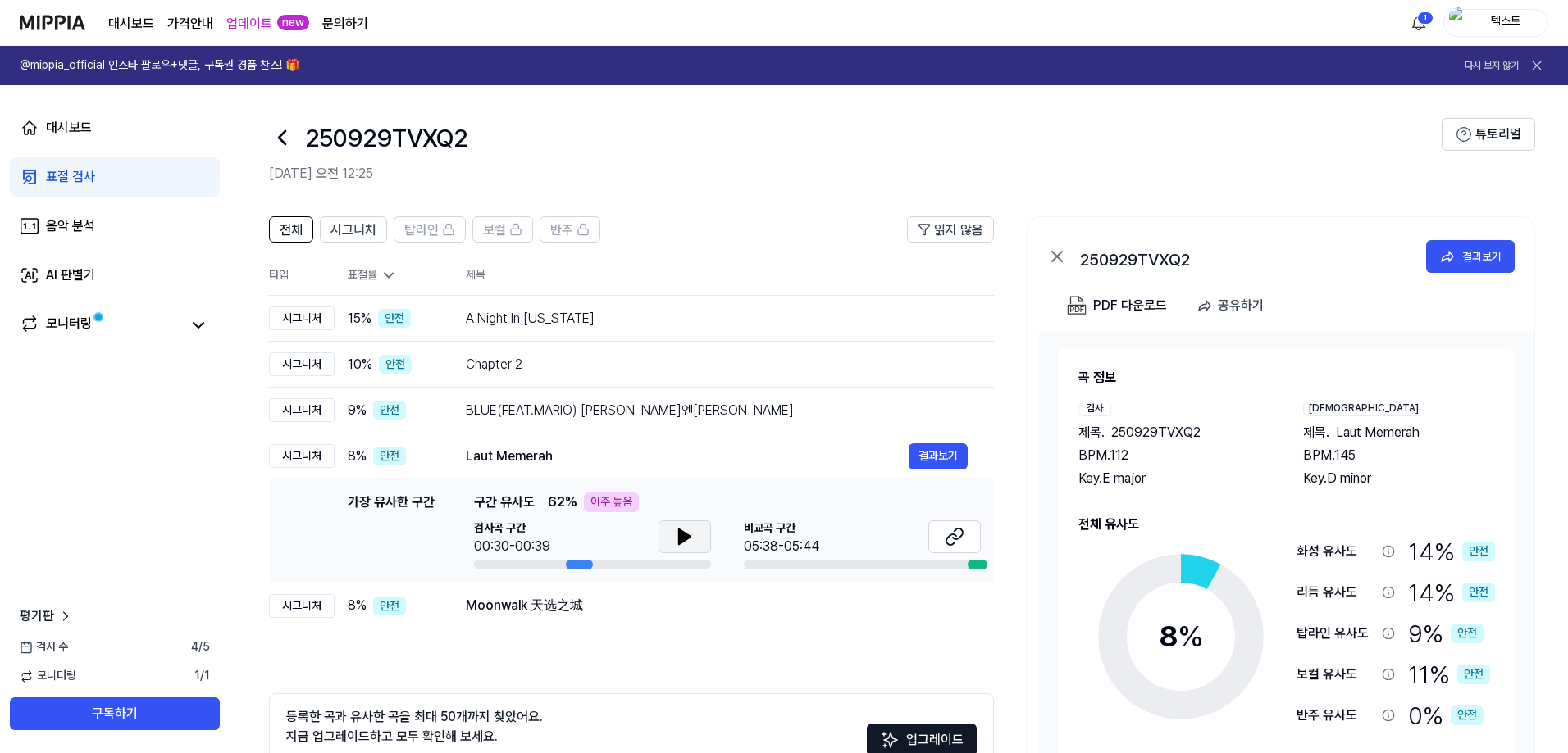
click at [682, 535] on icon at bounding box center [685, 537] width 11 height 15
click at [687, 539] on icon at bounding box center [689, 537] width 4 height 13
click at [944, 548] on button at bounding box center [955, 536] width 53 height 32
click at [649, 600] on div "Moonwalk 天选之城" at bounding box center [688, 605] width 443 height 19
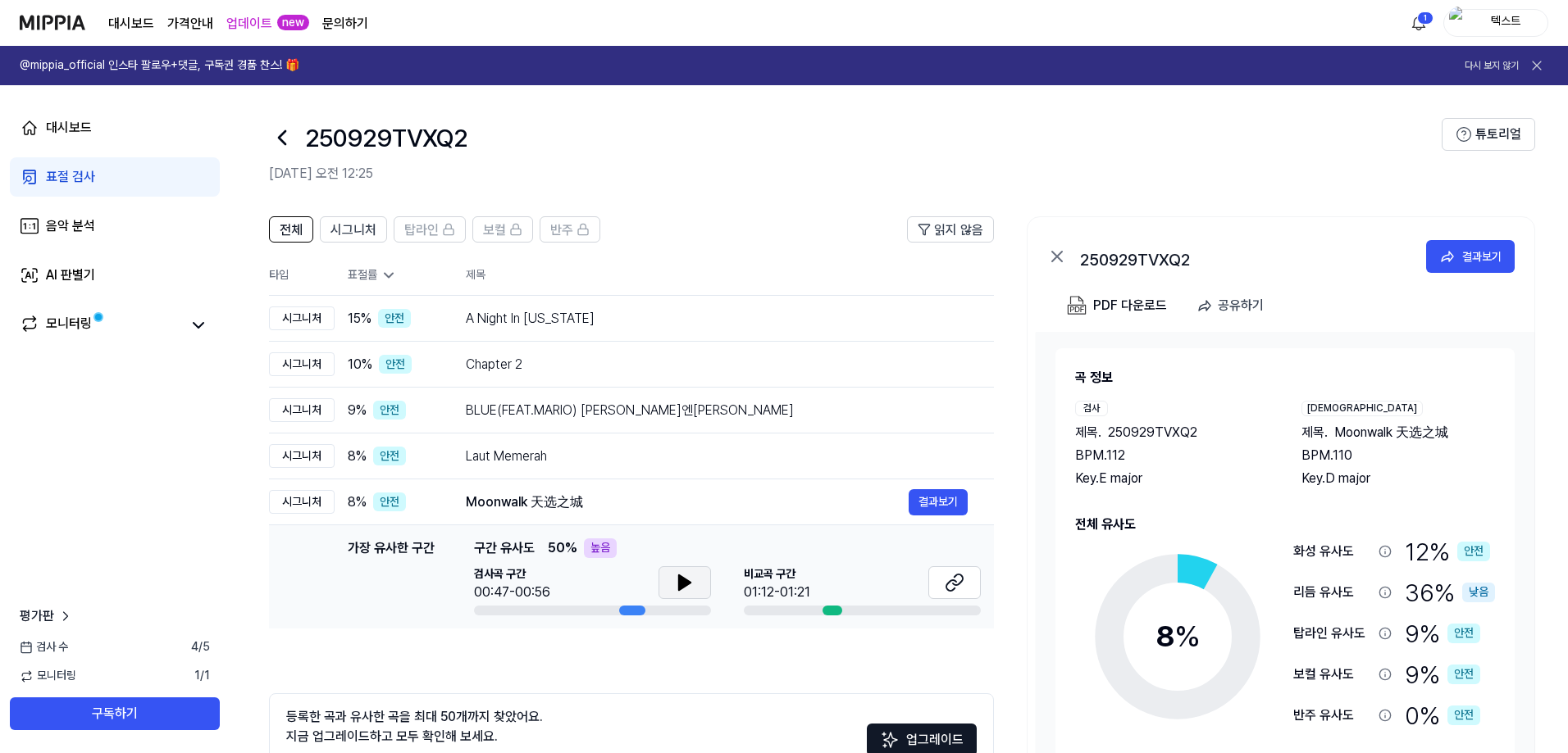
click at [671, 581] on button at bounding box center [685, 583] width 53 height 32
click at [684, 584] on icon at bounding box center [684, 583] width 19 height 19
click at [940, 588] on button at bounding box center [955, 583] width 53 height 32
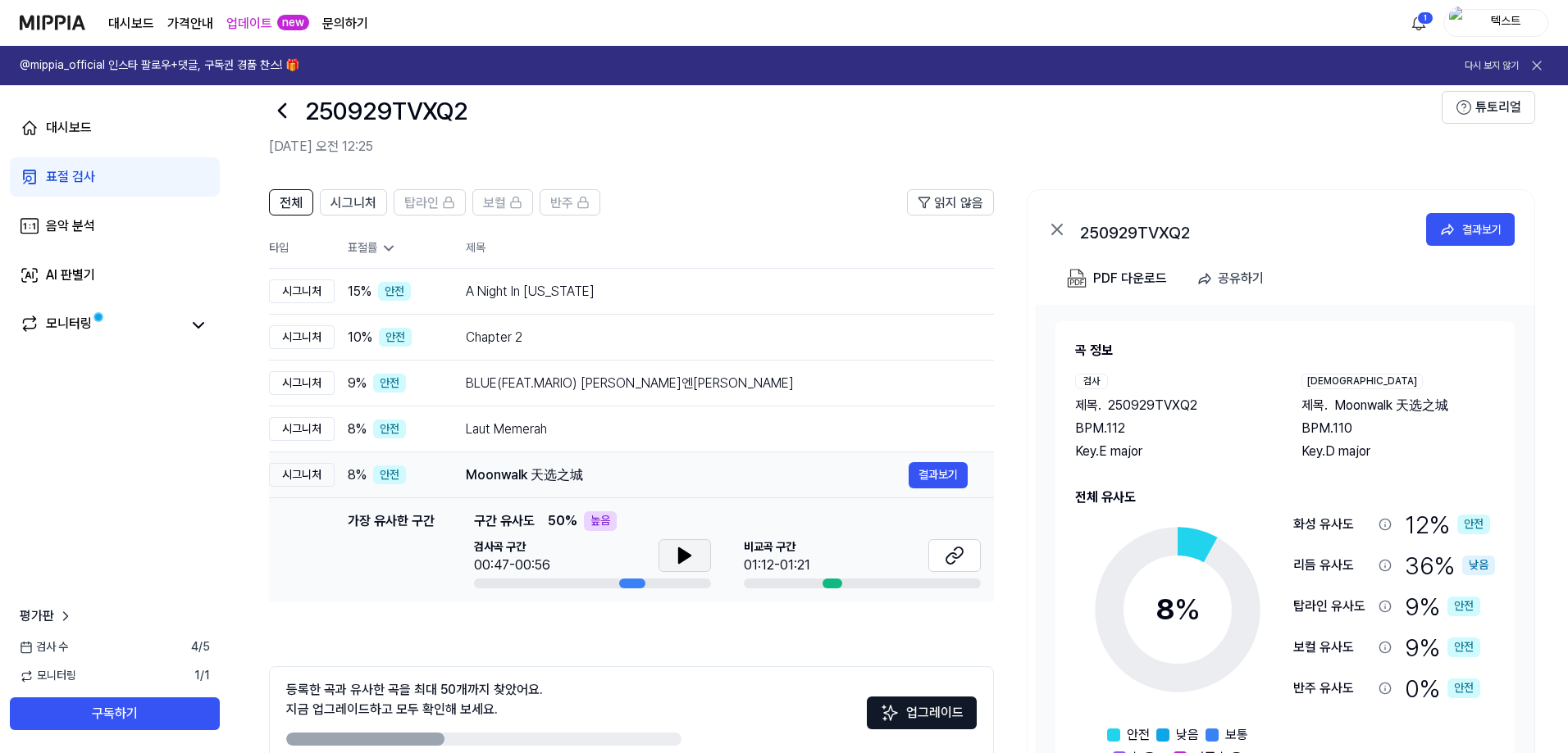
scroll to position [112, 0]
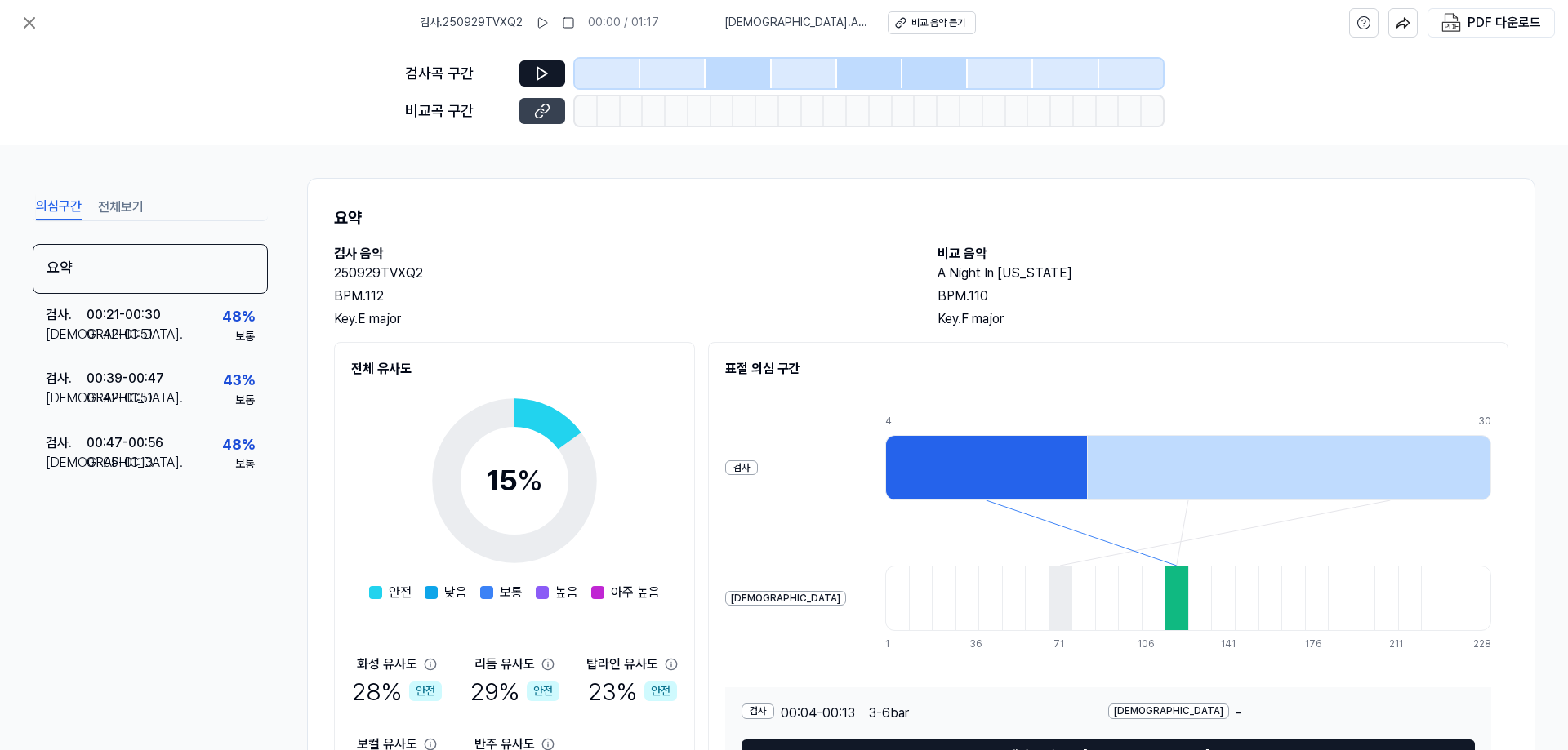
click at [557, 115] on button at bounding box center [543, 111] width 46 height 26
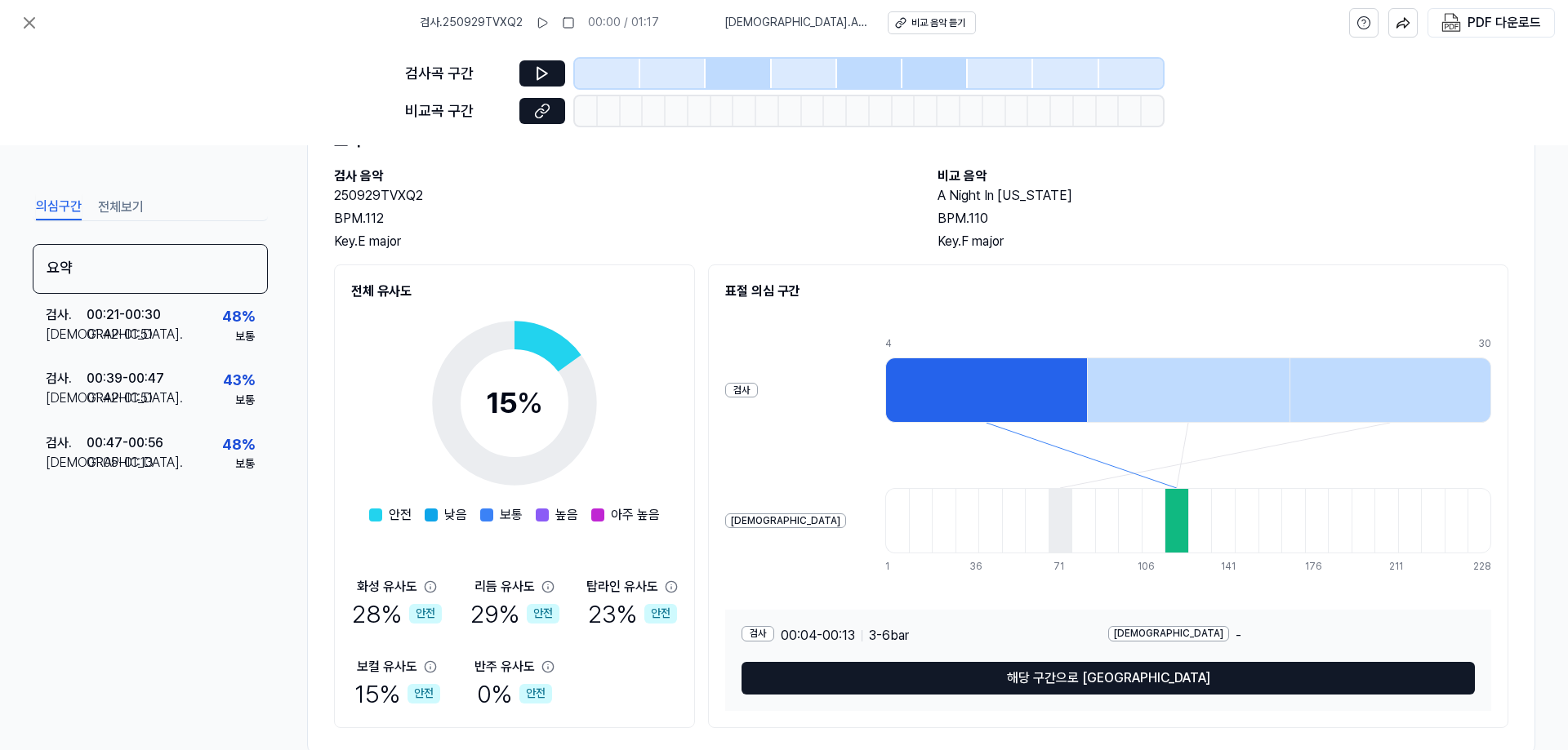
scroll to position [115, 0]
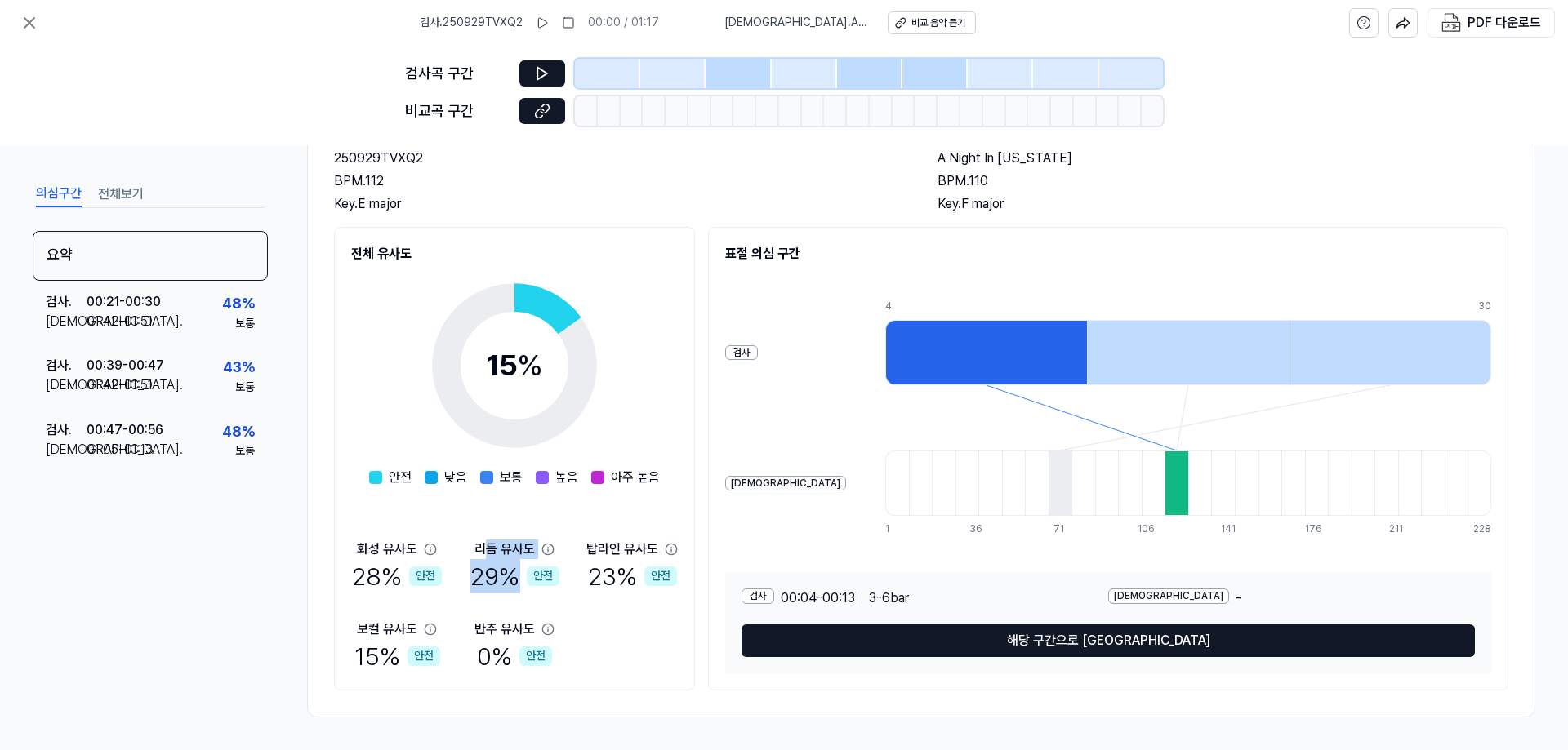
click at [481, 555] on div "리듬 유사도 29 % 안전" at bounding box center [514, 566] width 91 height 54
click at [481, 555] on div "리듬 유사도" at bounding box center [504, 549] width 60 height 19
drag, startPoint x: 489, startPoint y: 559, endPoint x: 616, endPoint y: 587, distance: 130.0
click at [616, 587] on div "화성 유사도 28 % 안전 리듬 유사도 29 % 안전 탑라인 유사도 23 % 안전 보컬 유사도 15 % 안전 반주 유사도 0 % 안전" at bounding box center [515, 606] width 327 height 134
click at [616, 587] on div "23 % 안전" at bounding box center [632, 576] width 89 height 34
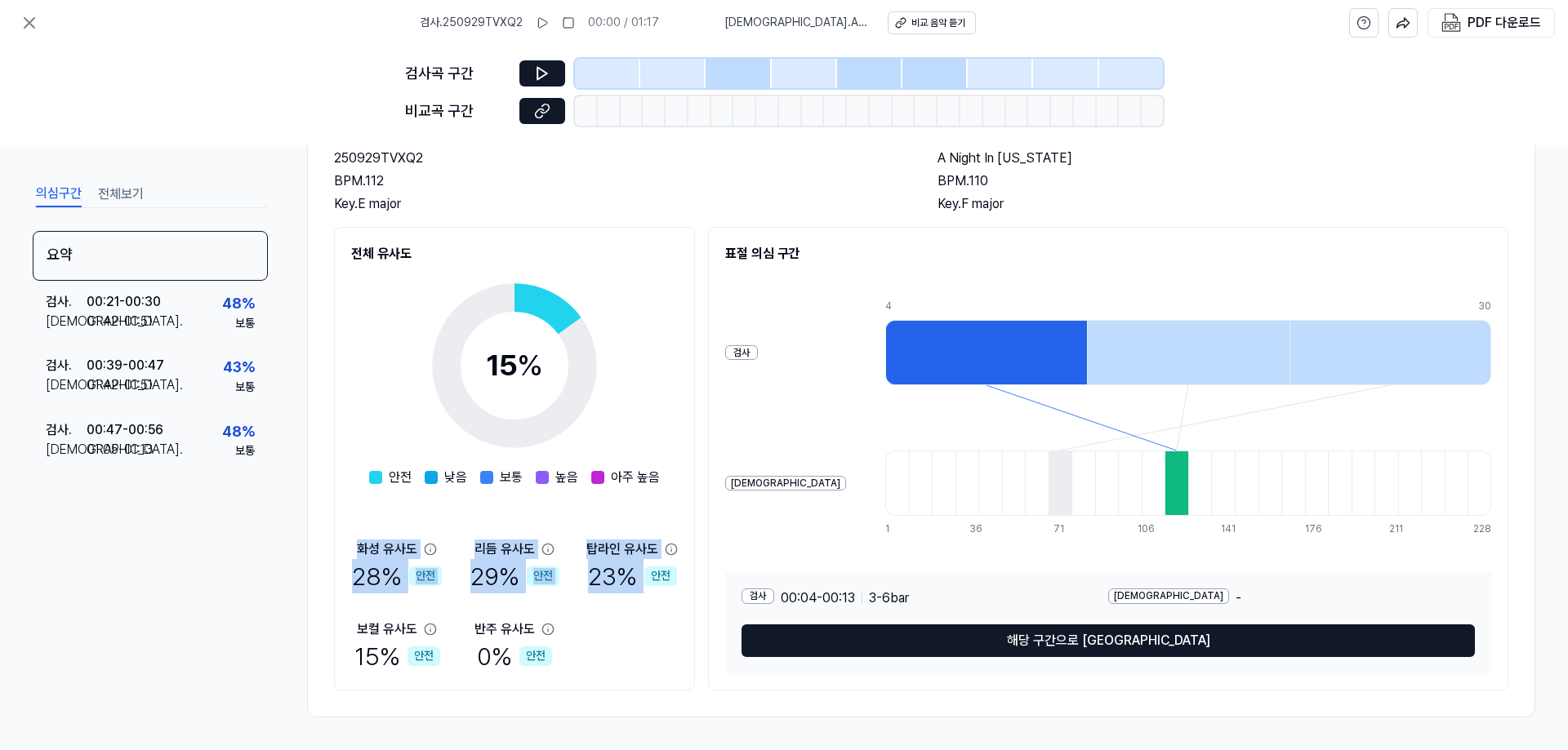
drag, startPoint x: 612, startPoint y: 641, endPoint x: 326, endPoint y: 542, distance: 302.6
click at [326, 542] on div "요약 검사 음악 250929TVXQ2 BPM. 112 Key. E major 비교 음악 A Night In New York BPM. 110 K…" at bounding box center [921, 390] width 1228 height 655
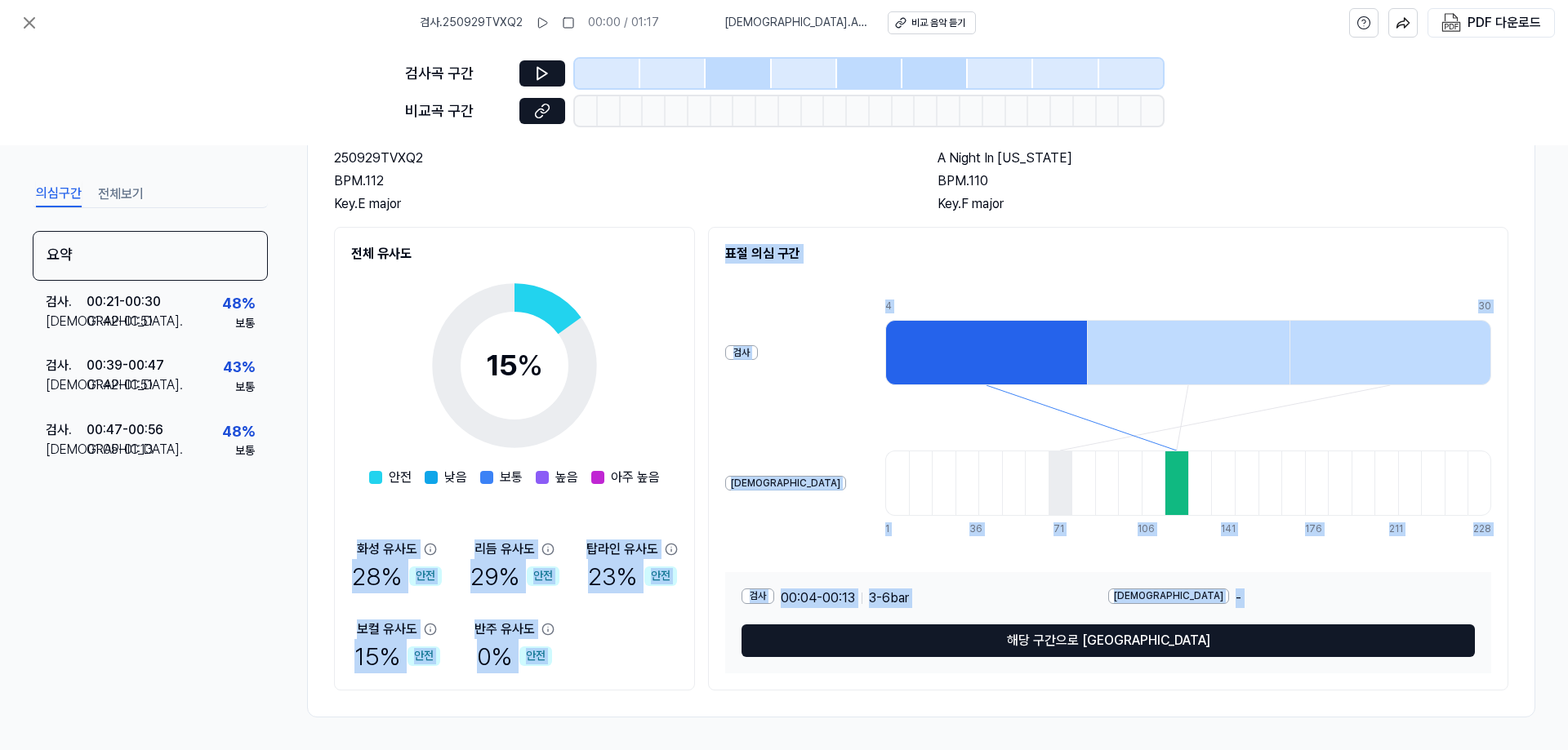
drag, startPoint x: 372, startPoint y: 554, endPoint x: 721, endPoint y: 661, distance: 365.0
click at [726, 668] on div "전체 유사도 15 % 안전 낮음 보통 높음 아주 높음 화성 유사도 28 % 안전 리듬 유사도 29 % 안전 탑라인 유사도 23 % 안전 보컬 …" at bounding box center [921, 458] width 1175 height 464
click at [652, 647] on div "화성 유사도 28 % 안전 리듬 유사도 29 % 안전 탑라인 유사도 23 % 안전 보컬 유사도 15 % 안전 반주 유사도 0 % 안전" at bounding box center [515, 606] width 327 height 134
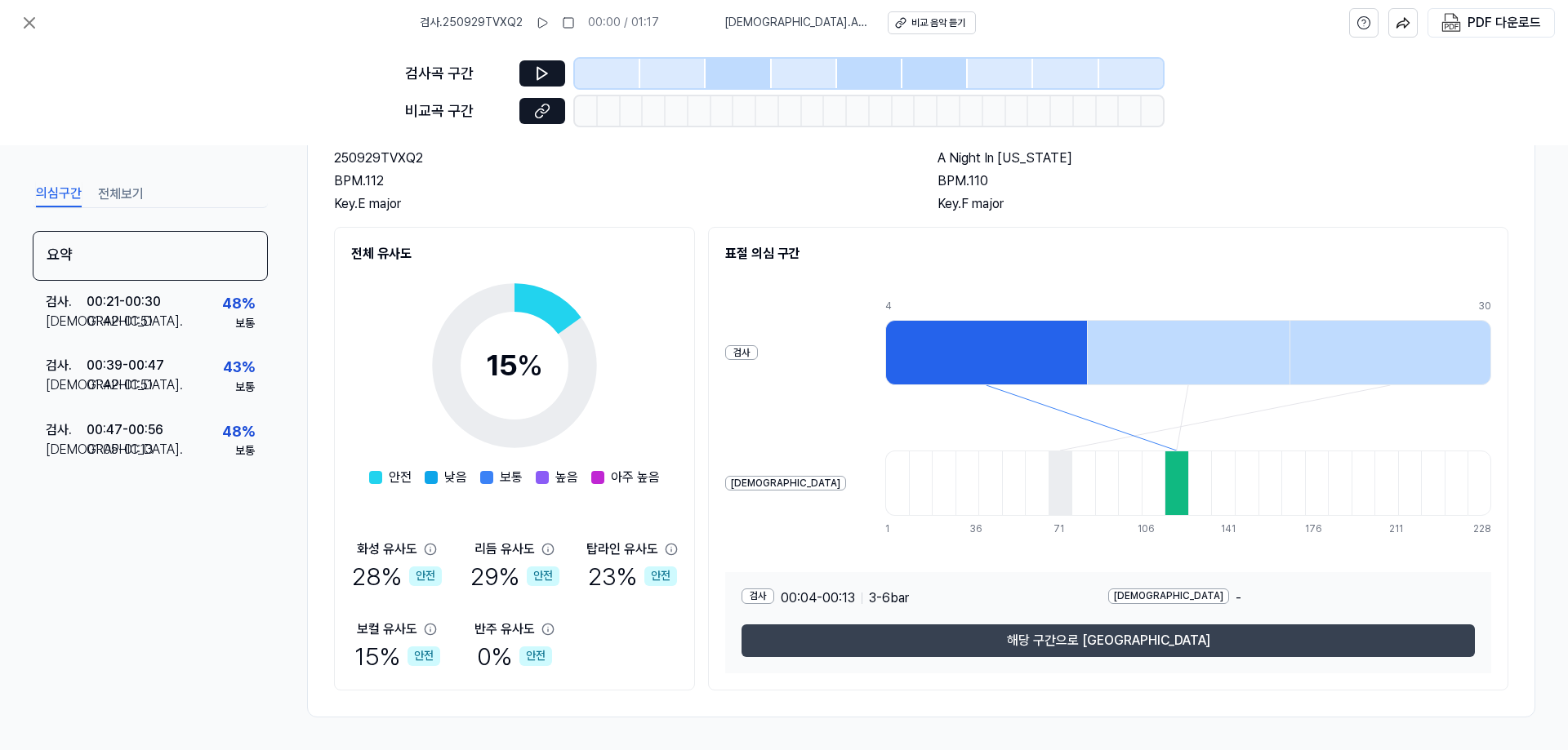
click at [863, 638] on button "해당 구간으로 [GEOGRAPHIC_DATA]" at bounding box center [1108, 640] width 734 height 32
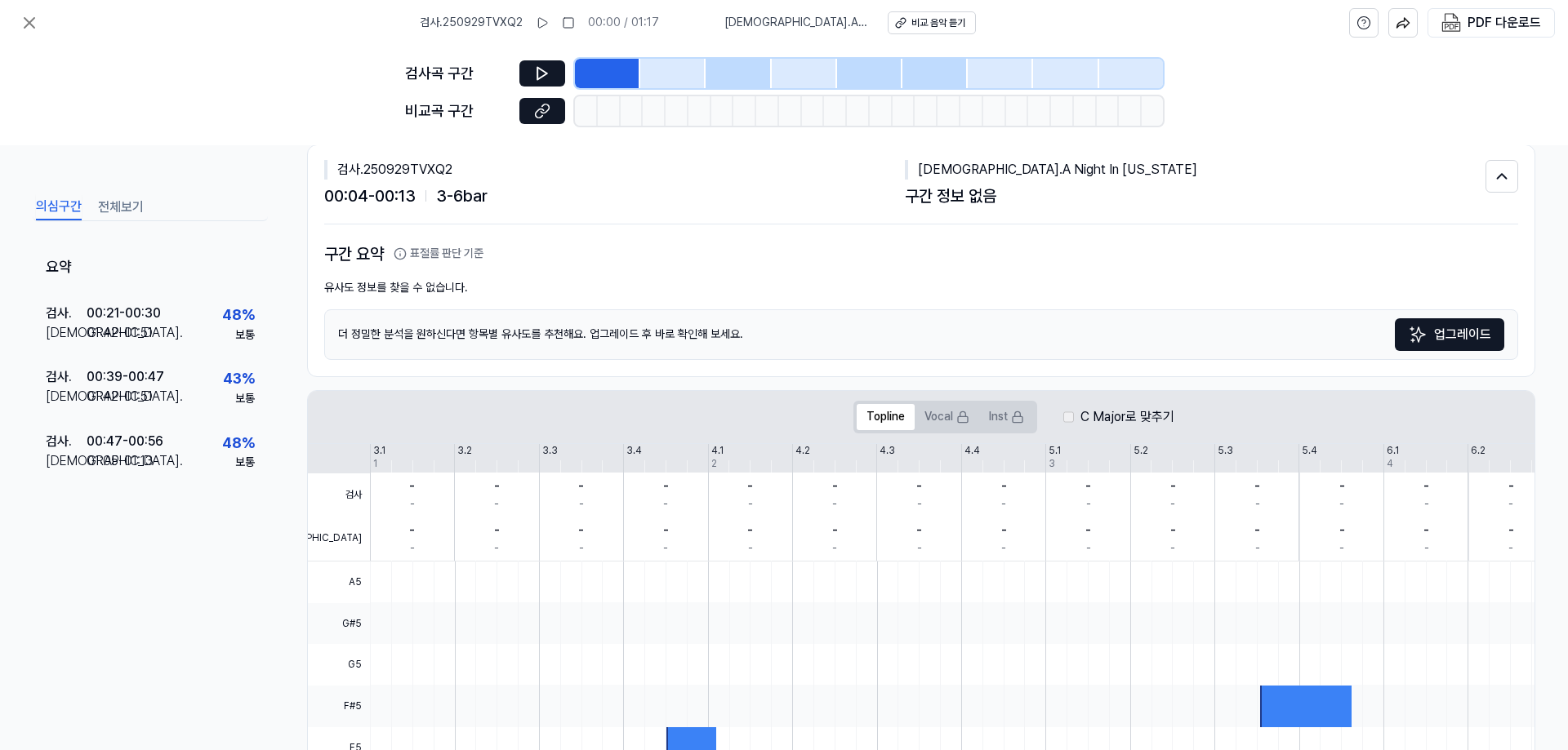
scroll to position [0, 0]
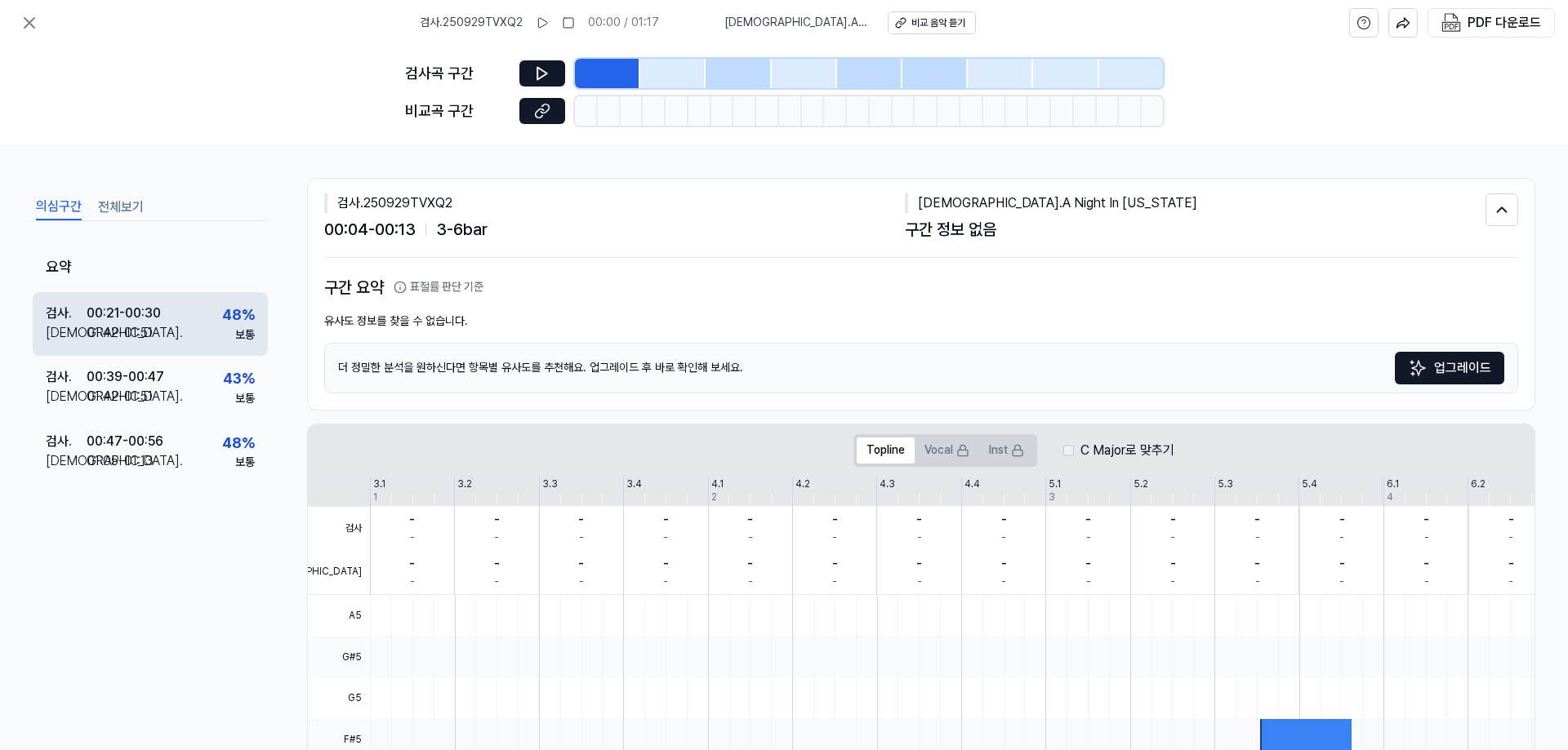
click at [142, 326] on div "01:42 - 01:51" at bounding box center [120, 332] width 66 height 19
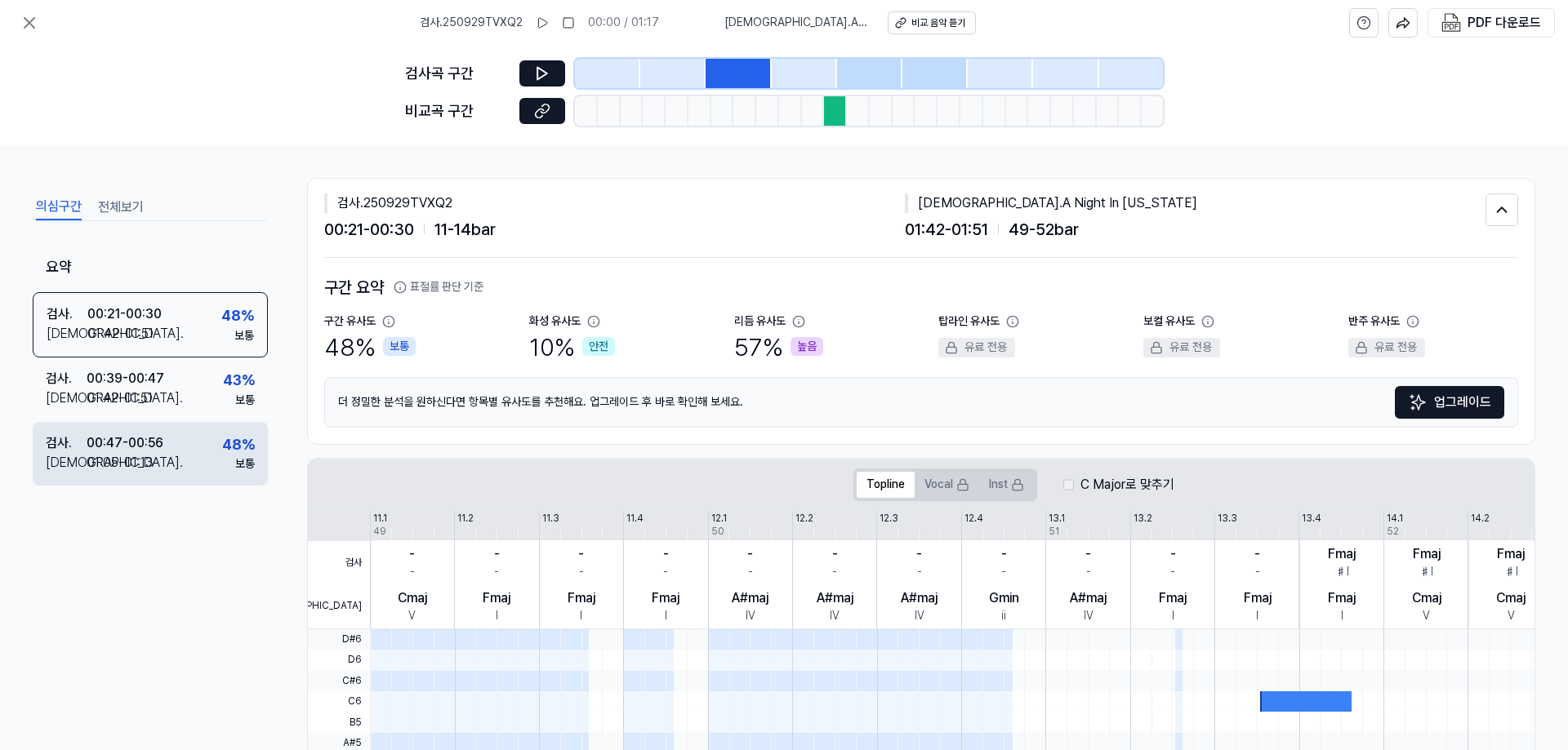
scroll to position [370, 0]
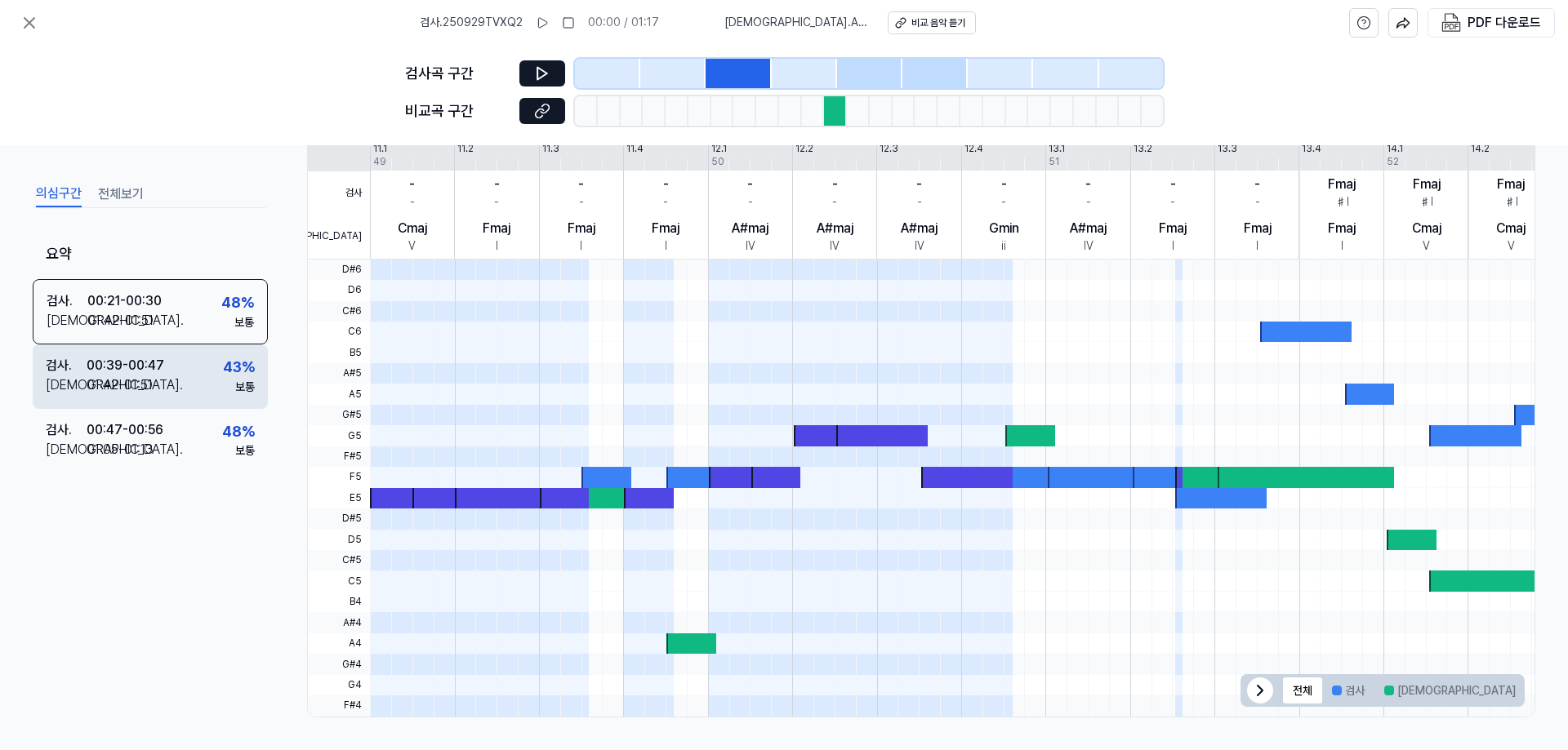
click at [207, 363] on div "검사 . 00:39 - 00:47 비교 . 01:42 - 01:51 43 % 보통" at bounding box center [150, 375] width 235 height 64
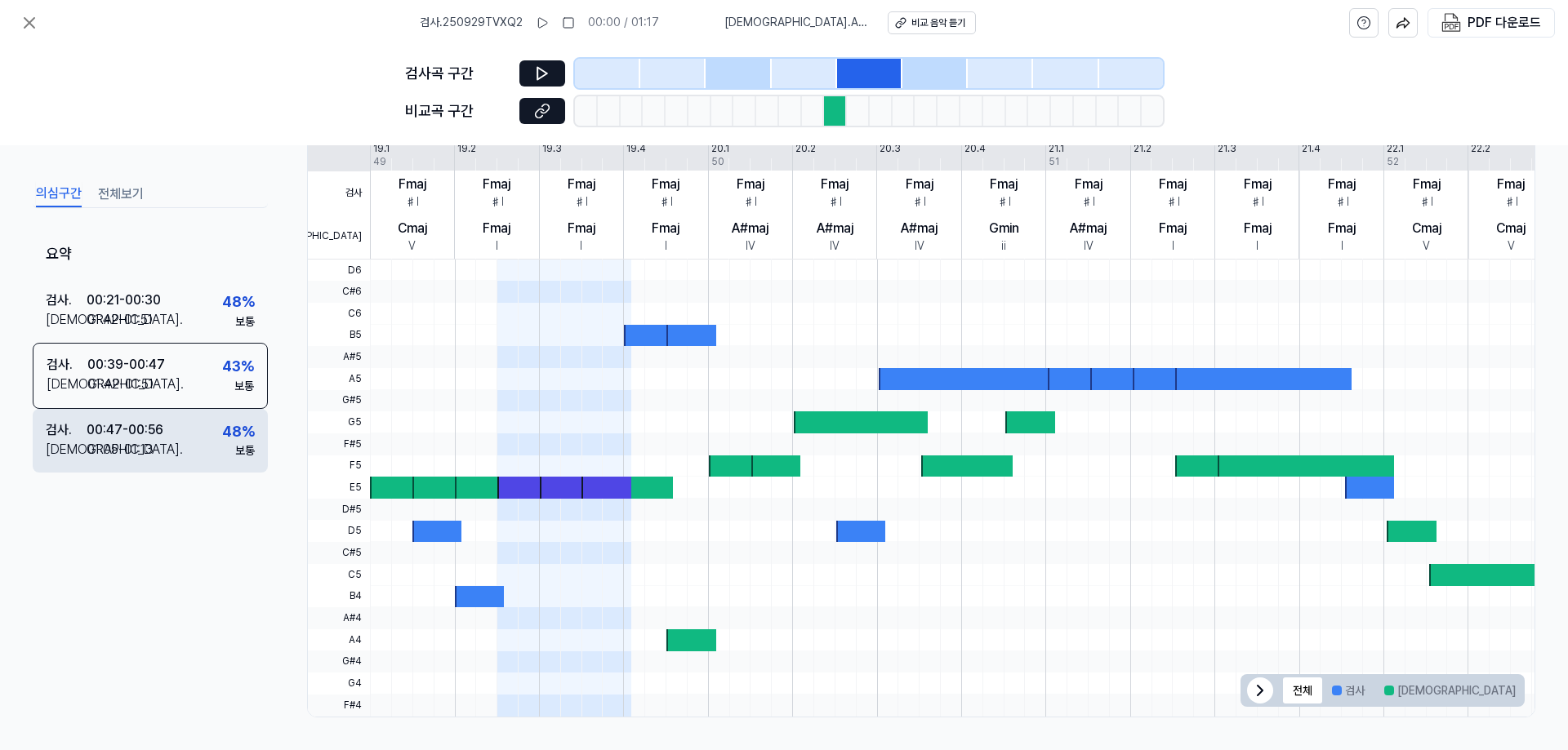
click at [174, 424] on div "검사 . 00:47 - 00:56 비교 . 01:05 - 01:13 48 % 보통" at bounding box center [150, 439] width 235 height 64
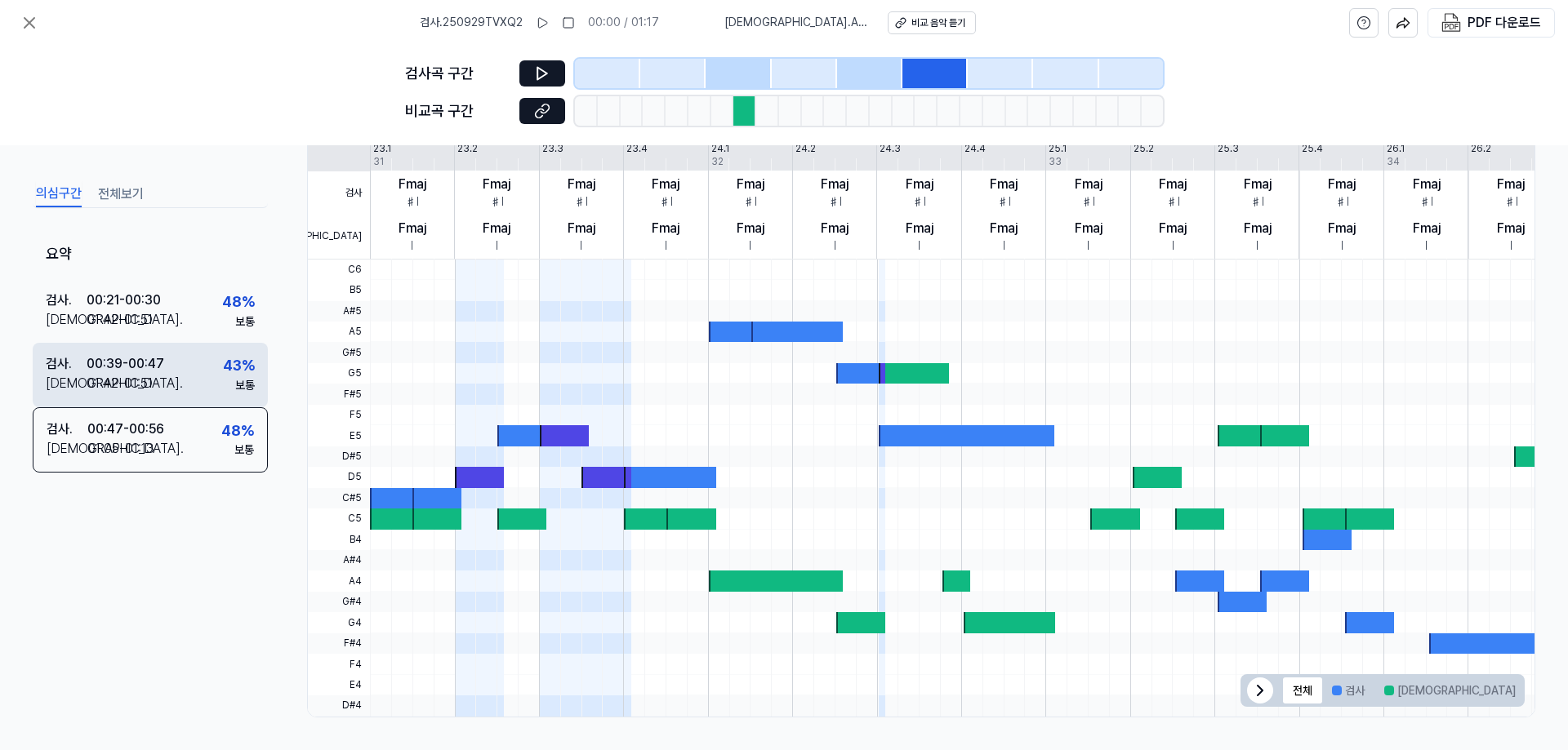
click at [205, 364] on div "검사 . 00:39 - 00:47 비교 . 01:42 - 01:51 43 % 보통" at bounding box center [150, 375] width 235 height 64
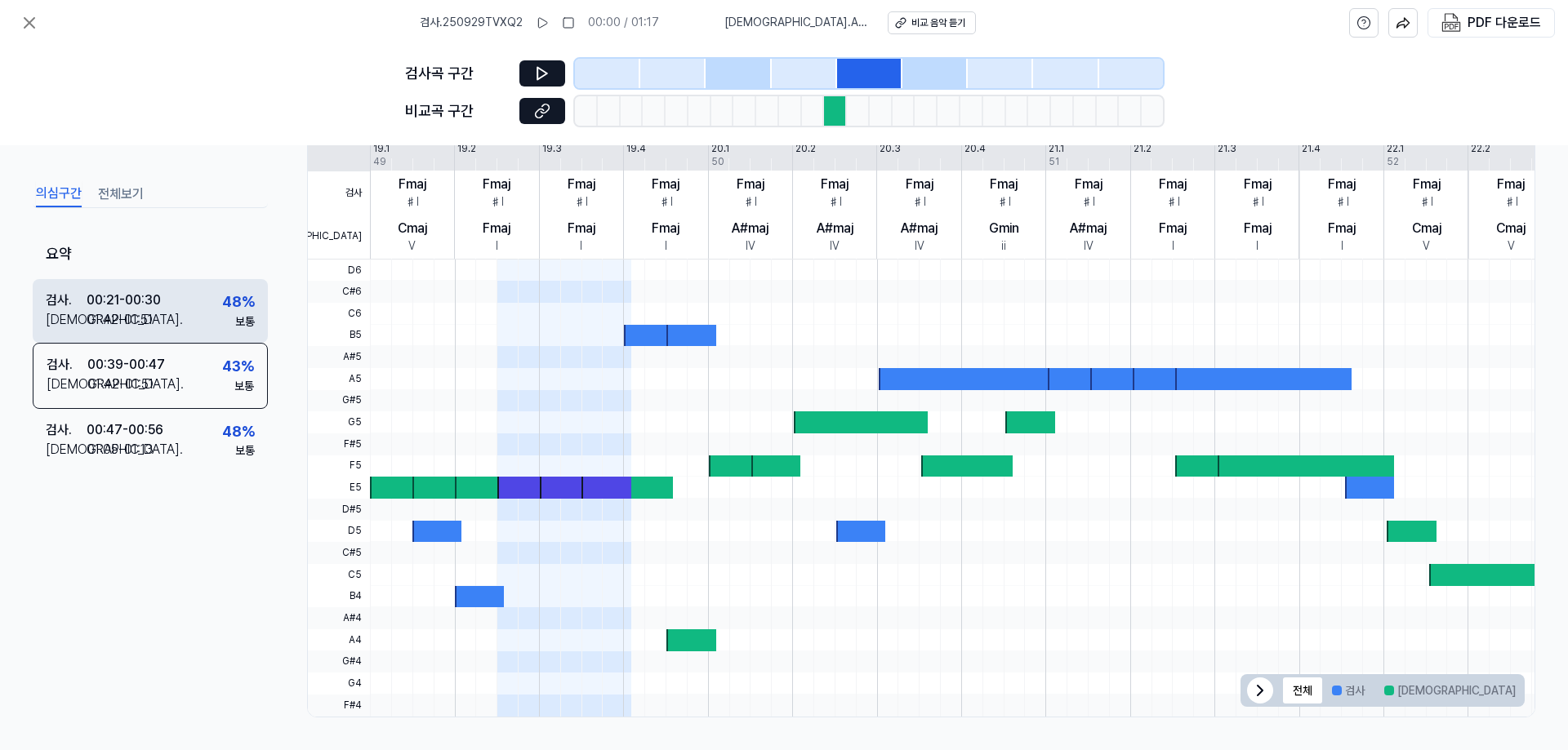
click at [191, 315] on div "검사 . 00:21 - 00:30 비교 . 01:42 - 01:51 48 % 보통" at bounding box center [150, 310] width 235 height 64
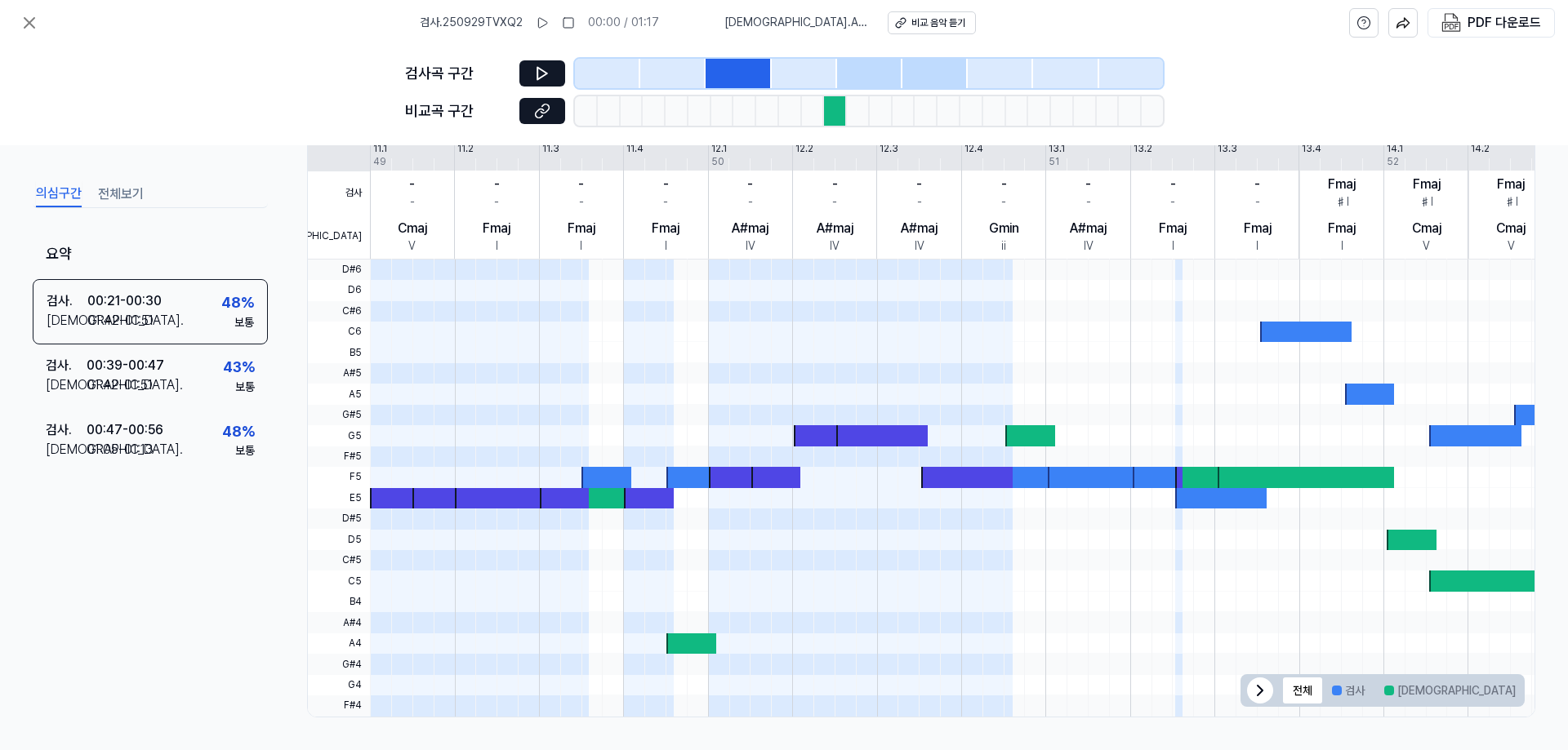
click at [123, 186] on button "전체보기" at bounding box center [121, 194] width 46 height 26
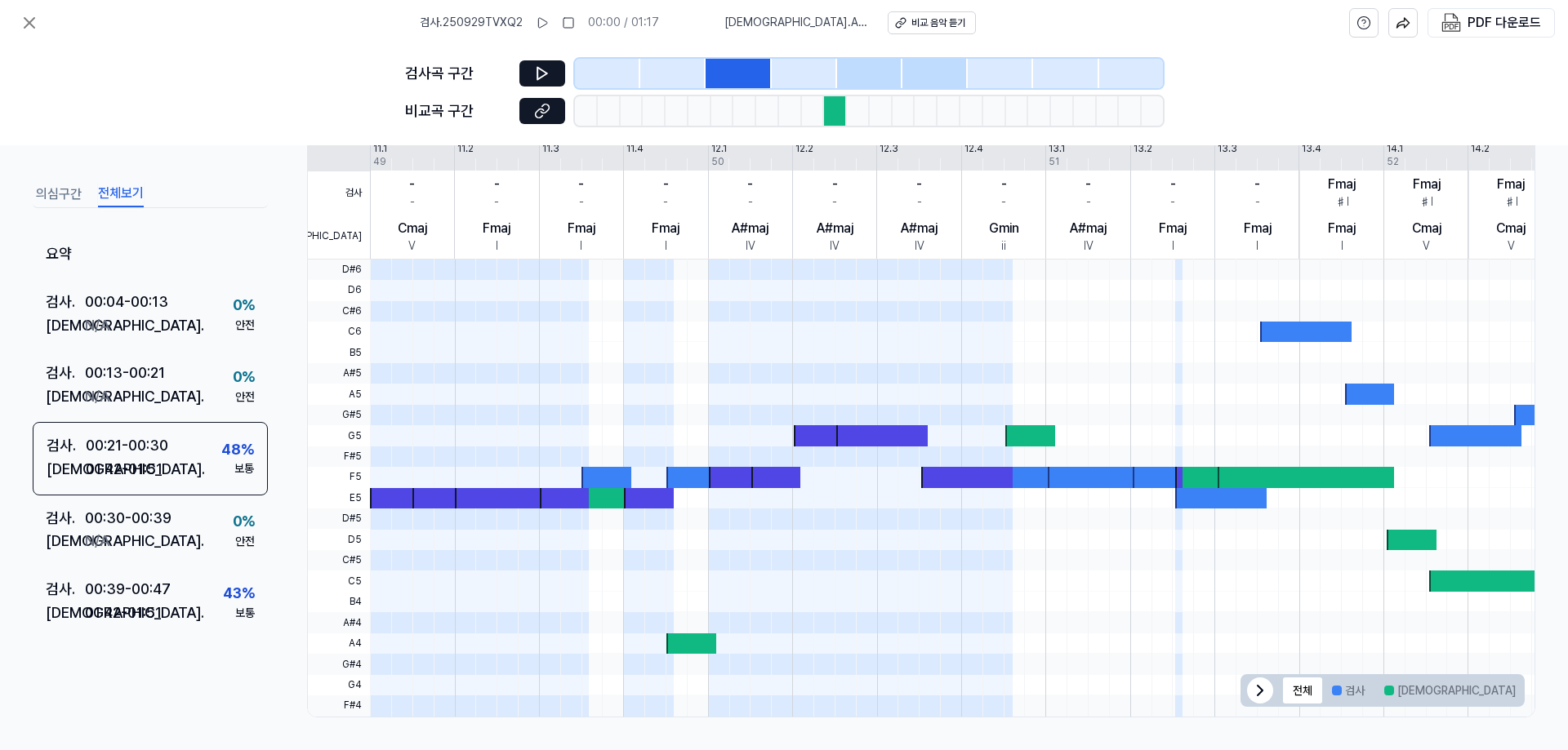
click at [73, 187] on button "의심구간" at bounding box center [59, 194] width 46 height 26
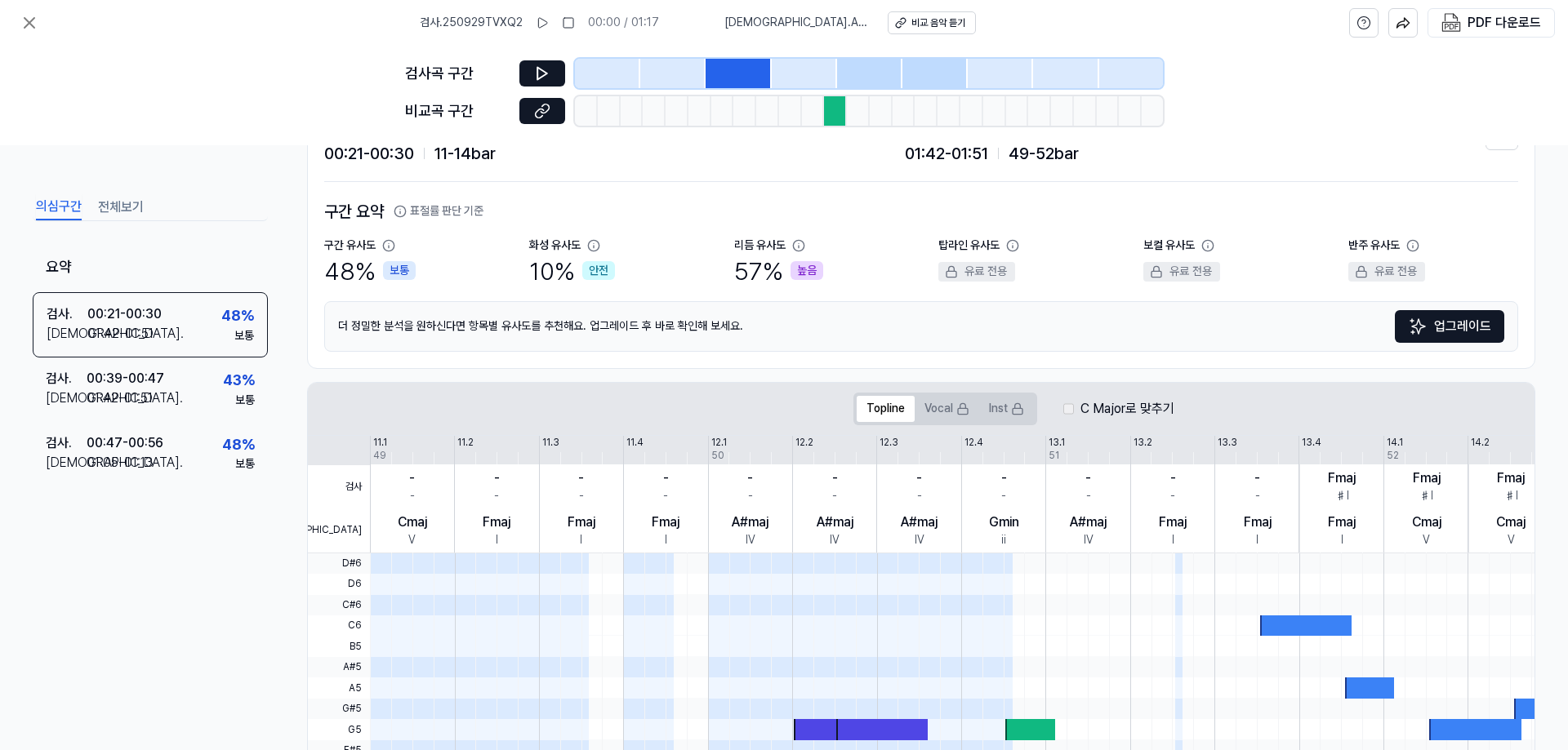
scroll to position [0, 0]
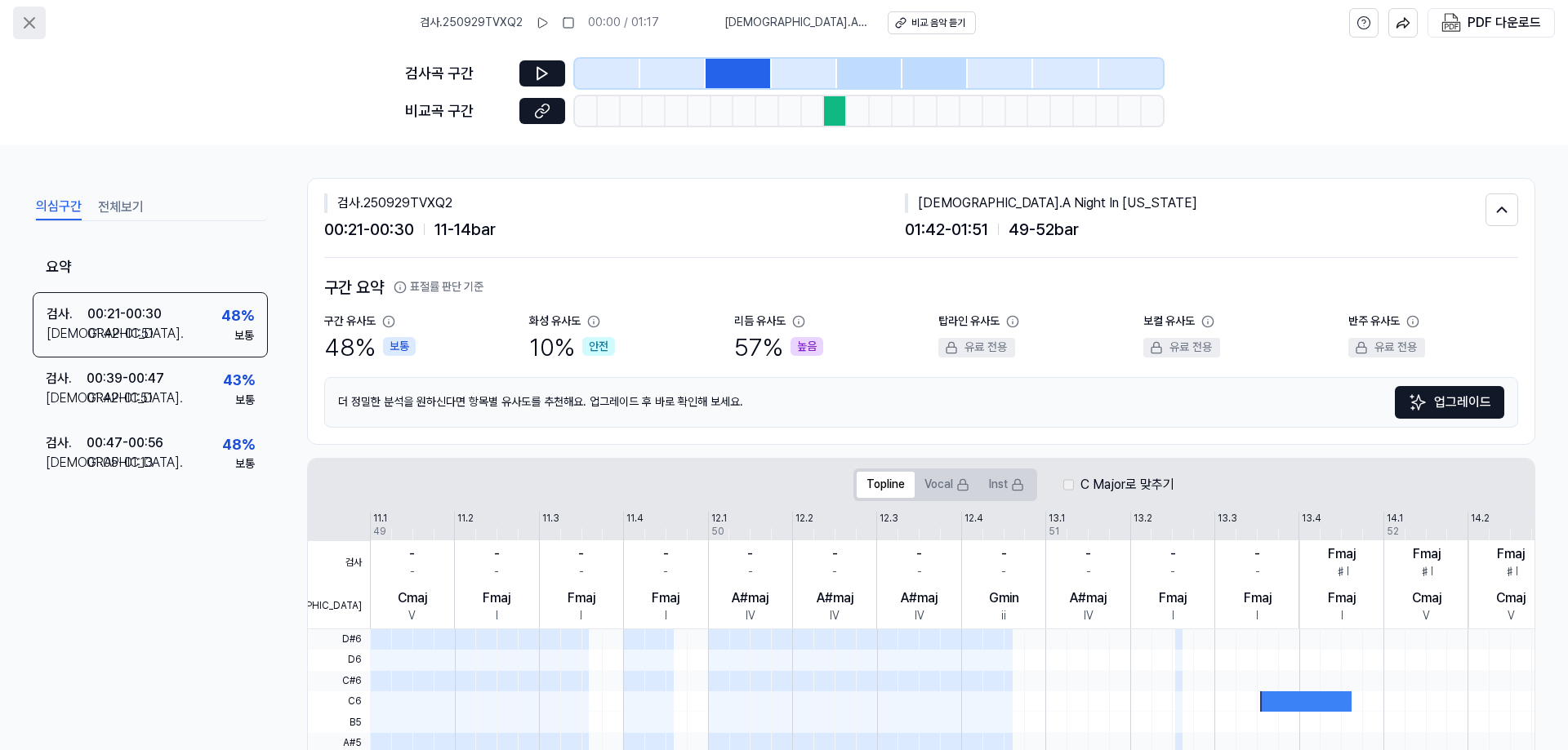
click at [26, 36] on button at bounding box center [29, 22] width 32 height 32
click at [24, 25] on icon at bounding box center [29, 22] width 19 height 19
click at [32, 21] on icon at bounding box center [30, 22] width 10 height 10
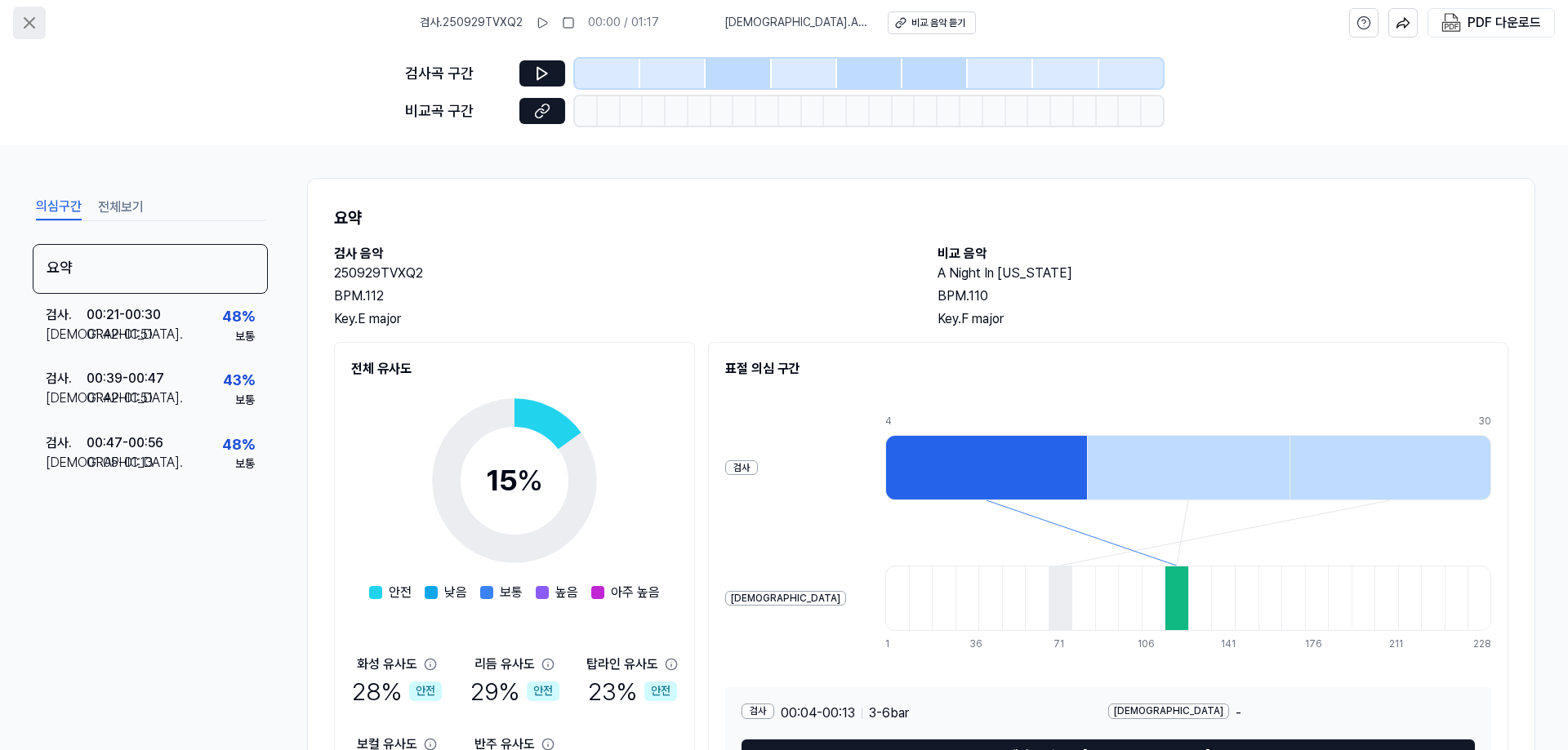
click at [17, 19] on button at bounding box center [29, 22] width 32 height 32
drag, startPoint x: 21, startPoint y: 19, endPoint x: 141, endPoint y: 1, distance: 121.3
click at [23, 19] on icon at bounding box center [29, 22] width 19 height 19
